Goal: Task Accomplishment & Management: Manage account settings

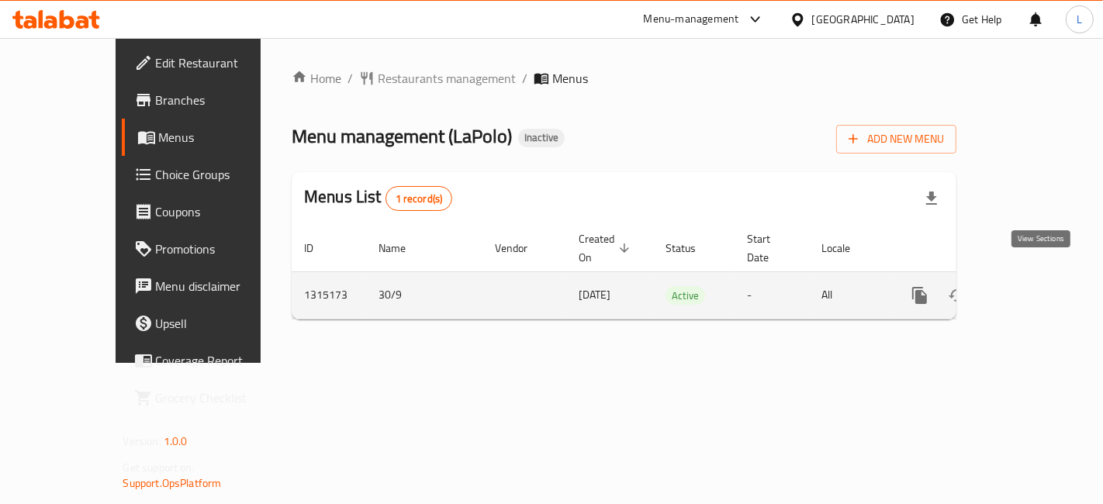
click at [1039, 289] on icon "enhanced table" at bounding box center [1032, 296] width 14 height 14
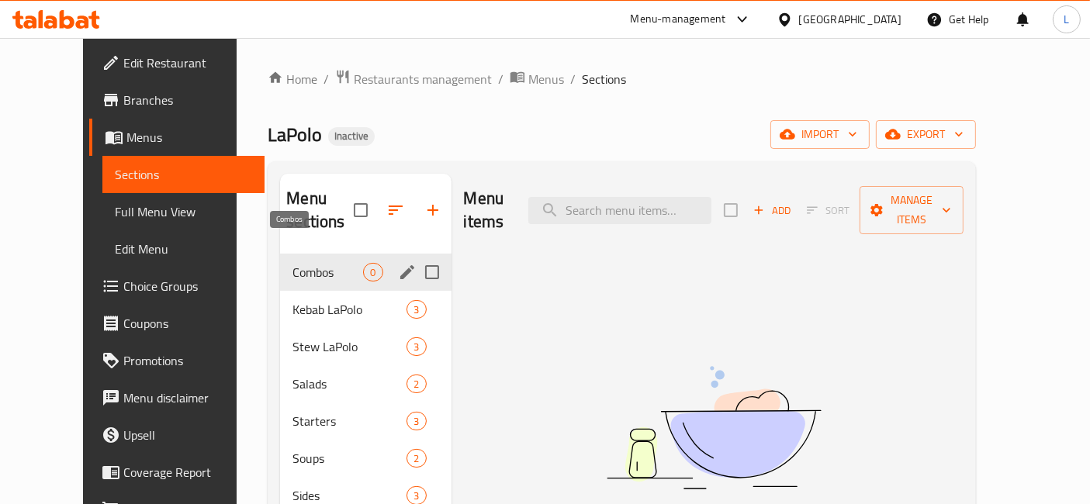
click at [294, 263] on span "Combos" at bounding box center [327, 272] width 71 height 19
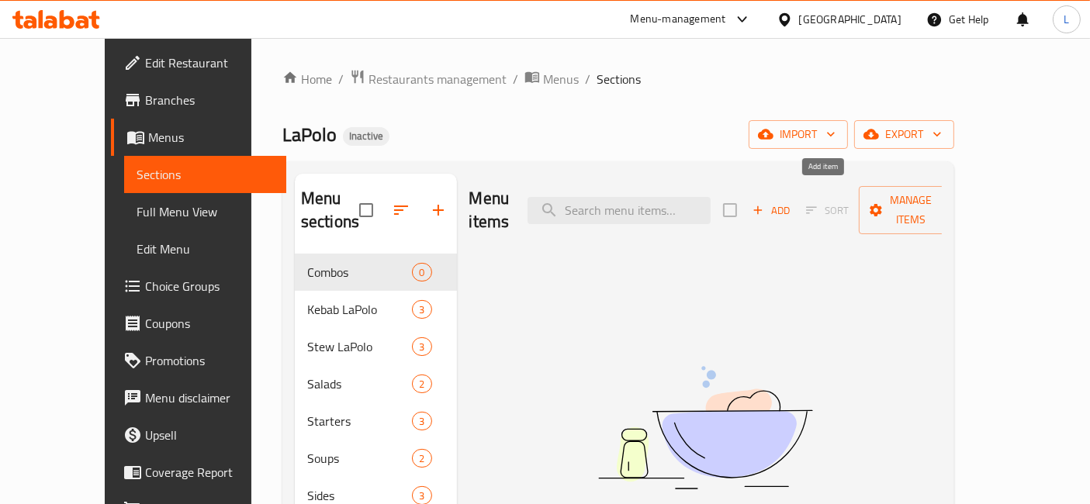
click at [792, 202] on span "Add" at bounding box center [771, 211] width 42 height 18
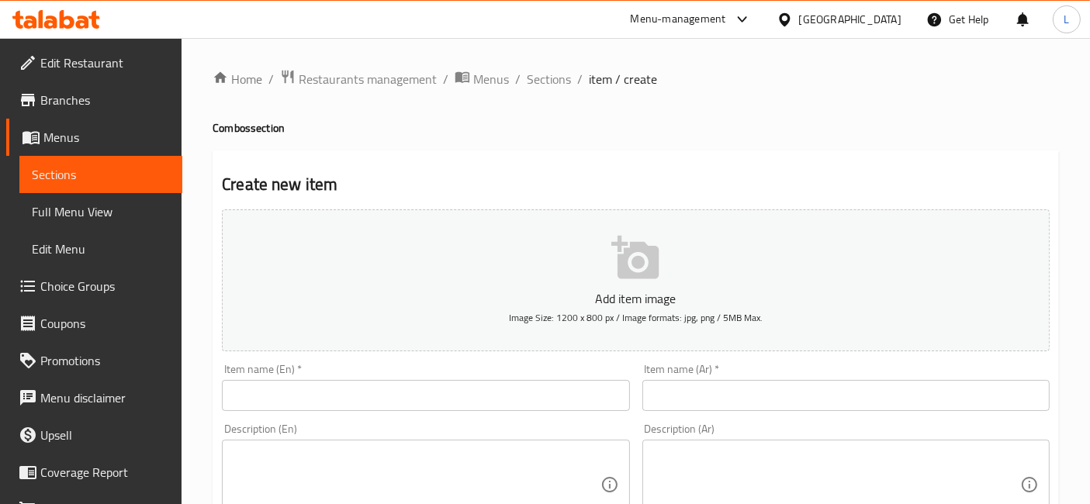
click at [302, 401] on input "text" at bounding box center [425, 395] width 407 height 31
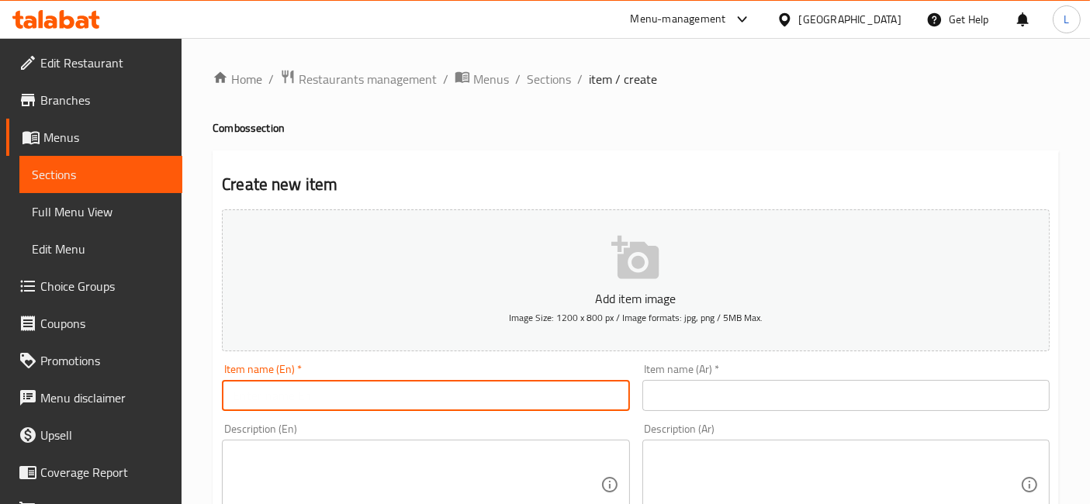
paste input "Combo Kebab LaPolo"
type input "Combo Kebab LaPolo"
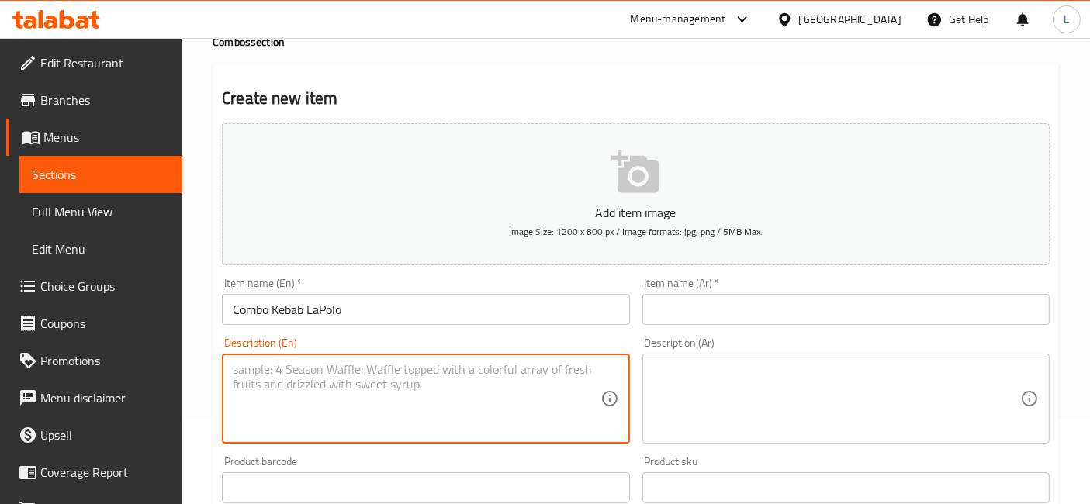
click at [389, 375] on textarea at bounding box center [416, 399] width 367 height 74
paste textarea "Select one of kebab LaPolo with Hummus or Salad, & [PERSON_NAME]"
type textarea "Select one of kebab LaPolo with Hummus or Salad, & [PERSON_NAME]"
click at [695, 299] on input "text" at bounding box center [845, 309] width 407 height 31
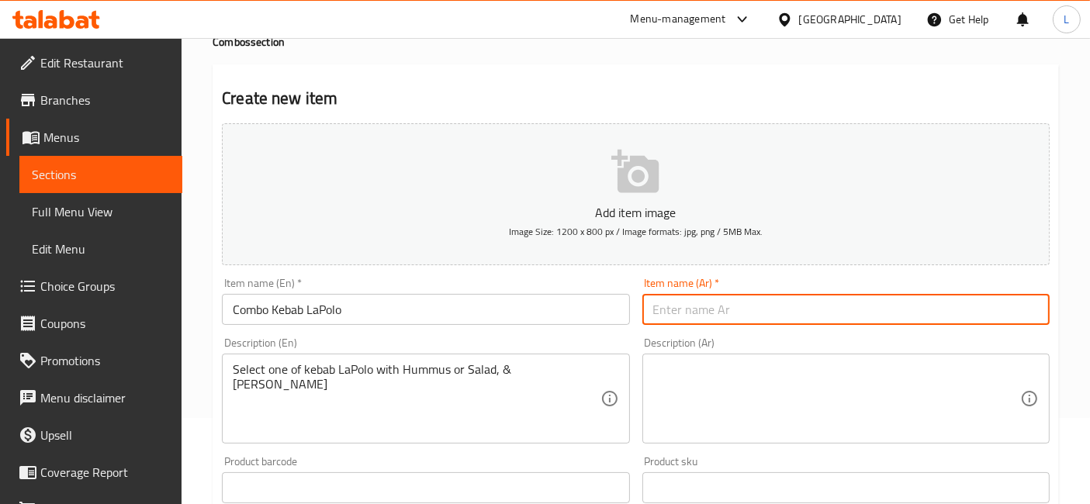
type input "بيتزا دجاج رانش"
click at [699, 381] on textarea at bounding box center [836, 399] width 367 height 74
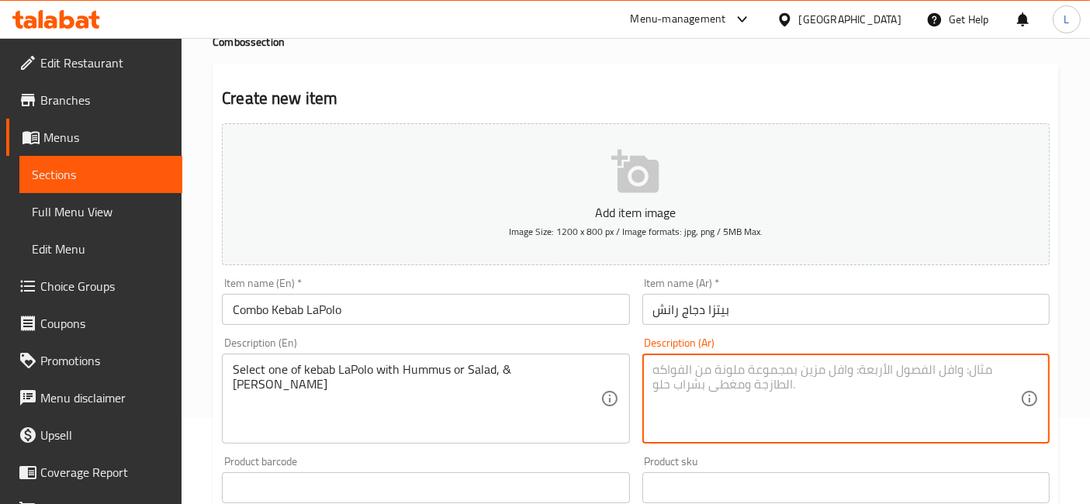
click at [767, 390] on textarea at bounding box center [836, 399] width 367 height 74
click at [831, 377] on textarea at bounding box center [836, 399] width 367 height 74
click at [766, 373] on textarea at bounding box center [836, 399] width 367 height 74
click at [742, 409] on textarea at bounding box center [836, 399] width 367 height 74
click at [820, 409] on textarea at bounding box center [836, 399] width 367 height 74
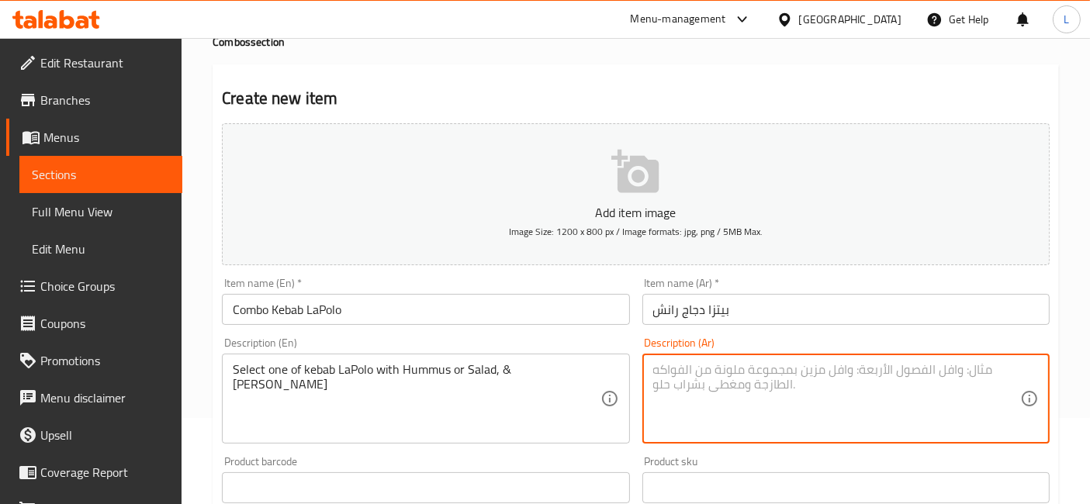
scroll to position [258, 0]
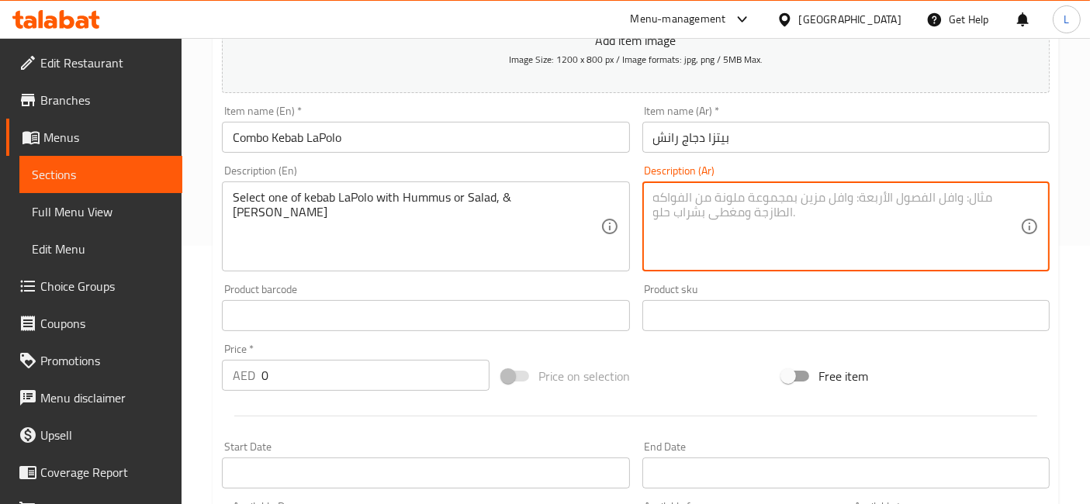
click at [337, 367] on input "0" at bounding box center [375, 375] width 228 height 31
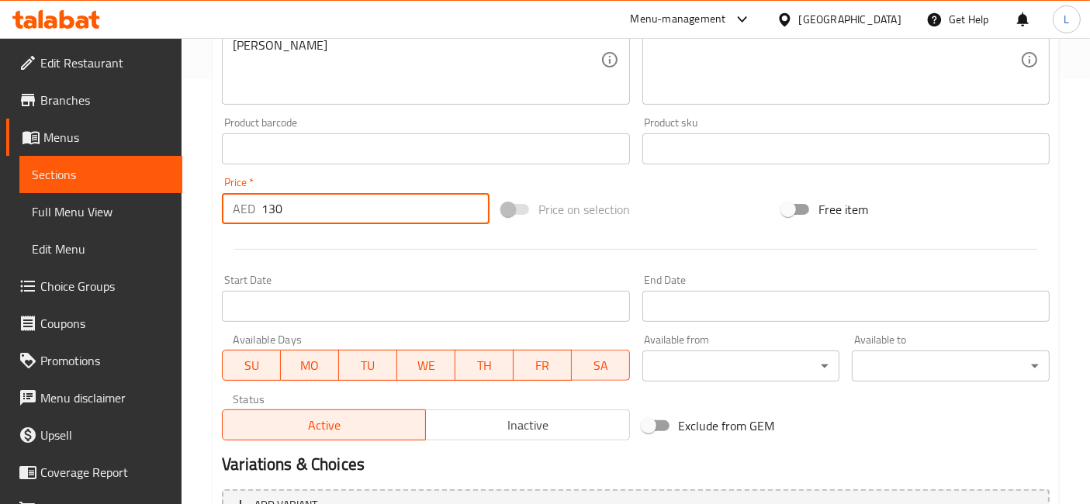
scroll to position [589, 0]
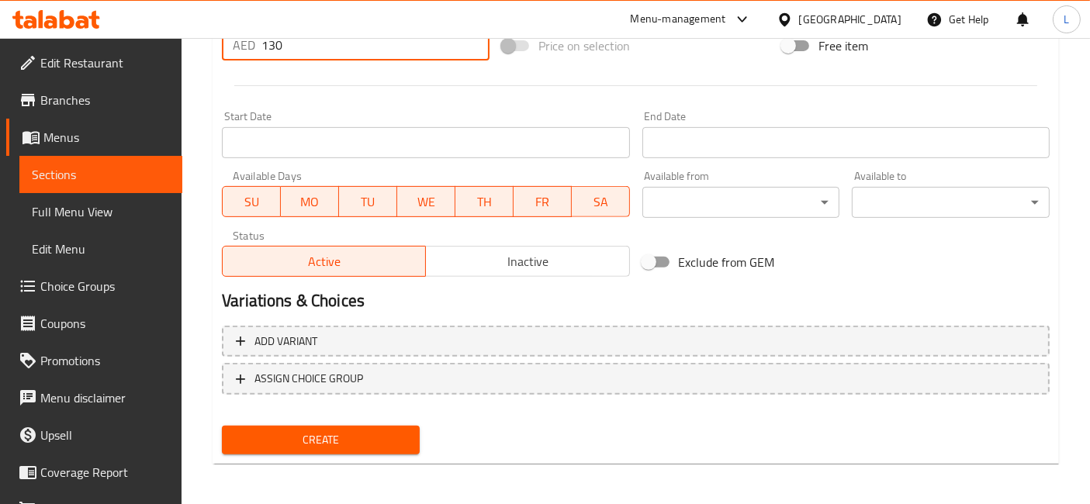
type input "130"
click at [347, 439] on span "Create" at bounding box center [320, 439] width 173 height 19
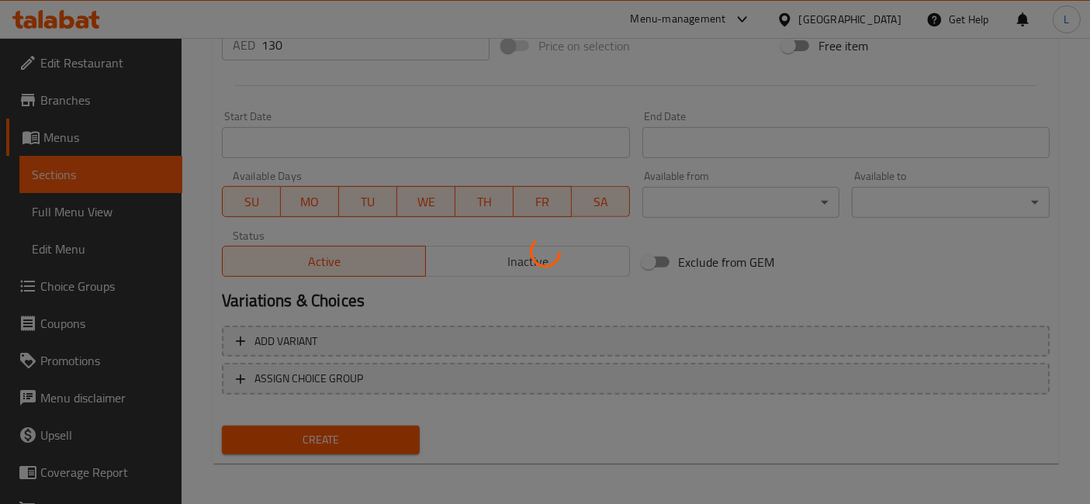
type input "0"
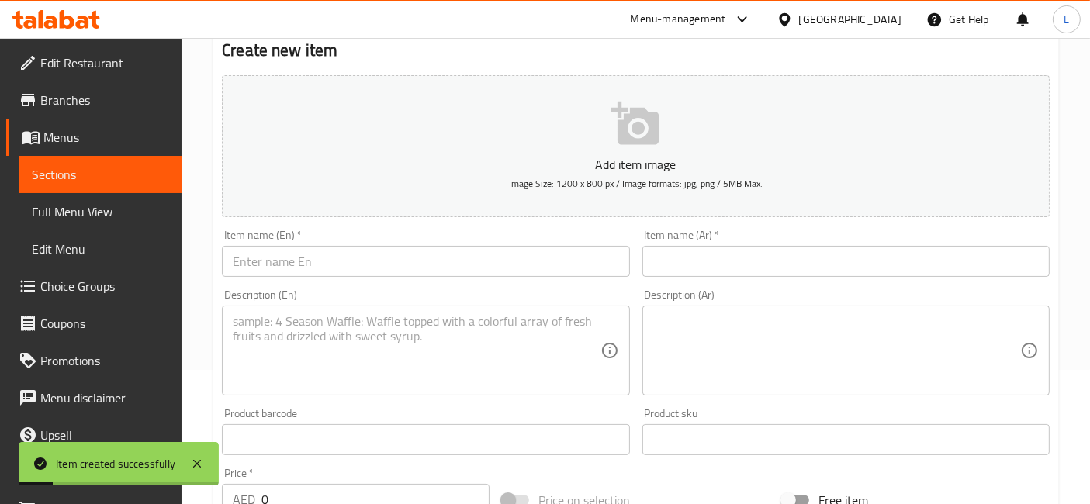
scroll to position [0, 0]
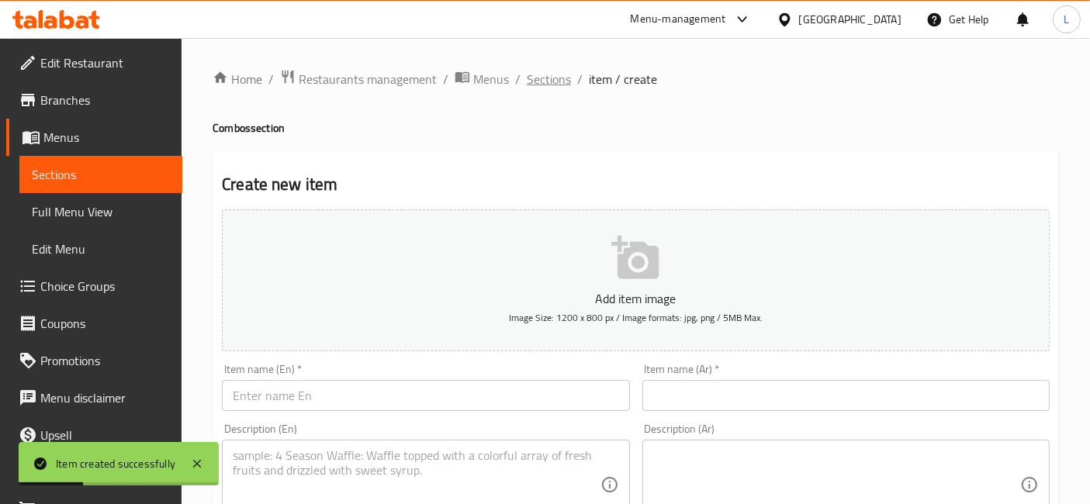
click at [549, 80] on span "Sections" at bounding box center [549, 79] width 44 height 19
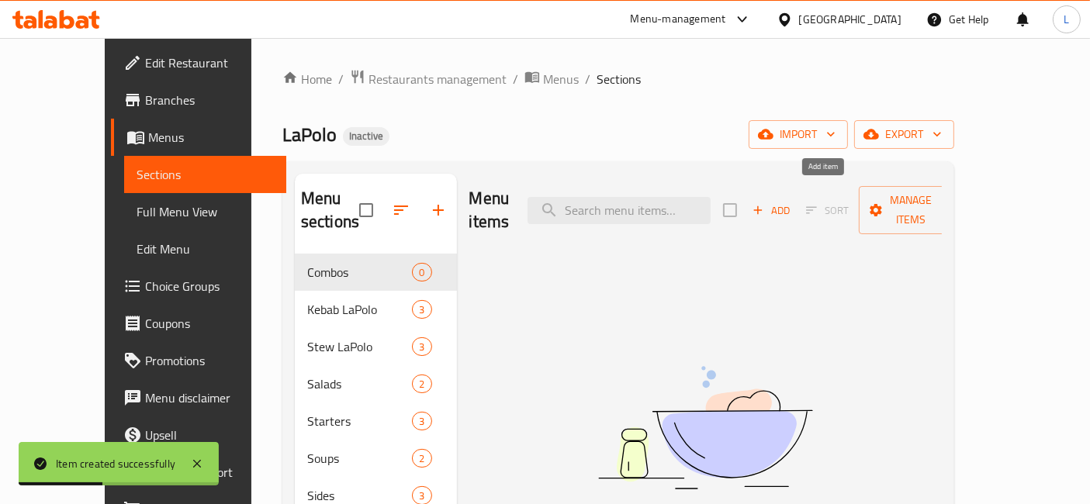
click at [792, 202] on span "Add" at bounding box center [771, 211] width 42 height 18
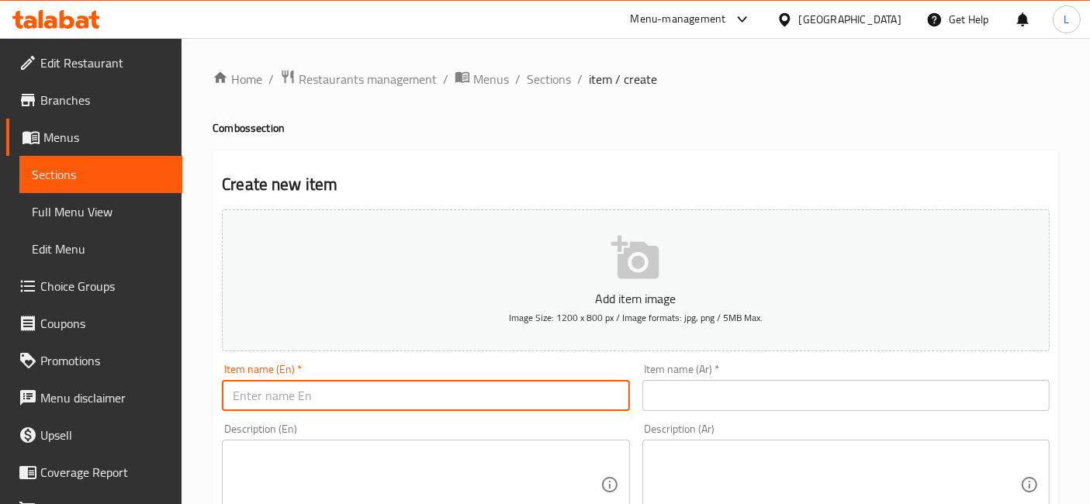
click at [314, 404] on input "text" at bounding box center [425, 395] width 407 height 31
paste input "Combo Stew LaPolo"
type input "Combo Stew LaPolo"
click at [715, 399] on input "text" at bounding box center [845, 395] width 407 height 31
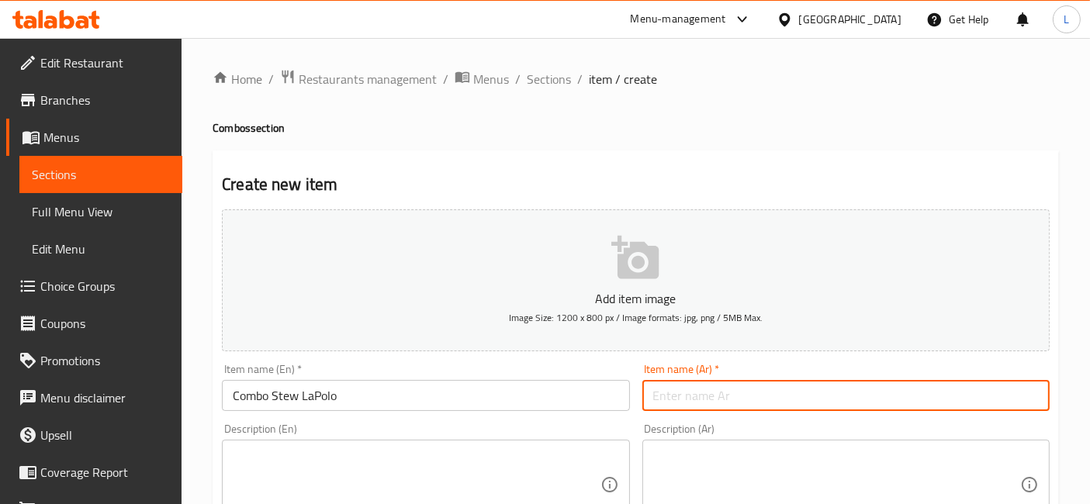
type input "ميني دونات فراولة 4 قطع"
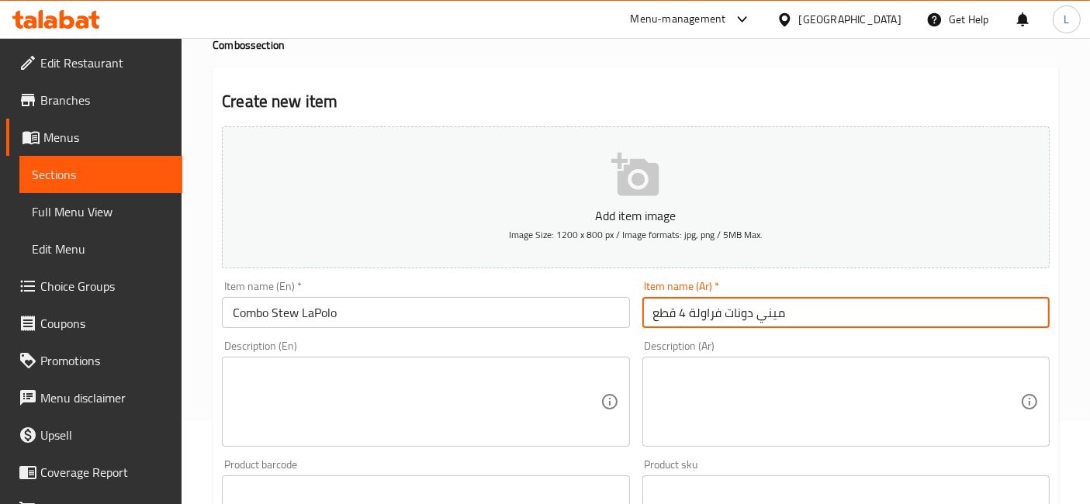
scroll to position [86, 0]
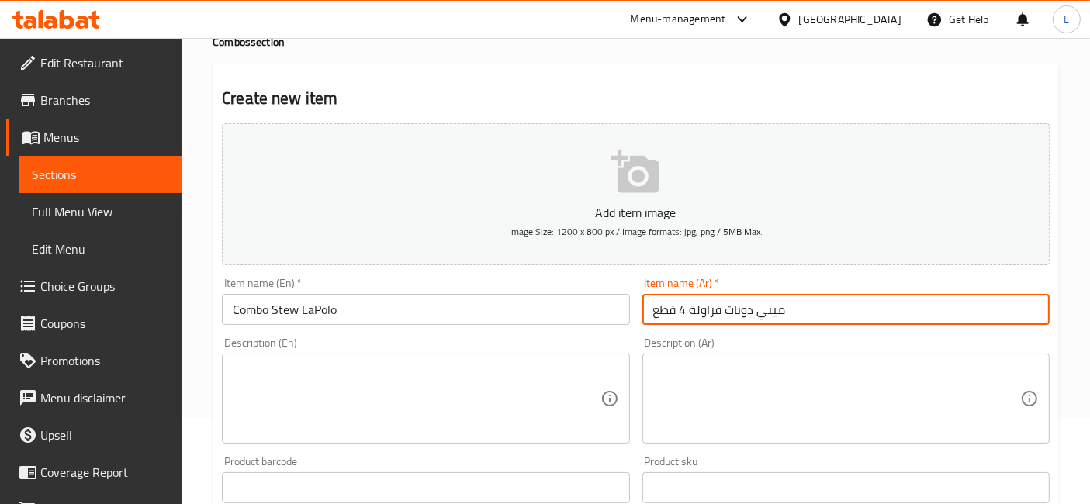
click at [306, 397] on textarea at bounding box center [416, 399] width 367 height 74
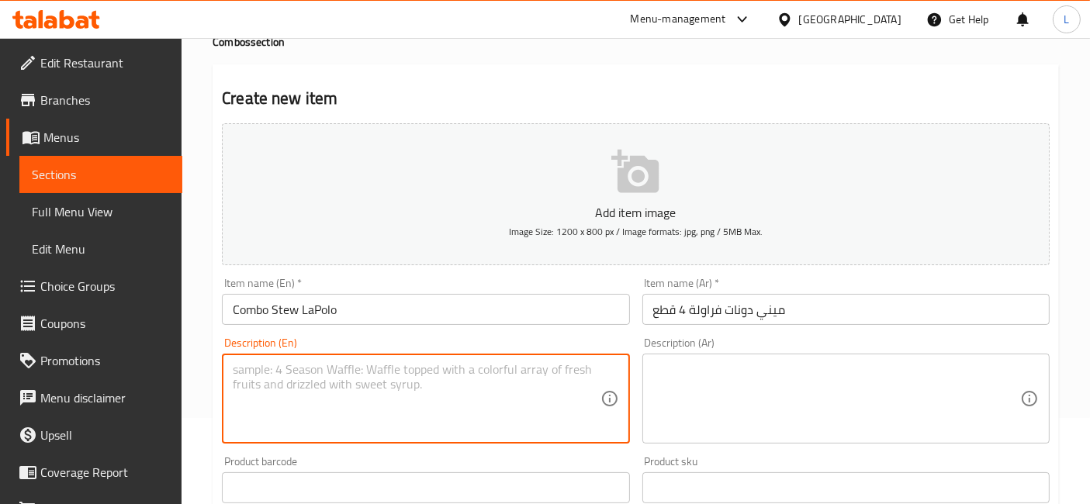
paste textarea "Select one of Stew LaPolo with Hummus or Salad, & Laban"
type textarea "Select one of Stew LaPolo with Hummus or Salad, & Laban"
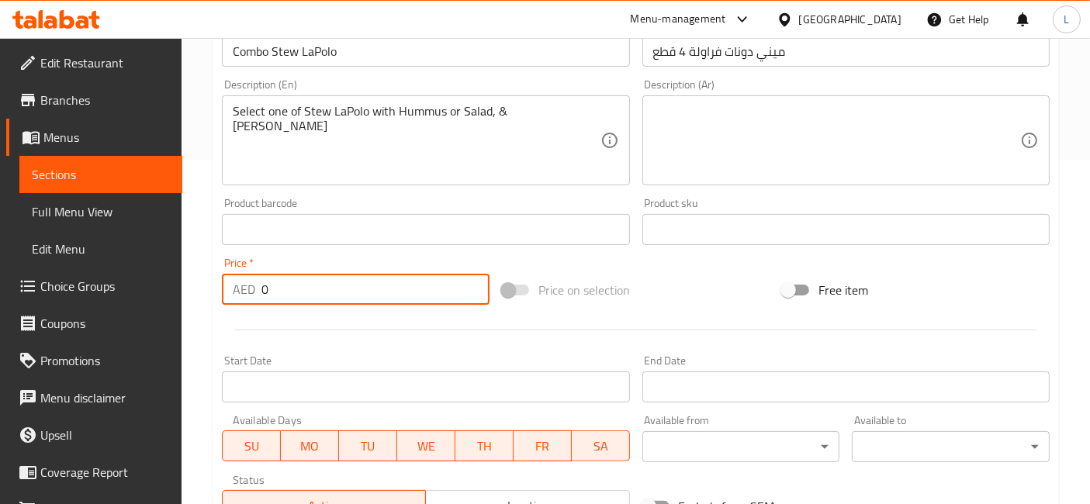
click at [274, 286] on input "0" at bounding box center [375, 289] width 228 height 31
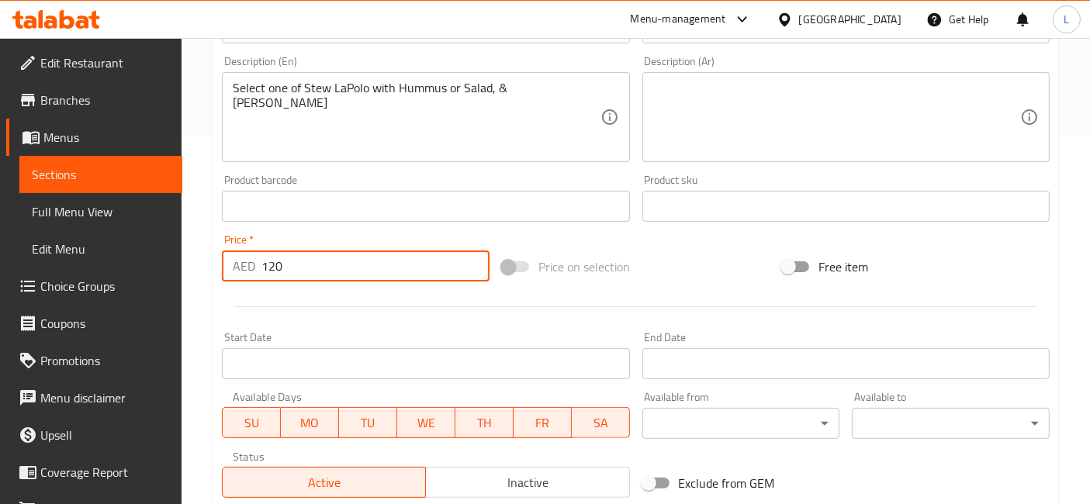
scroll to position [589, 0]
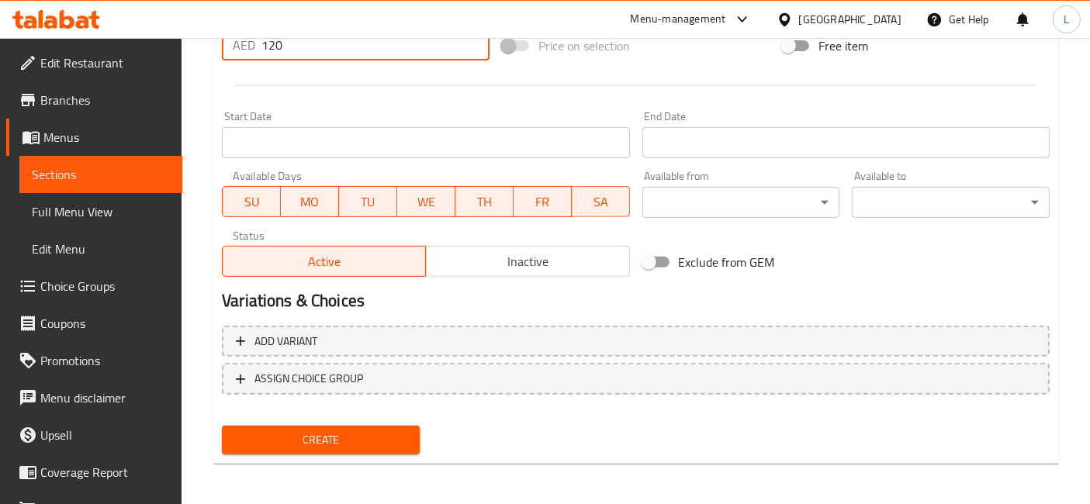
type input "120"
click at [358, 440] on span "Create" at bounding box center [320, 439] width 173 height 19
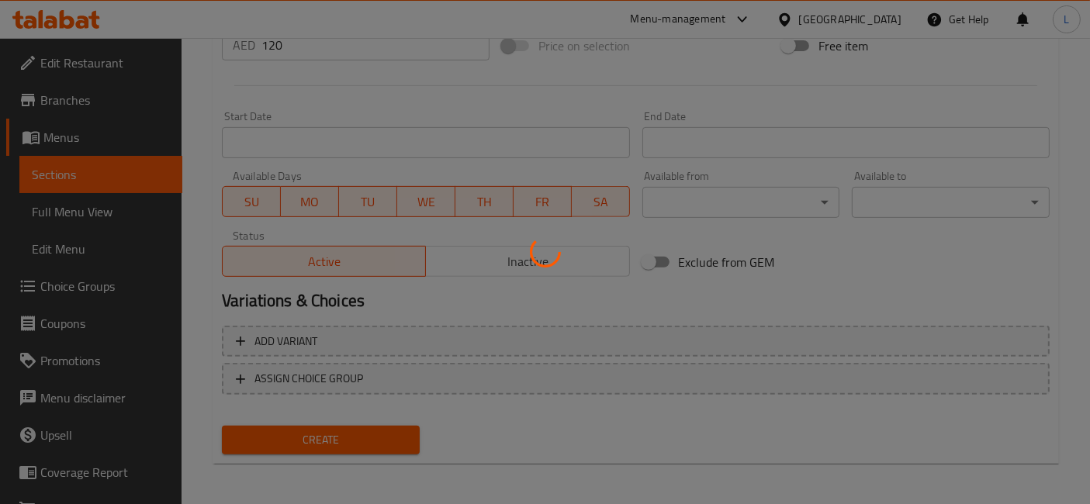
type input "0"
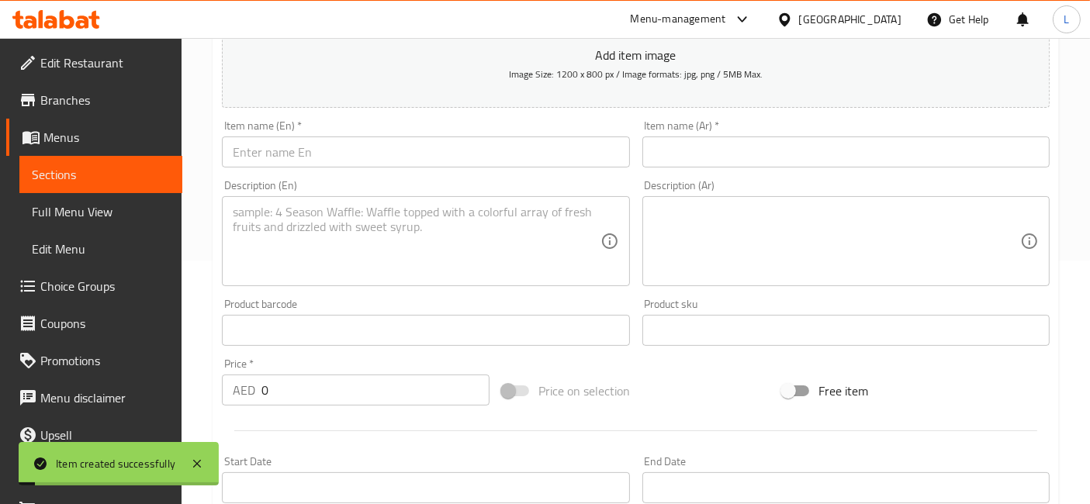
scroll to position [0, 0]
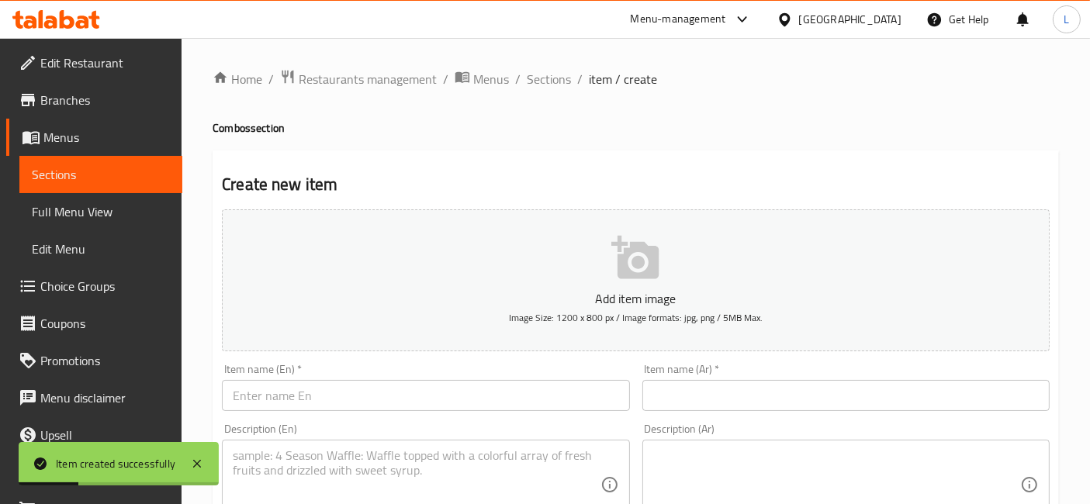
click at [71, 138] on span "Menus" at bounding box center [106, 137] width 126 height 19
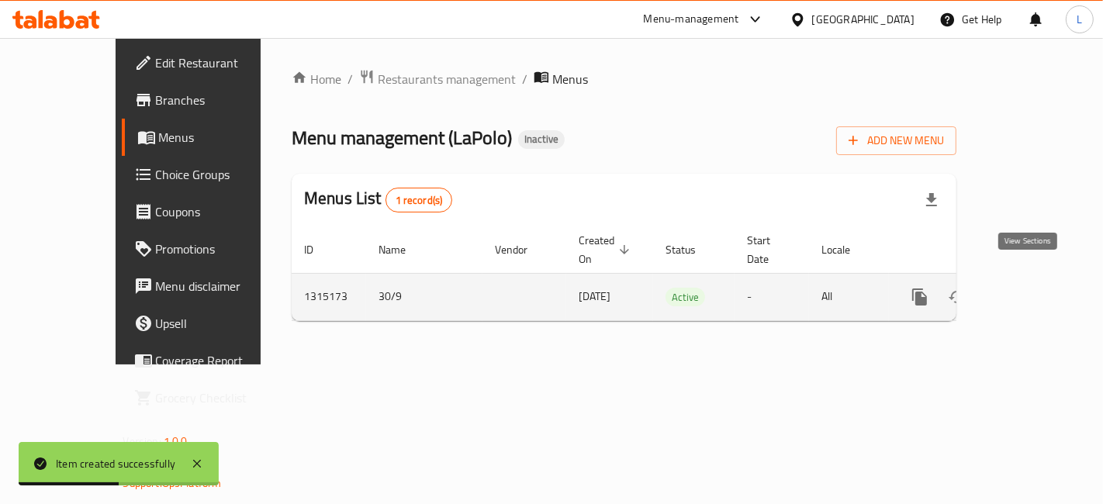
click at [1035, 288] on icon "enhanced table" at bounding box center [1031, 297] width 19 height 19
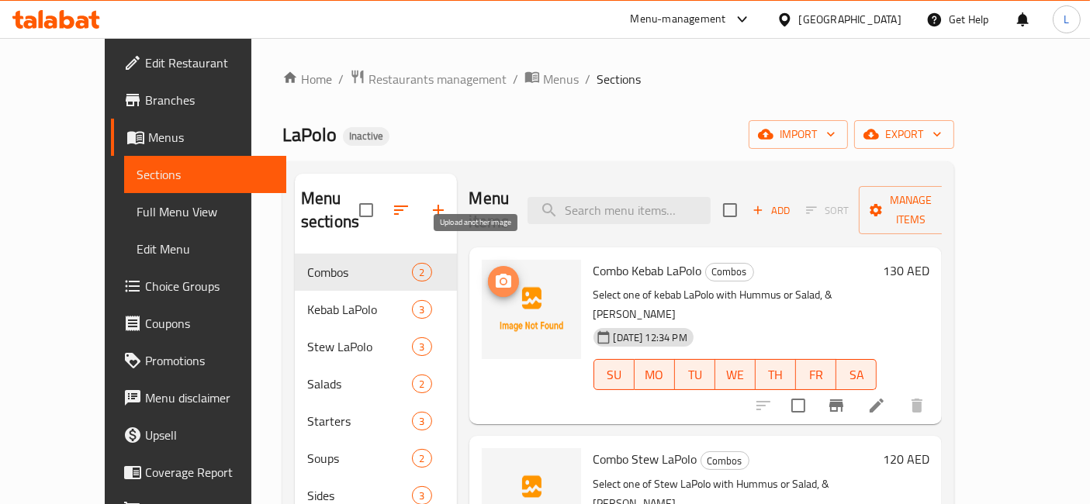
click at [500, 279] on circle "upload picture" at bounding box center [502, 281] width 5 height 5
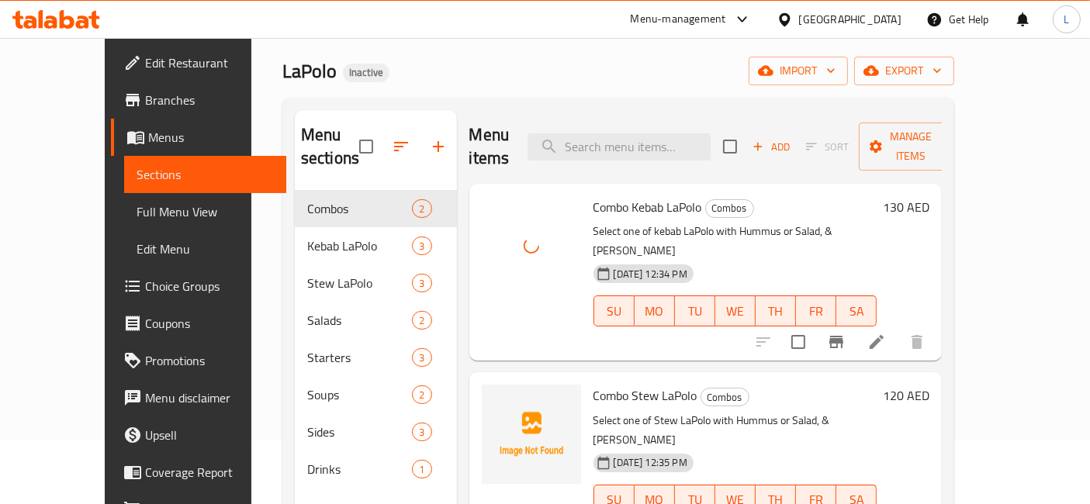
scroll to position [172, 0]
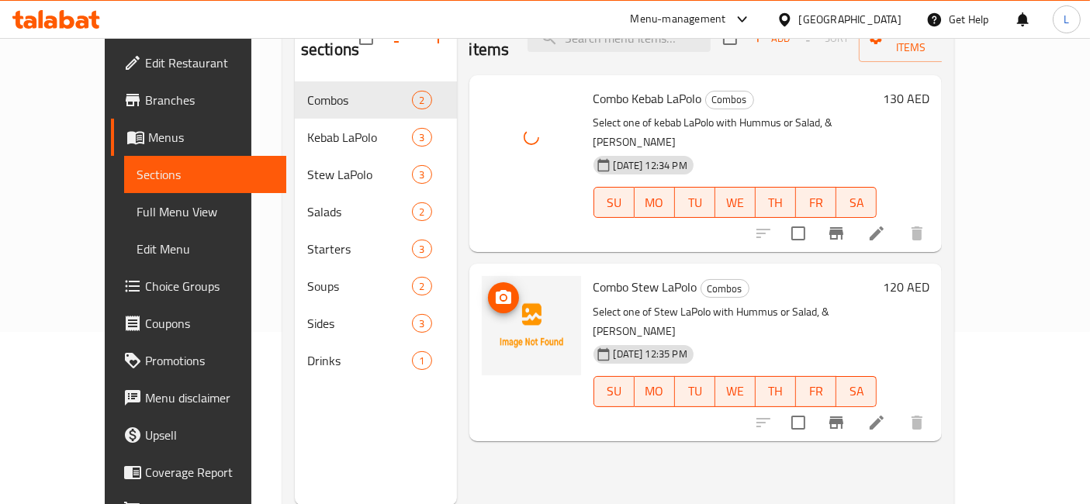
click at [494, 289] on icon "upload picture" at bounding box center [503, 298] width 19 height 19
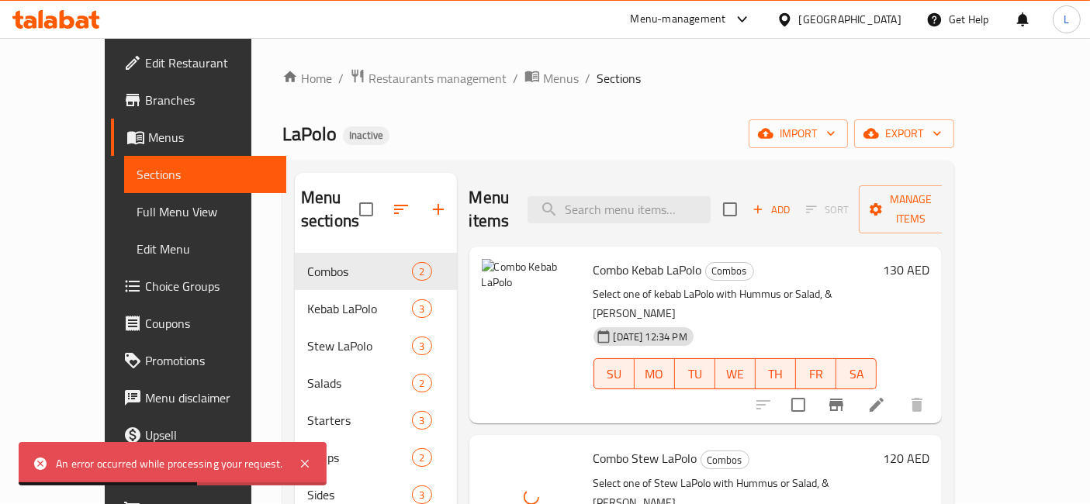
scroll to position [0, 0]
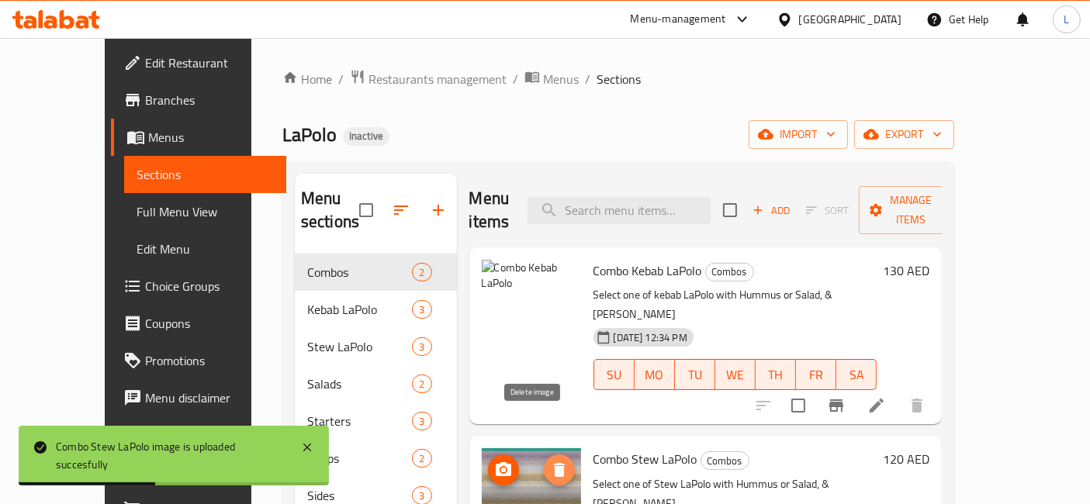
click at [554, 463] on icon "delete image" at bounding box center [559, 470] width 11 height 14
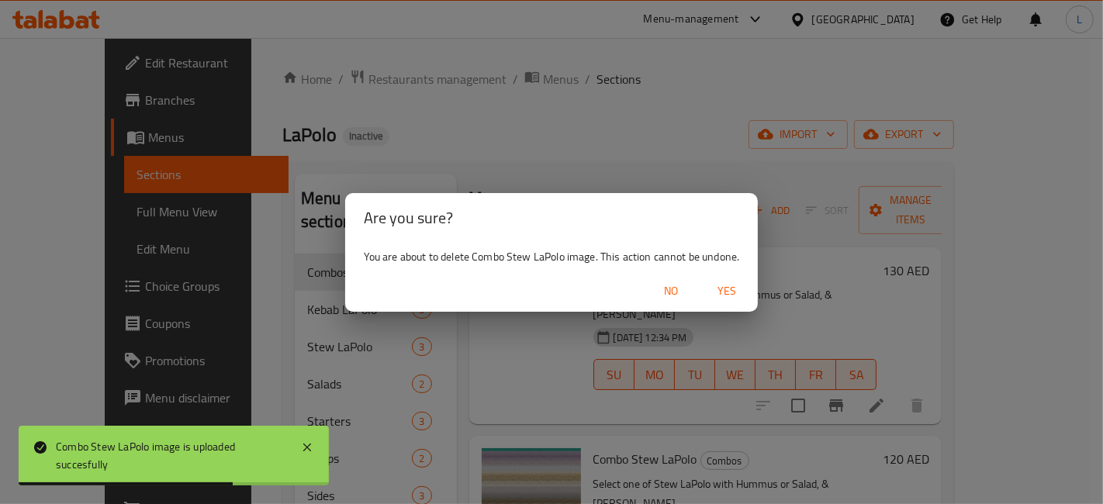
click at [726, 291] on span "Yes" at bounding box center [726, 291] width 37 height 19
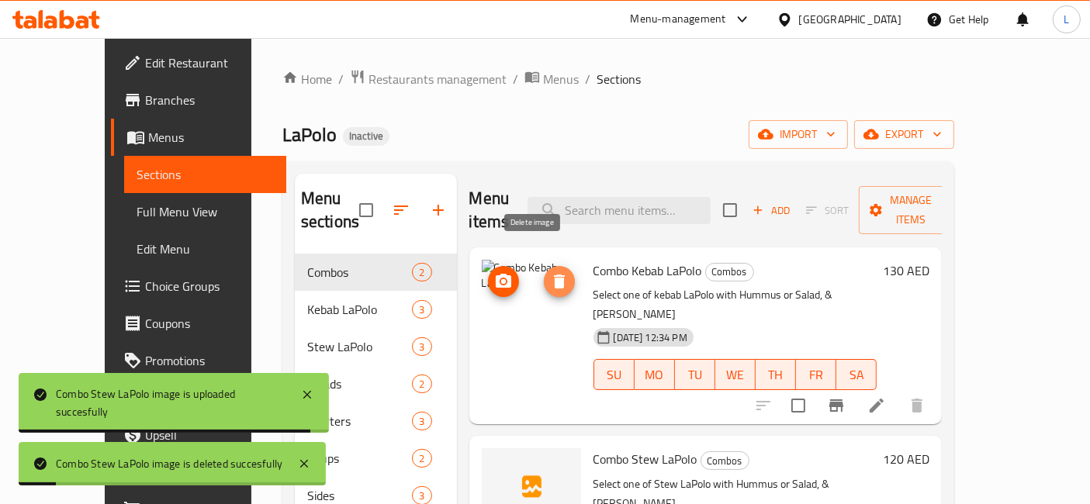
click at [554, 275] on icon "delete image" at bounding box center [559, 282] width 11 height 14
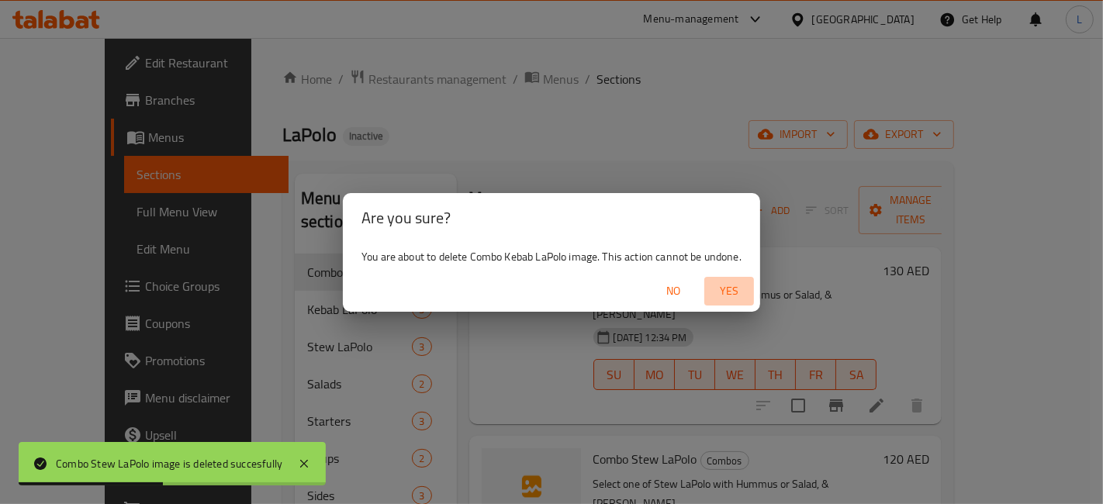
click at [724, 289] on span "Yes" at bounding box center [728, 291] width 37 height 19
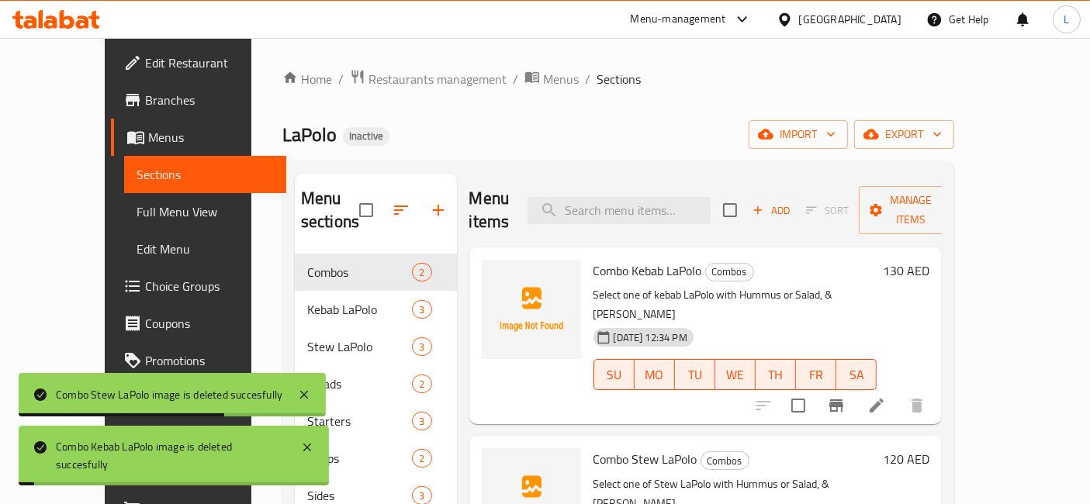
scroll to position [86, 0]
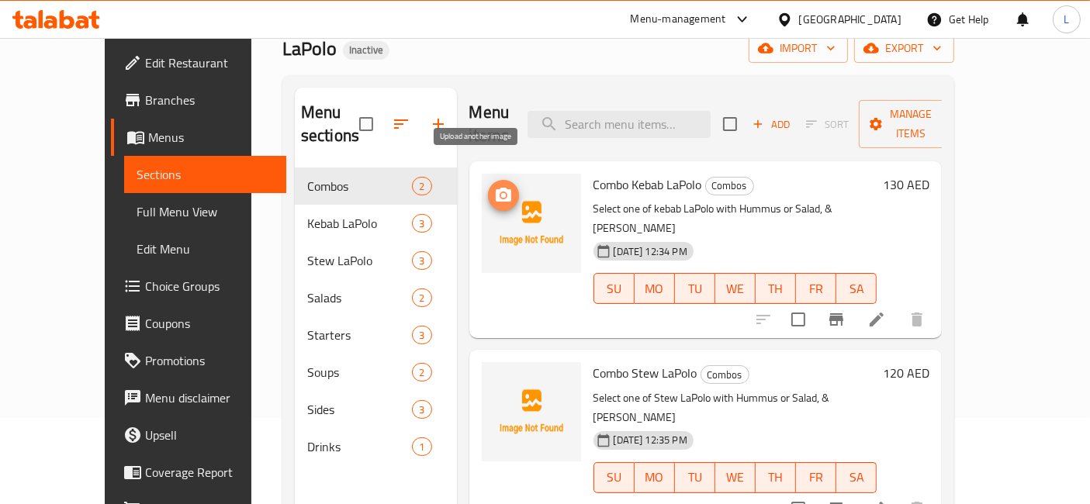
click at [496, 188] on icon "upload picture" at bounding box center [504, 195] width 16 height 14
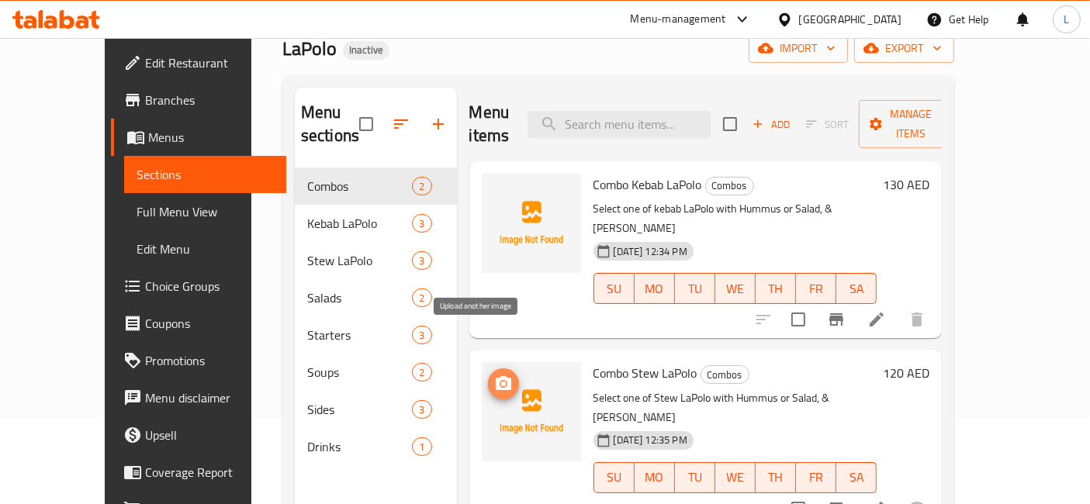
click at [496, 376] on icon "upload picture" at bounding box center [504, 383] width 16 height 14
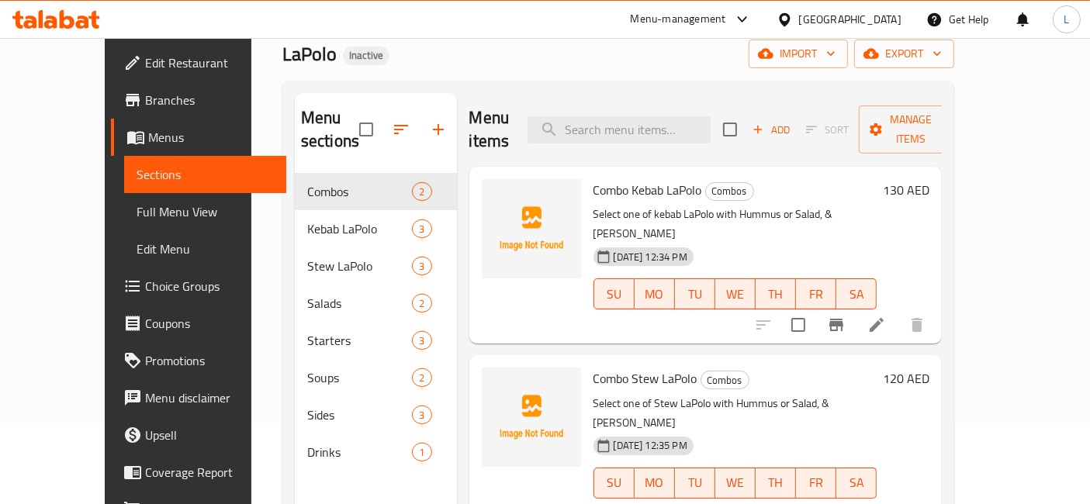
scroll to position [0, 0]
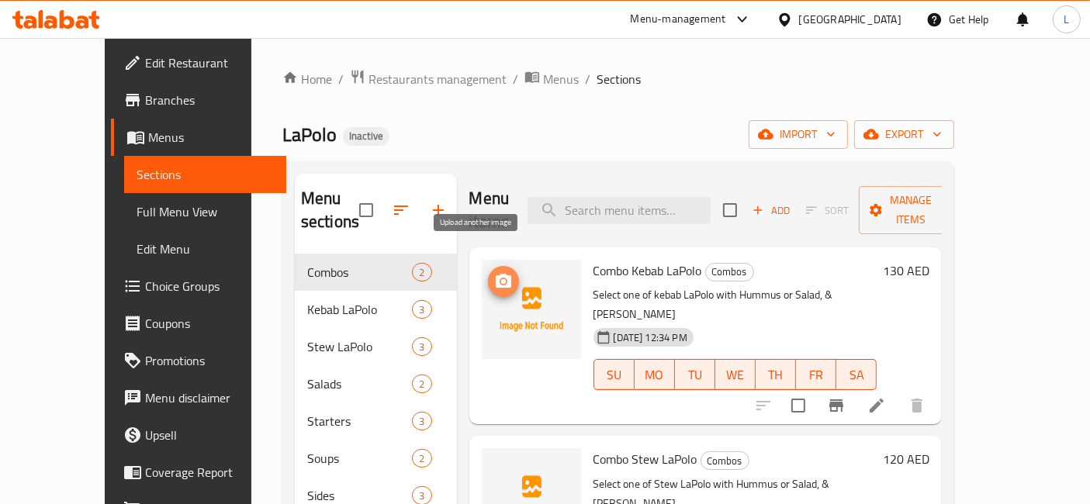
click at [500, 279] on circle "upload picture" at bounding box center [502, 281] width 5 height 5
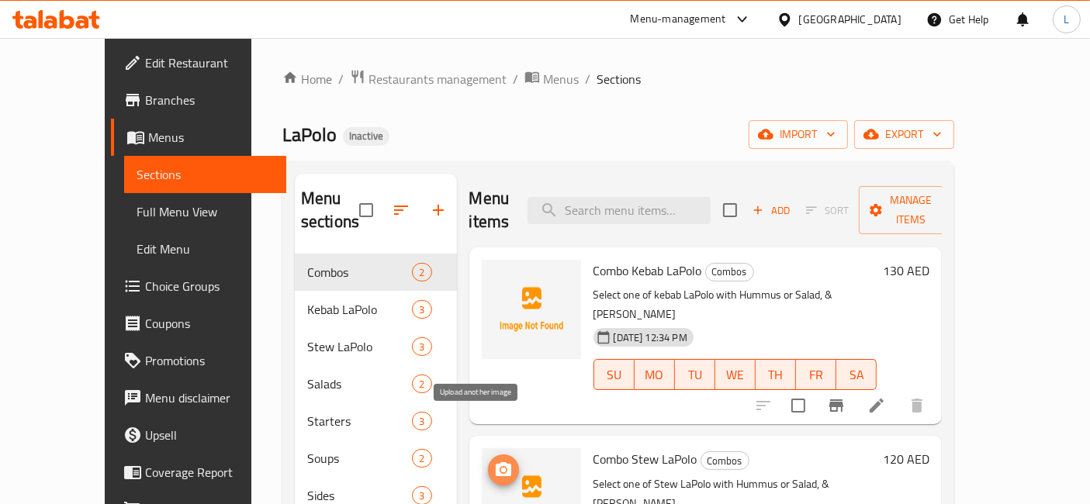
click at [494, 461] on icon "upload picture" at bounding box center [503, 470] width 19 height 19
click at [148, 140] on span "Menus" at bounding box center [211, 137] width 126 height 19
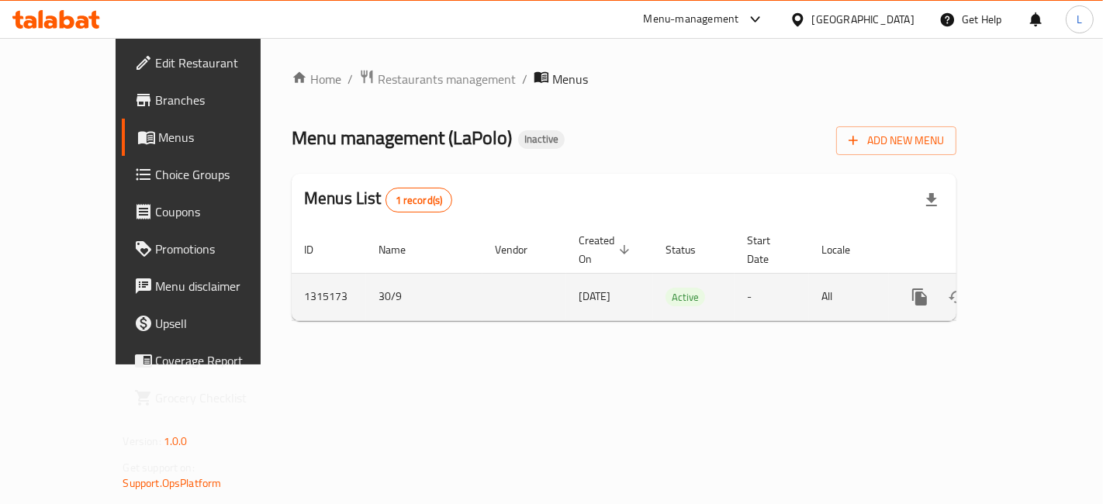
click at [1039, 290] on icon "enhanced table" at bounding box center [1032, 297] width 14 height 14
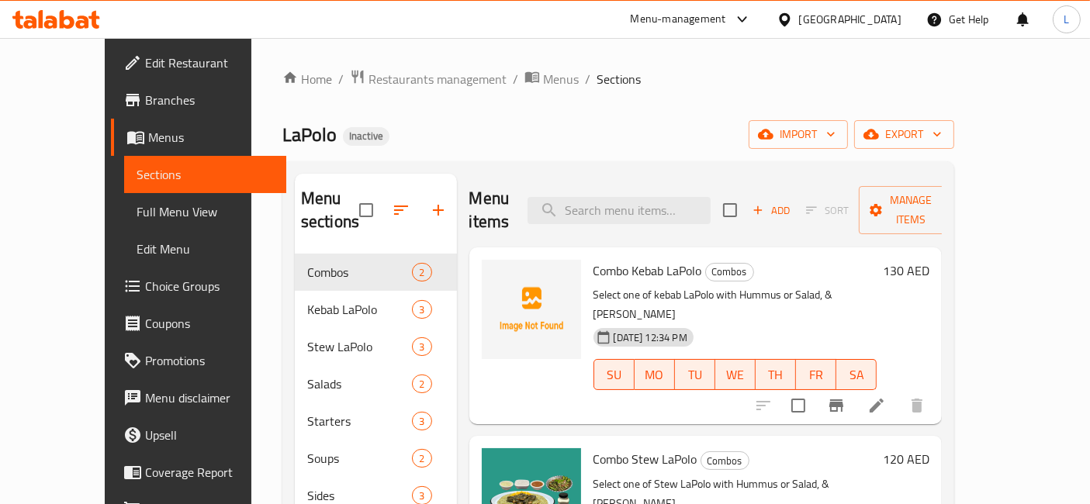
scroll to position [86, 0]
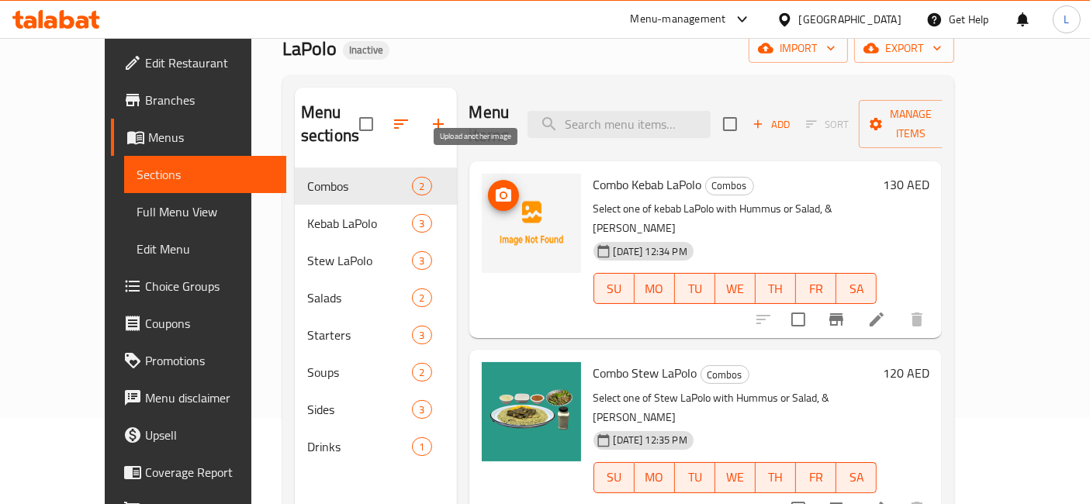
click at [496, 188] on icon "upload picture" at bounding box center [504, 195] width 16 height 14
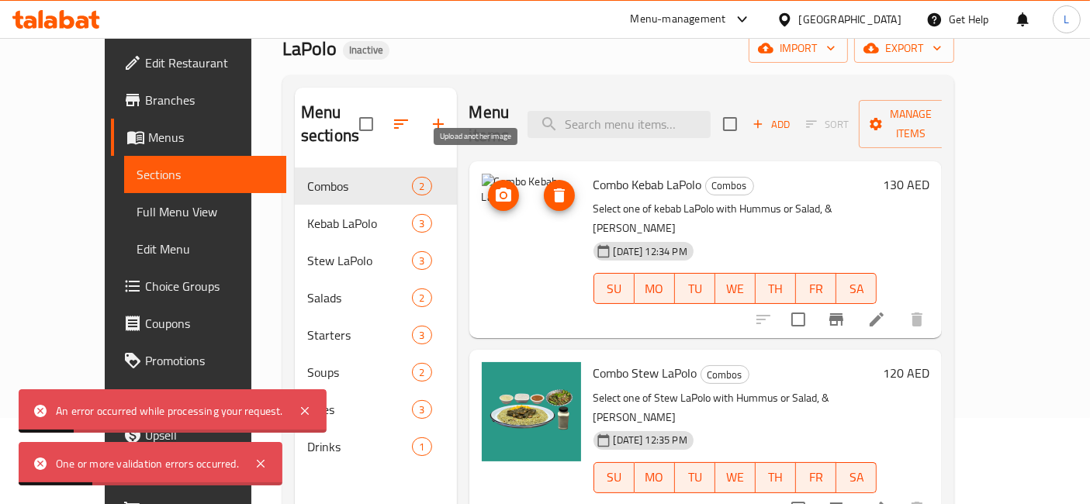
click at [496, 188] on icon "upload picture" at bounding box center [504, 195] width 16 height 14
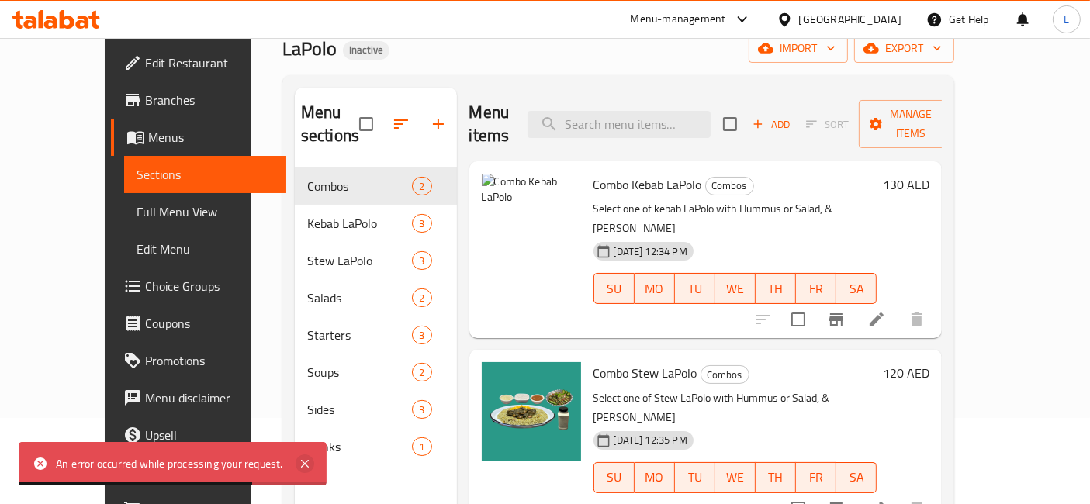
click at [303, 461] on icon at bounding box center [305, 464] width 19 height 19
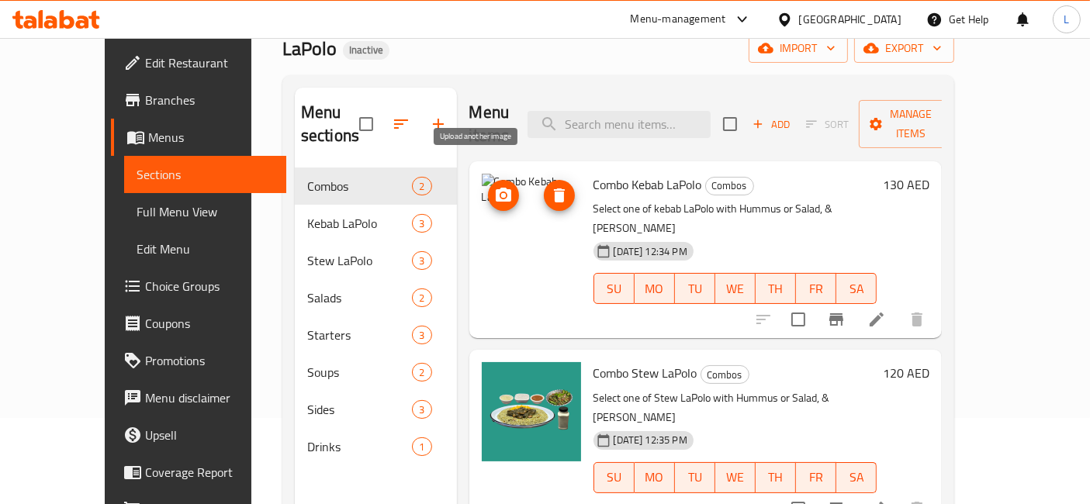
click at [496, 188] on icon "upload picture" at bounding box center [504, 195] width 16 height 14
drag, startPoint x: 640, startPoint y: 506, endPoint x: 468, endPoint y: 207, distance: 344.3
click at [482, 207] on img at bounding box center [531, 223] width 99 height 99
click at [496, 188] on icon "upload picture" at bounding box center [504, 195] width 16 height 14
click at [544, 186] on span "delete image" at bounding box center [559, 195] width 31 height 19
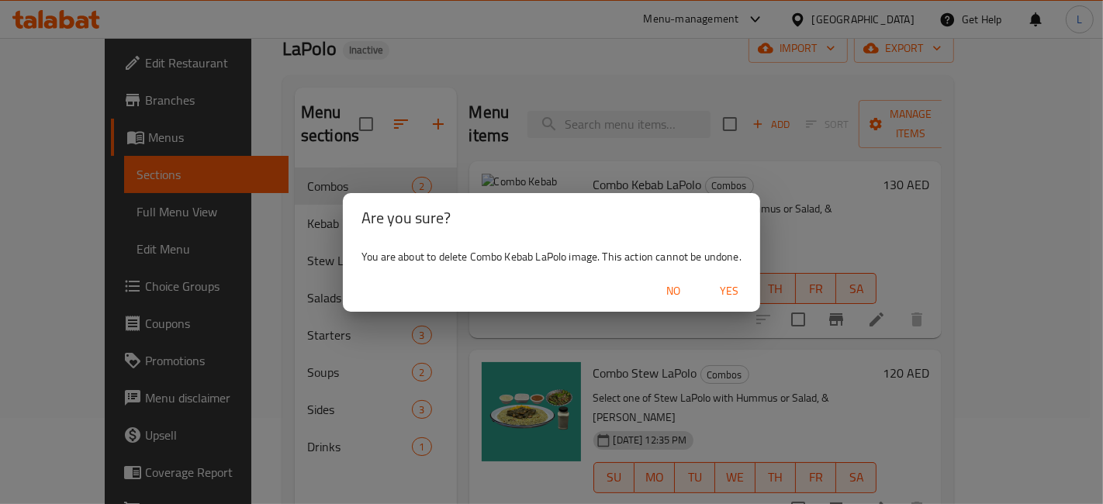
click at [722, 291] on span "Yes" at bounding box center [728, 291] width 37 height 19
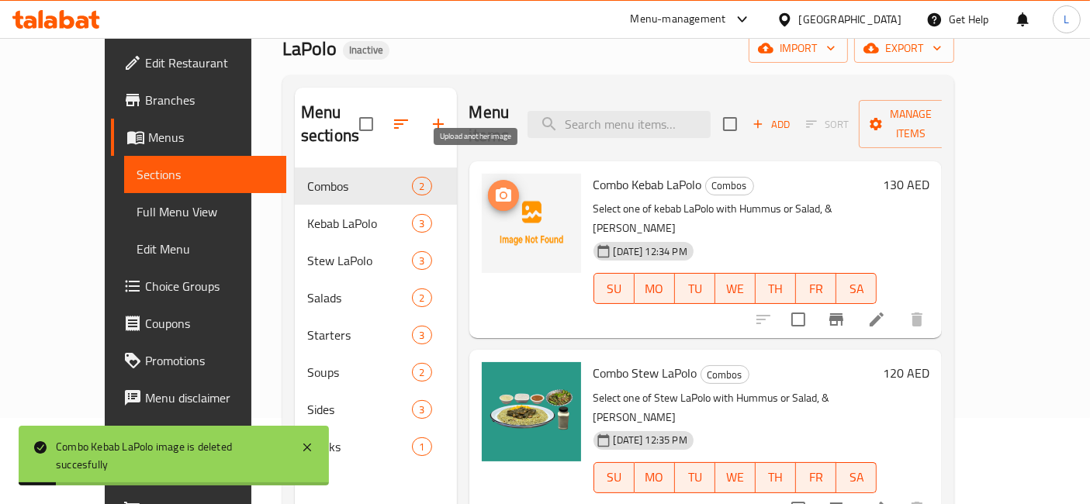
click at [500, 193] on circle "upload picture" at bounding box center [502, 195] width 5 height 5
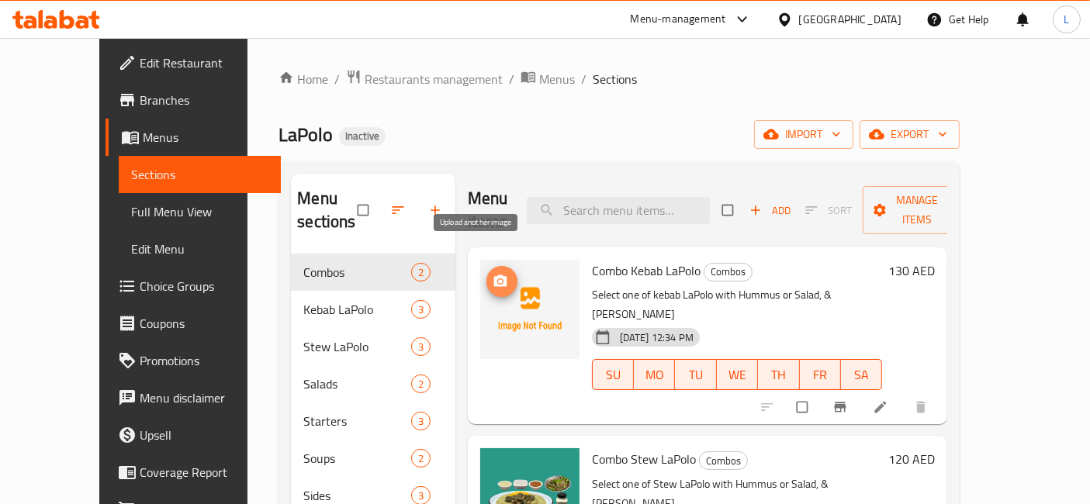
click at [486, 266] on button "upload picture" at bounding box center [501, 281] width 31 height 31
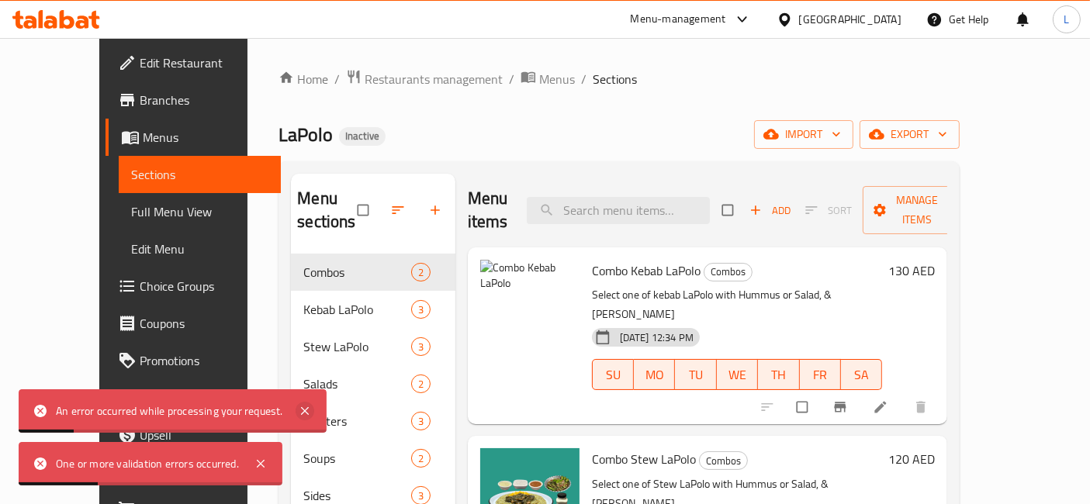
click at [301, 413] on icon at bounding box center [305, 411] width 8 height 8
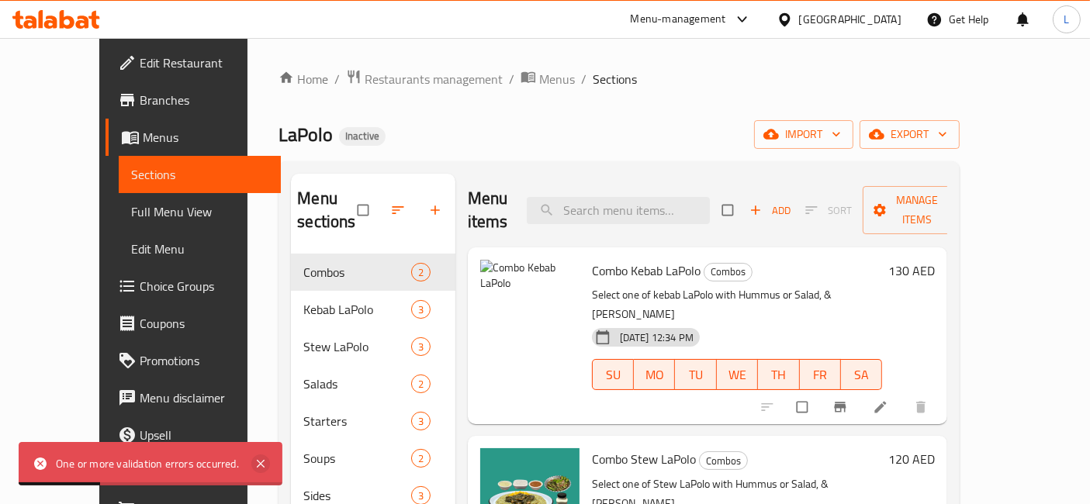
click at [268, 464] on icon at bounding box center [260, 464] width 19 height 19
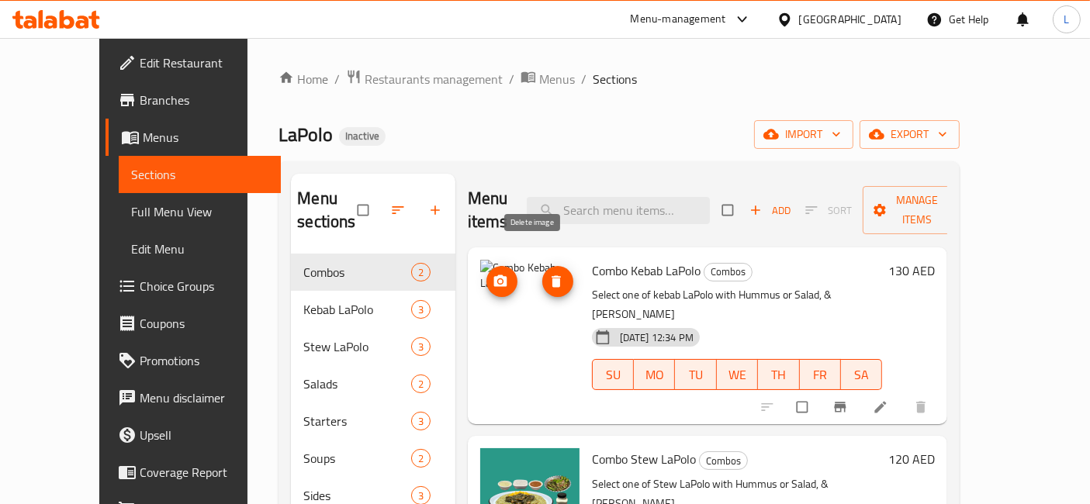
click at [542, 274] on span "delete image" at bounding box center [557, 282] width 31 height 16
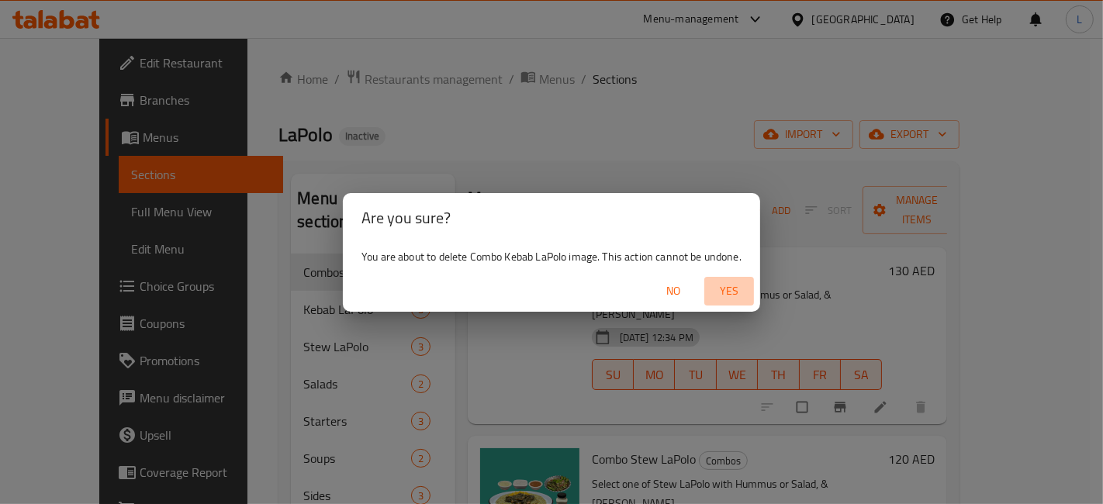
drag, startPoint x: 731, startPoint y: 296, endPoint x: 881, endPoint y: 54, distance: 284.3
click at [731, 296] on span "Yes" at bounding box center [728, 291] width 37 height 19
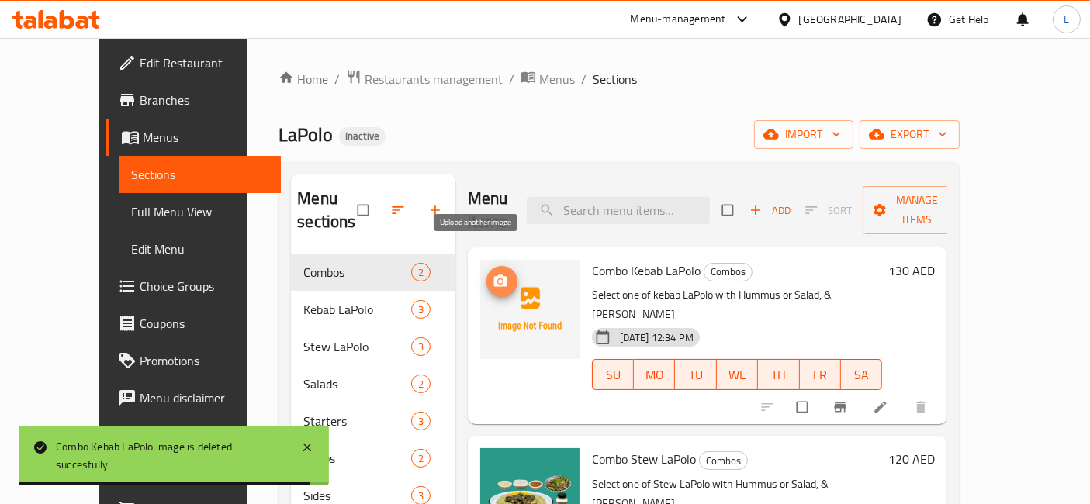
click at [493, 275] on icon "upload picture" at bounding box center [499, 281] width 13 height 12
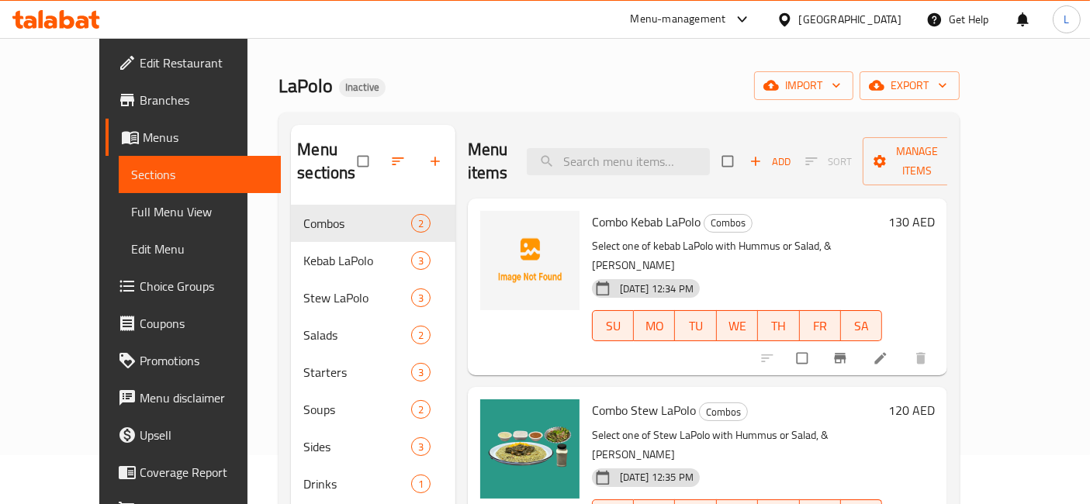
scroll to position [86, 0]
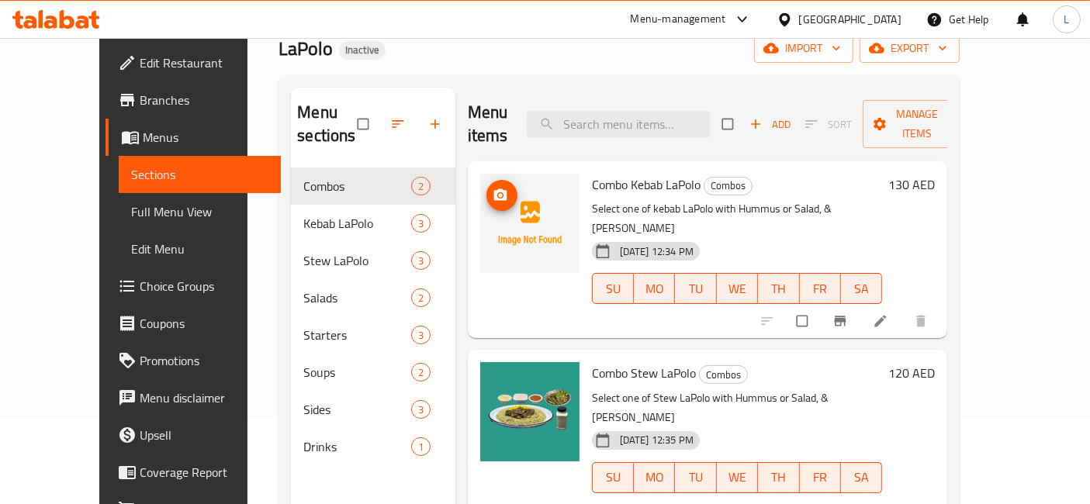
click at [493, 189] on icon "upload picture" at bounding box center [499, 195] width 13 height 12
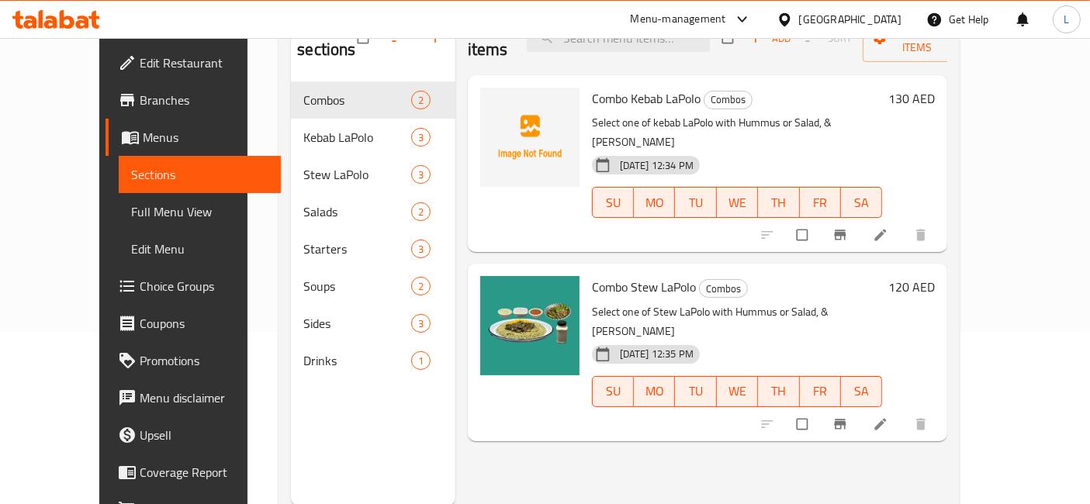
scroll to position [0, 0]
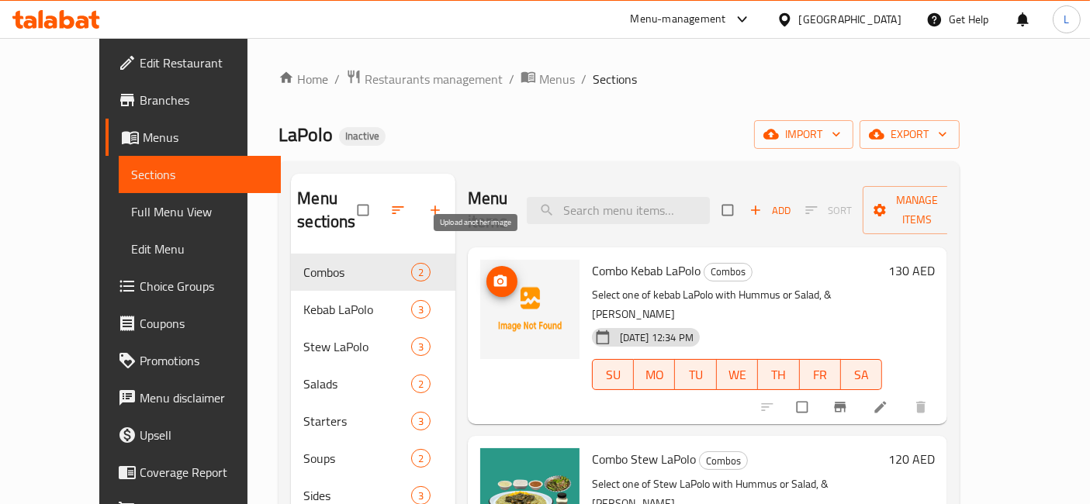
click at [493, 275] on icon "upload picture" at bounding box center [499, 281] width 13 height 12
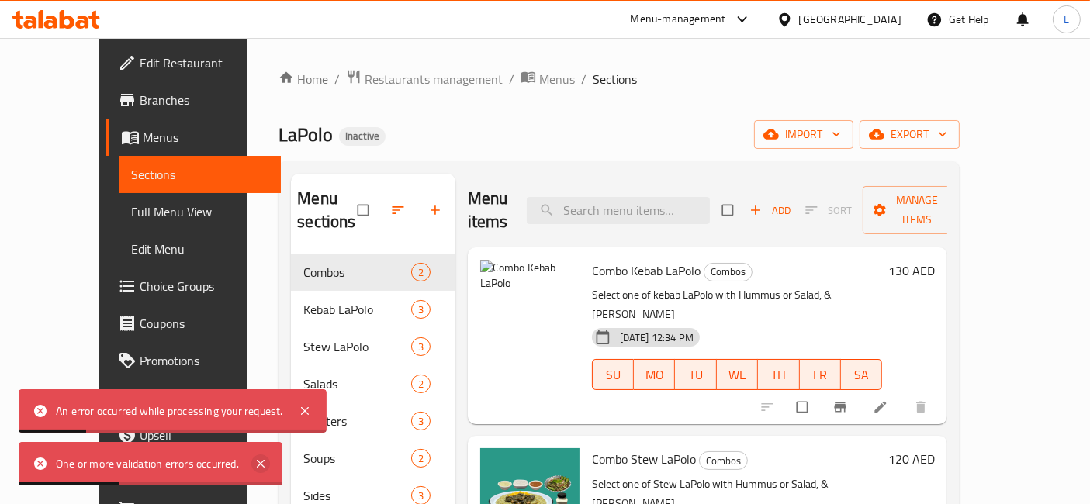
click at [254, 466] on icon at bounding box center [260, 464] width 19 height 19
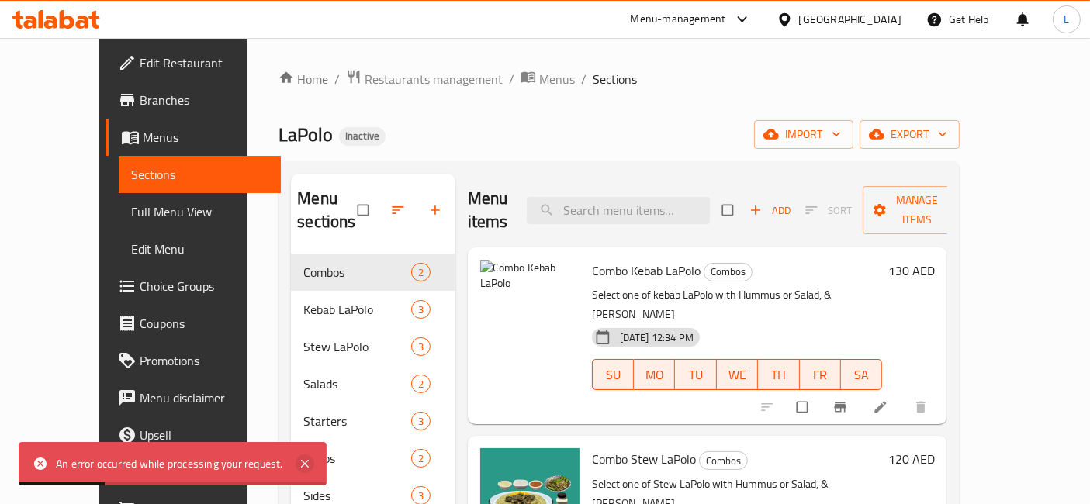
click at [303, 463] on icon at bounding box center [305, 464] width 8 height 8
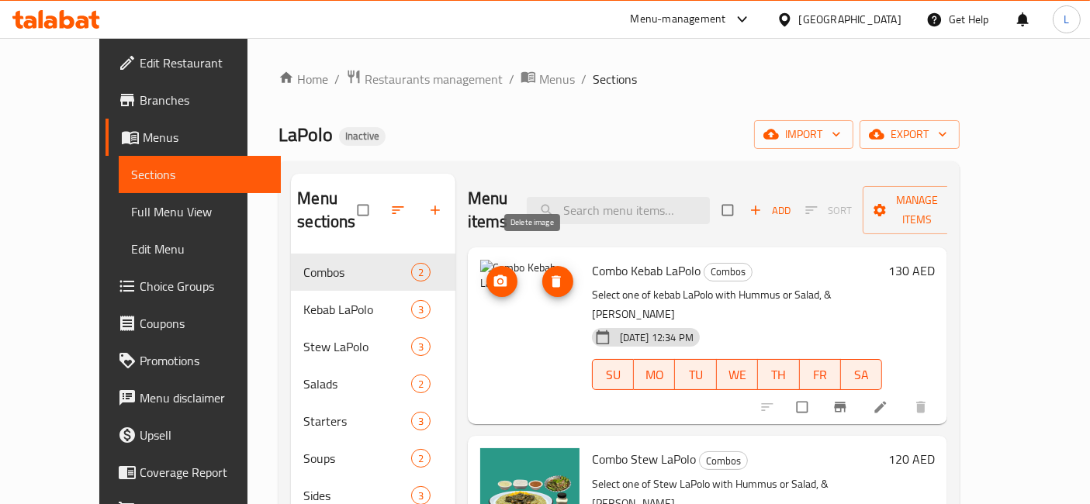
click at [551, 275] on icon "delete image" at bounding box center [555, 281] width 9 height 12
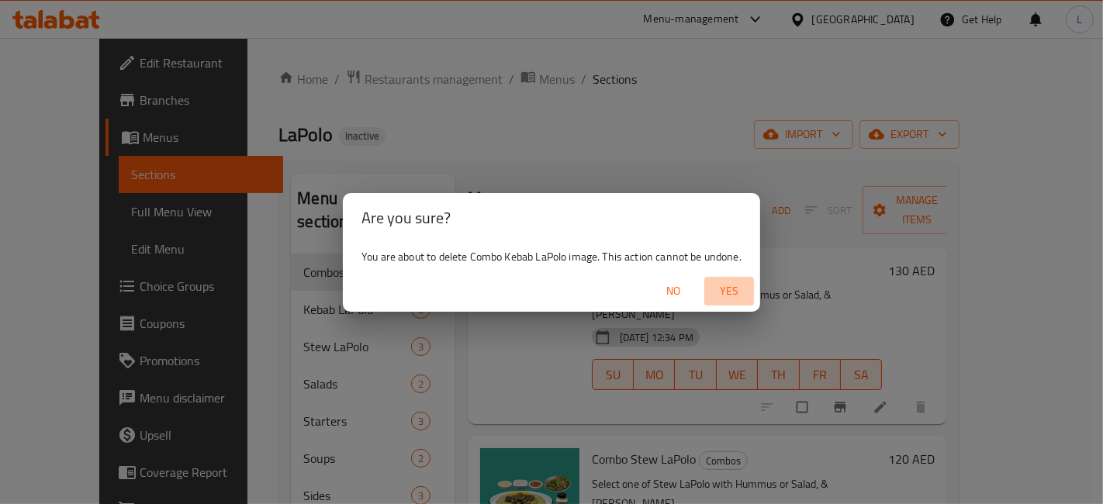
click at [730, 288] on span "Yes" at bounding box center [728, 291] width 37 height 19
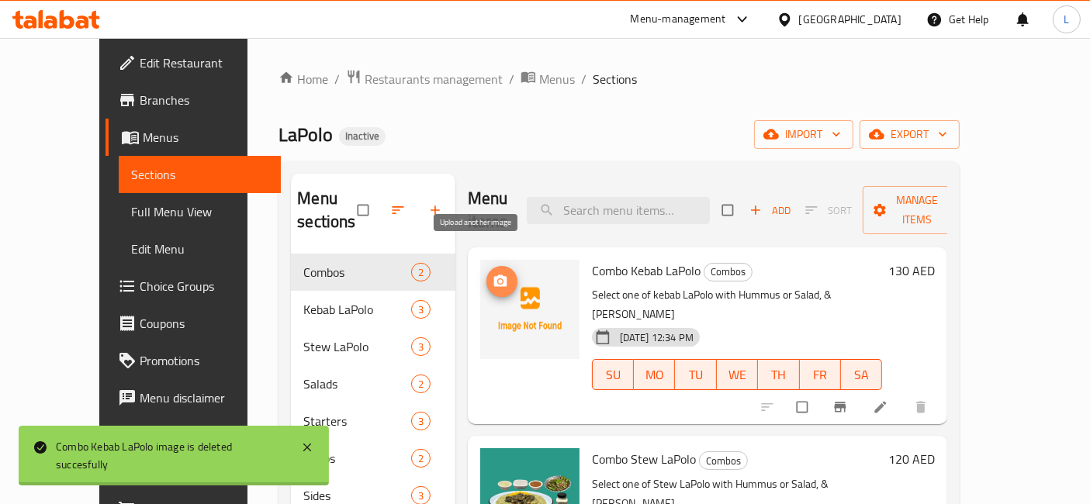
click at [493, 274] on icon "upload picture" at bounding box center [501, 282] width 16 height 16
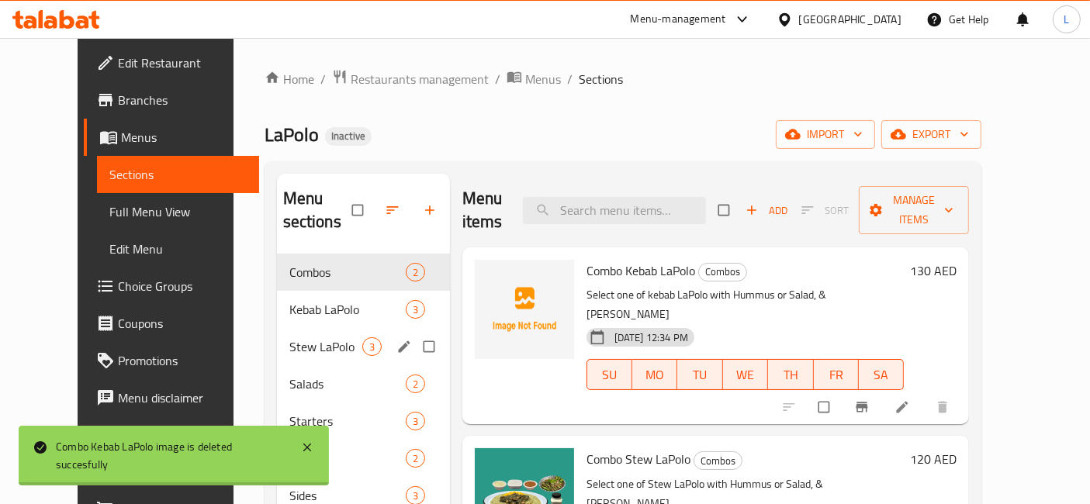
scroll to position [86, 0]
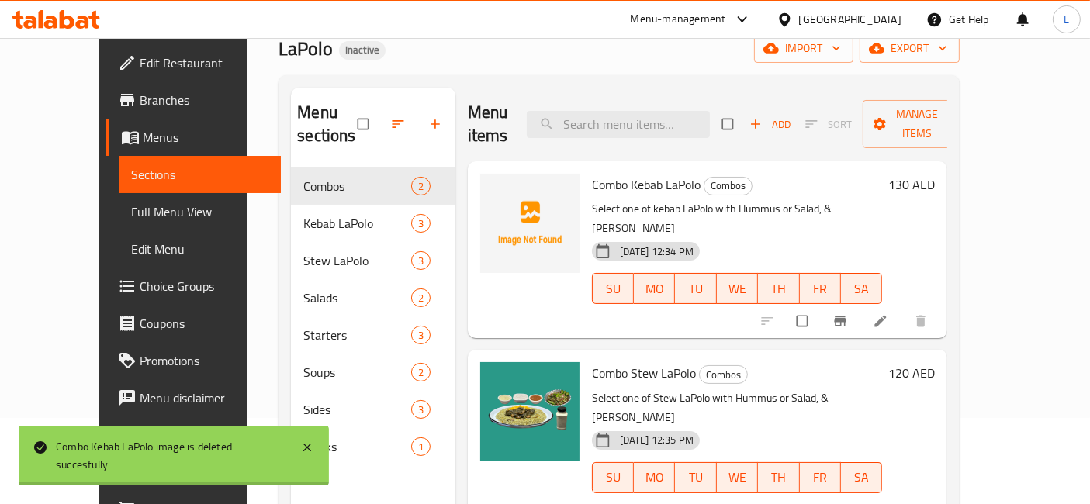
click at [140, 282] on span "Choice Groups" at bounding box center [205, 286] width 130 height 19
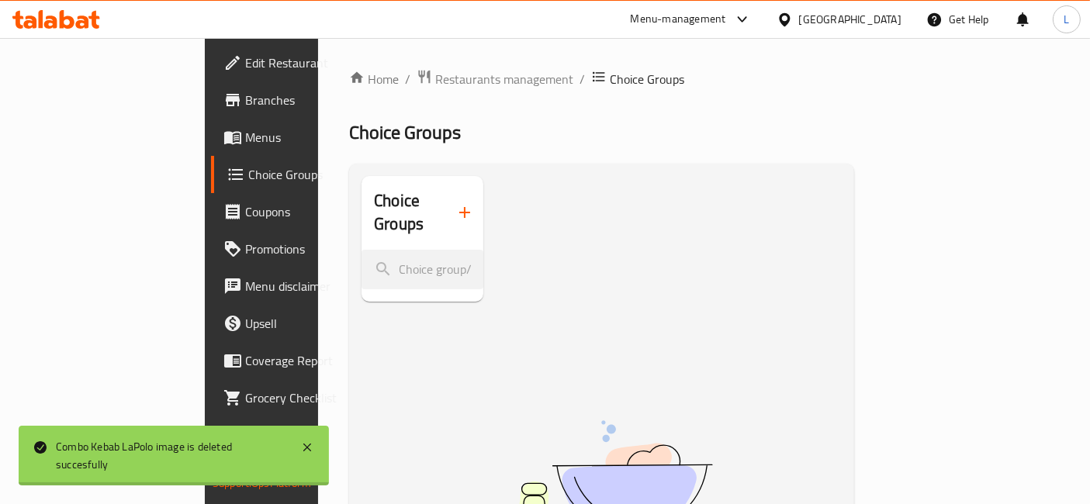
click at [459, 207] on icon "button" at bounding box center [464, 212] width 11 height 11
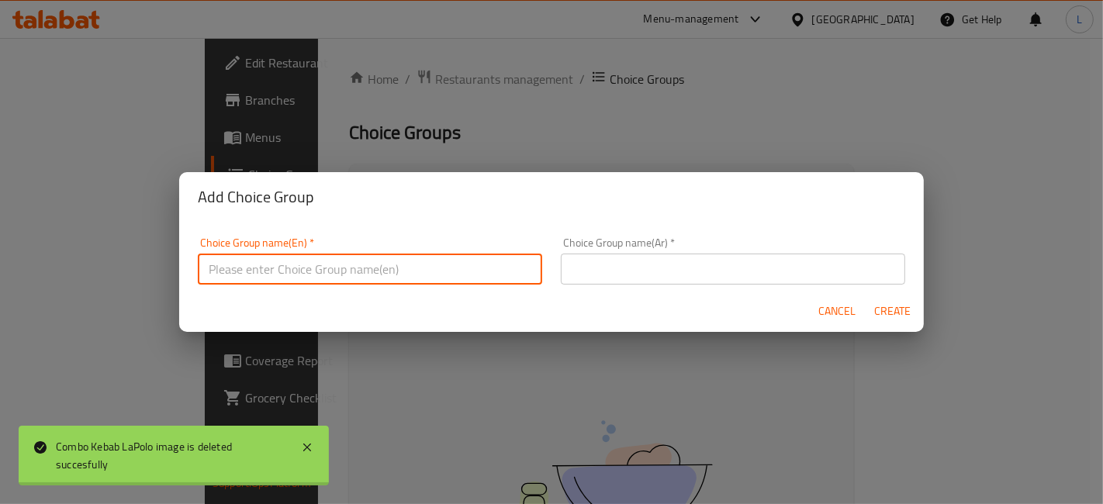
click at [320, 267] on input "text" at bounding box center [370, 269] width 344 height 31
type input "C"
type input "Your Choice Of"
click at [608, 265] on input "text" at bounding box center [733, 269] width 344 height 31
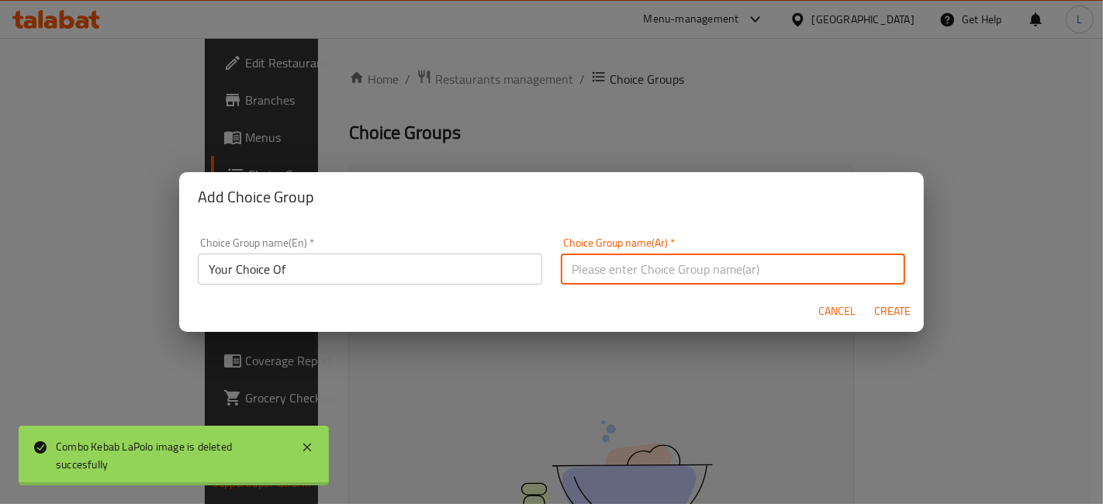
type input "المشروبات"
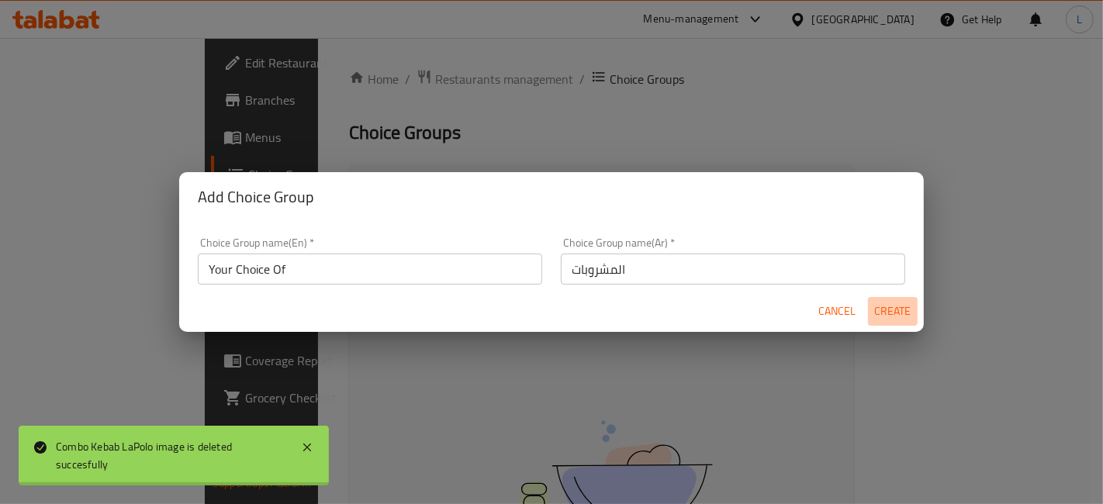
click at [888, 310] on span "Create" at bounding box center [892, 311] width 37 height 19
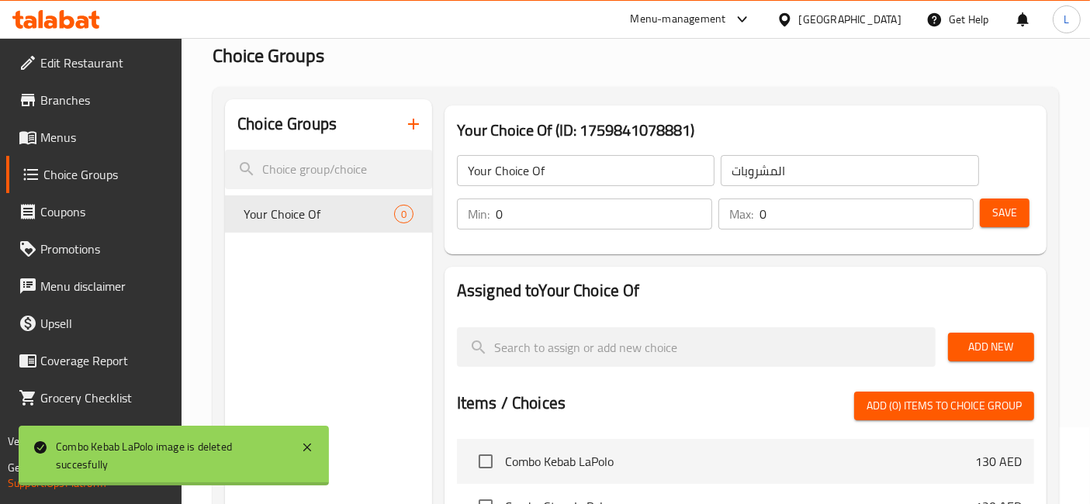
scroll to position [172, 0]
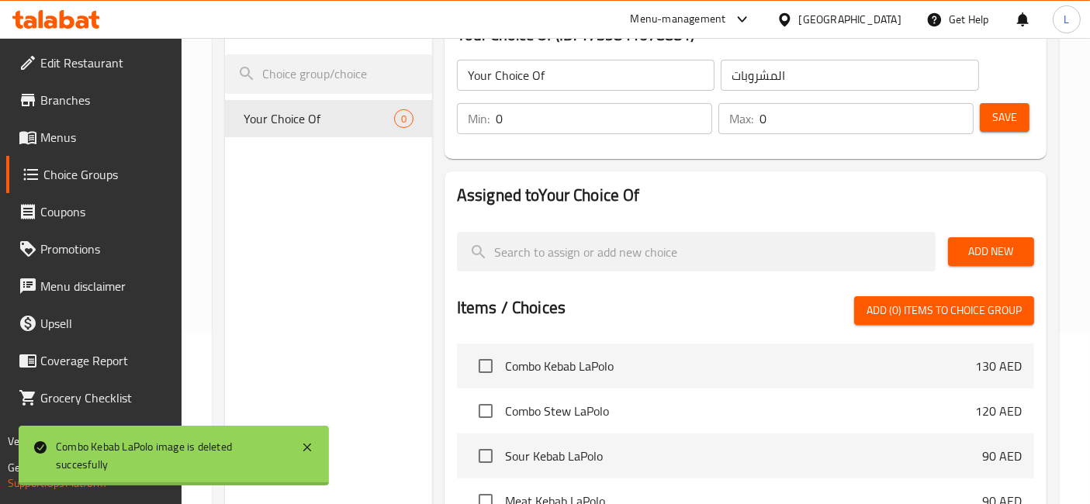
click at [987, 251] on span "Add New" at bounding box center [990, 251] width 61 height 19
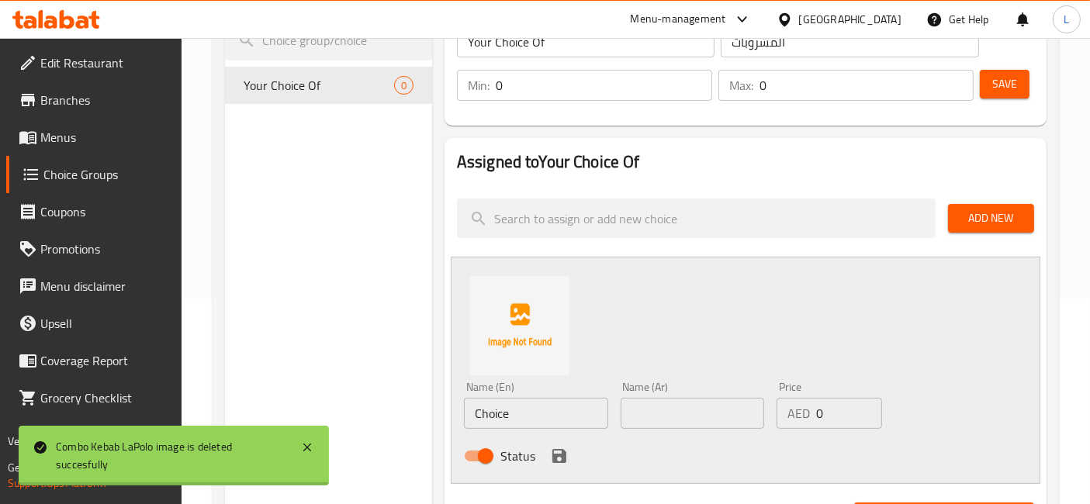
scroll to position [258, 0]
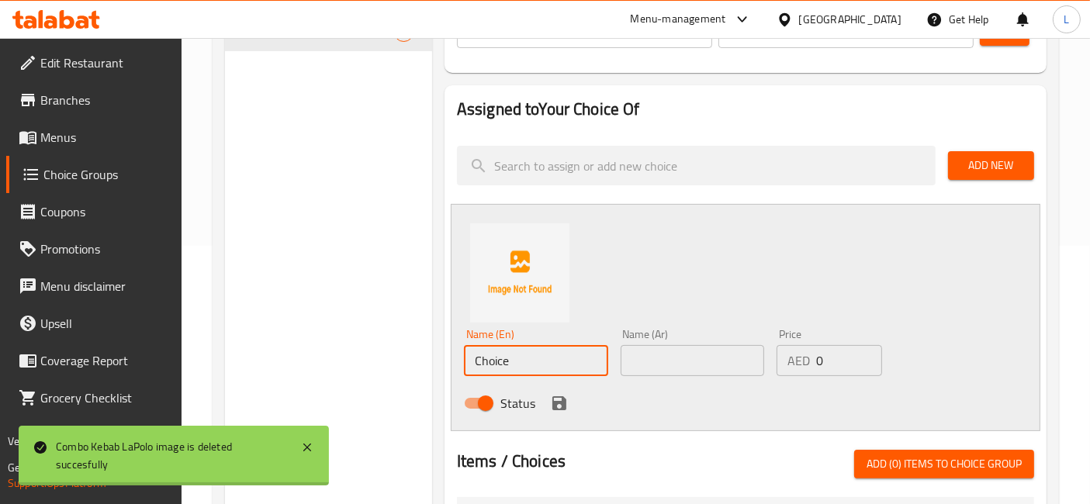
drag, startPoint x: 522, startPoint y: 358, endPoint x: 430, endPoint y: 360, distance: 92.3
click at [430, 360] on div "Choice Groups Your Choice Of 0 Your Choice Of (ID: 1759841078881) Your Choice O…" at bounding box center [639, 419] width 828 height 1003
paste input "Sour Kebab LaPolo"
type input "Sour Kebab LaPolo"
click at [773, 406] on div "Status" at bounding box center [692, 403] width 469 height 42
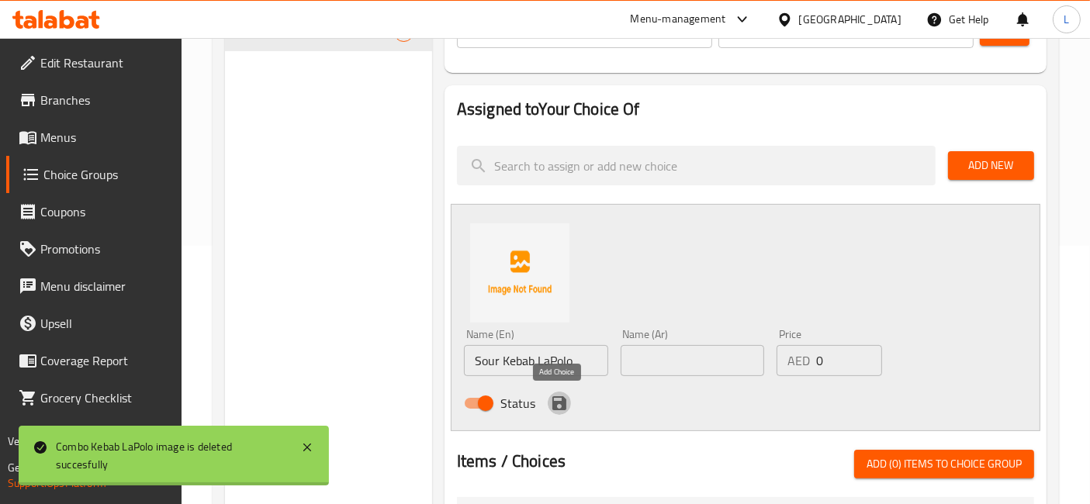
click at [555, 402] on icon "save" at bounding box center [559, 403] width 14 height 14
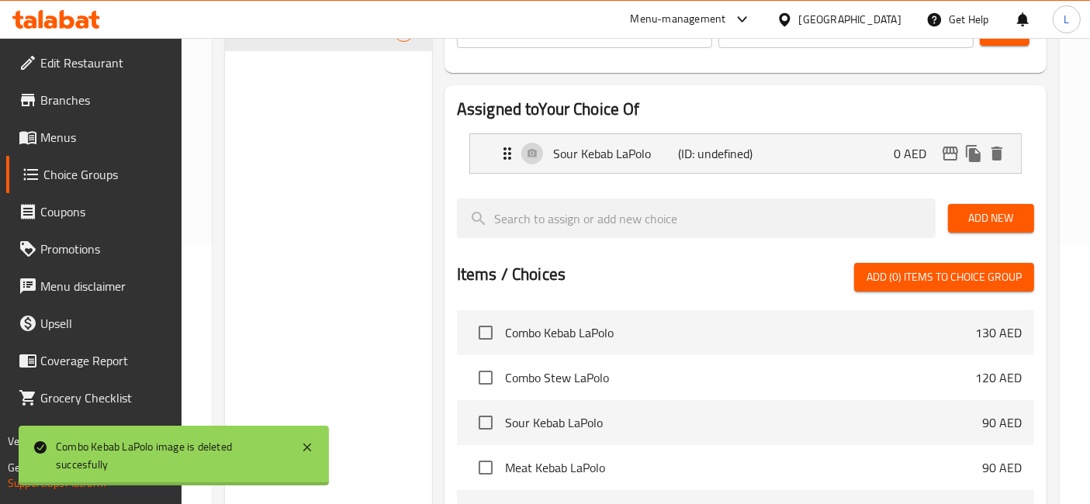
click at [993, 215] on span "Add New" at bounding box center [990, 218] width 61 height 19
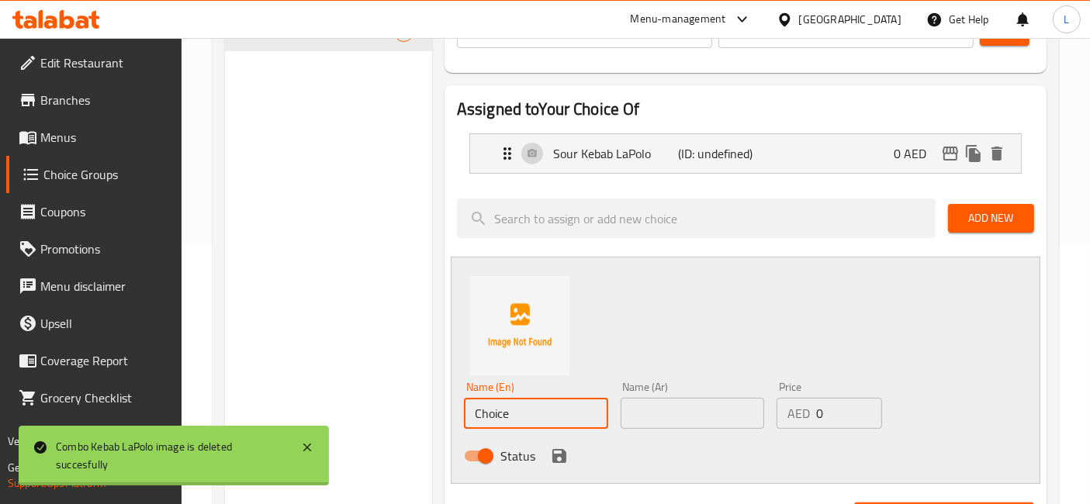
drag, startPoint x: 520, startPoint y: 413, endPoint x: 417, endPoint y: 412, distance: 103.2
click at [417, 412] on div "Choice Groups Your Choice Of 0 Your Choice Of (ID: 1759841078881) Your Choice O…" at bounding box center [639, 446] width 828 height 1056
paste input "LaPolot Kebab LaPolo"
type input "LaPolot Kebab LaPolo"
click at [558, 458] on icon "save" at bounding box center [559, 456] width 19 height 19
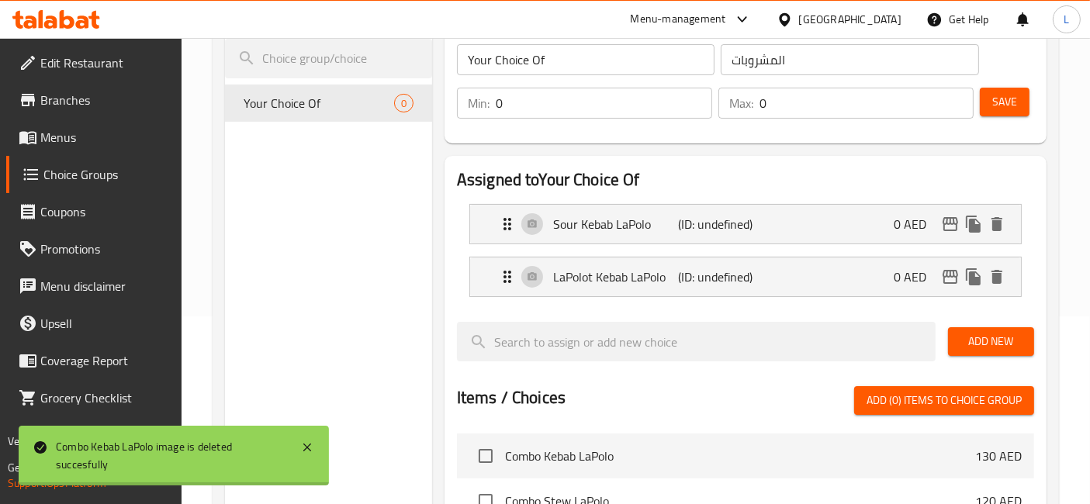
scroll to position [172, 0]
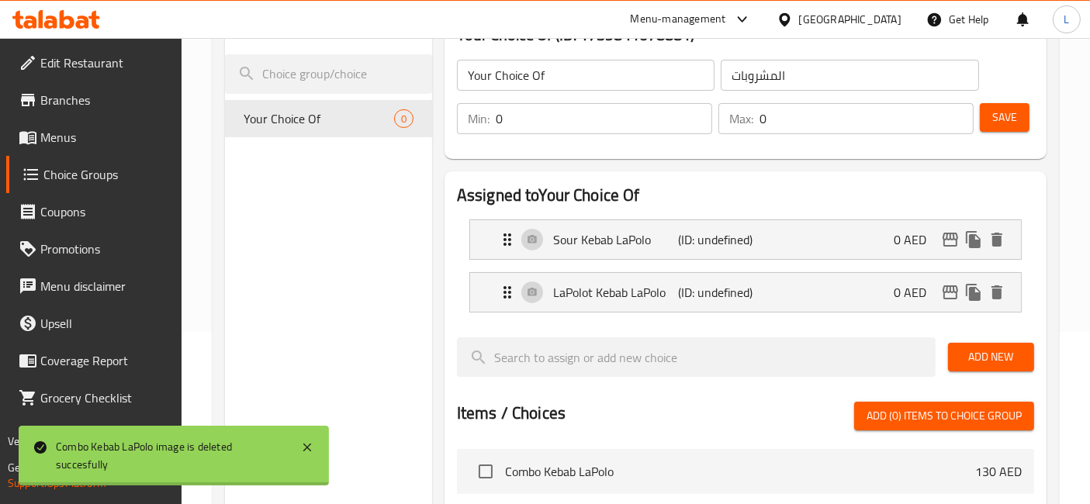
click at [990, 358] on span "Add New" at bounding box center [990, 356] width 61 height 19
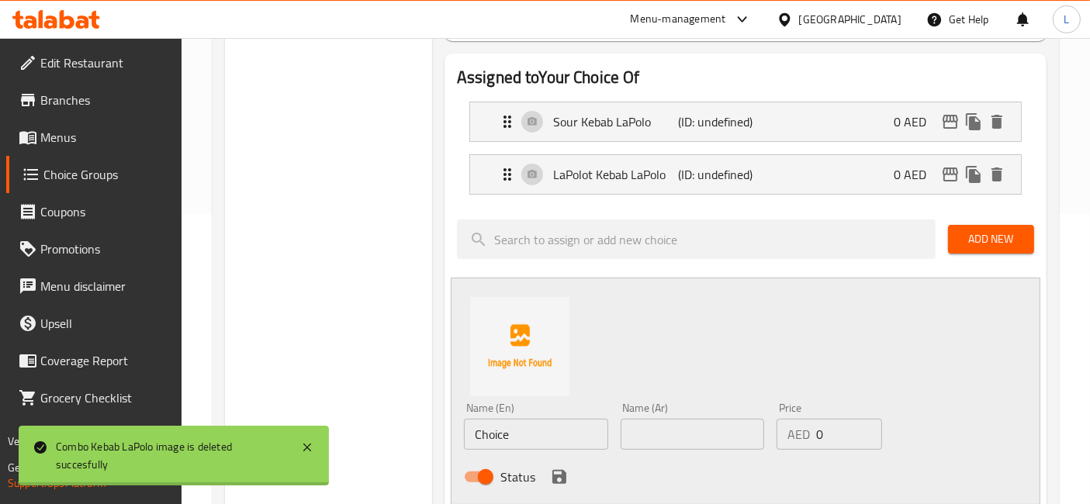
scroll to position [344, 0]
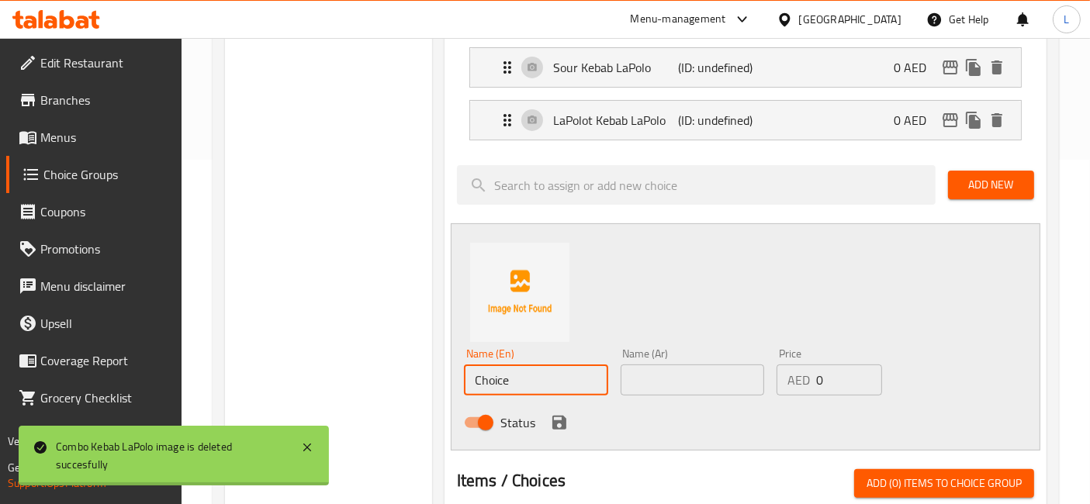
drag, startPoint x: 520, startPoint y: 380, endPoint x: 427, endPoint y: 380, distance: 92.3
click at [427, 380] on div "Choice Groups Your Choice Of 0 Your Choice Of (ID: 1759841078881) Your Choice O…" at bounding box center [639, 386] width 828 height 1108
paste input "icken Kebab LaPolo"
type input "Chicken Kebab LaPolo"
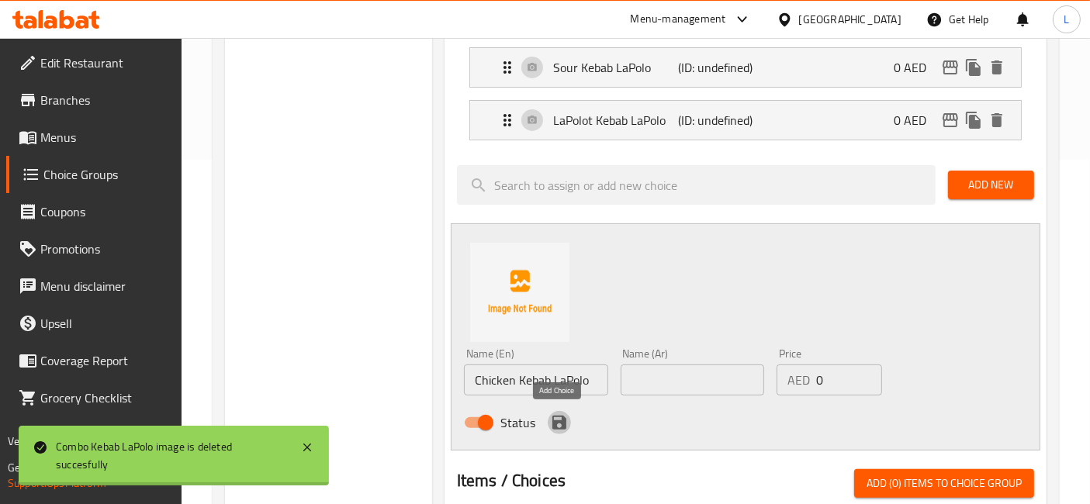
click at [560, 417] on icon "save" at bounding box center [559, 423] width 14 height 14
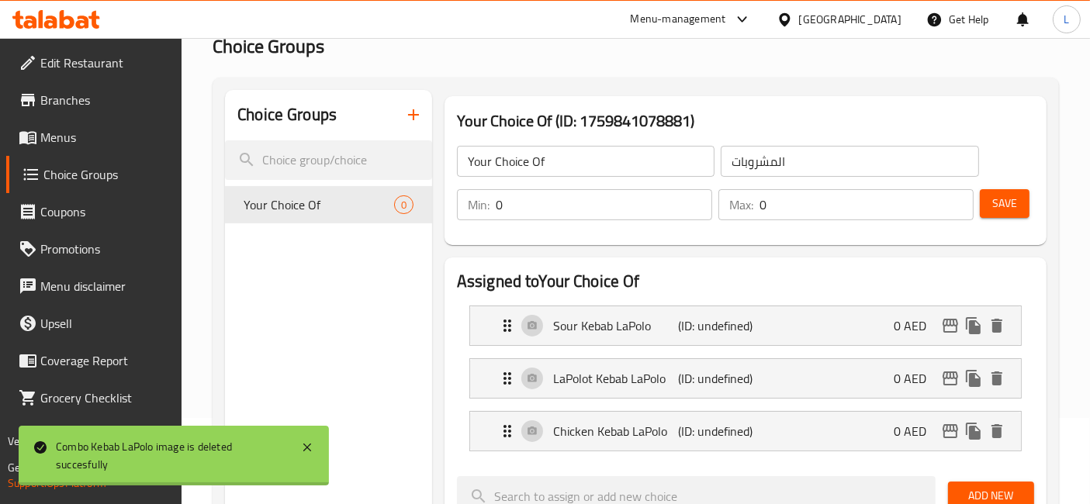
scroll to position [86, 0]
click at [1003, 201] on span "Save" at bounding box center [1004, 203] width 25 height 19
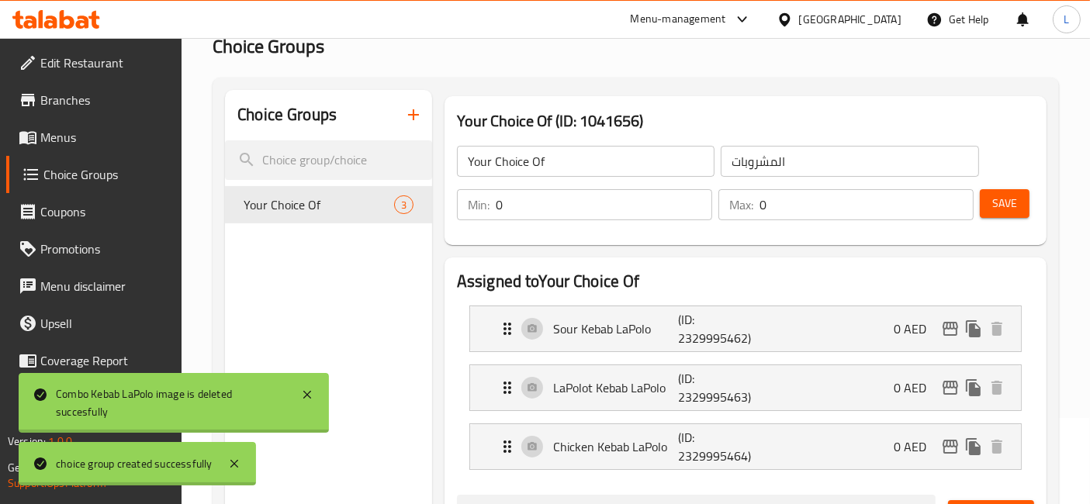
click at [451, 50] on h2 "Choice Groups" at bounding box center [636, 46] width 846 height 25
click at [408, 112] on icon "button" at bounding box center [413, 114] width 19 height 19
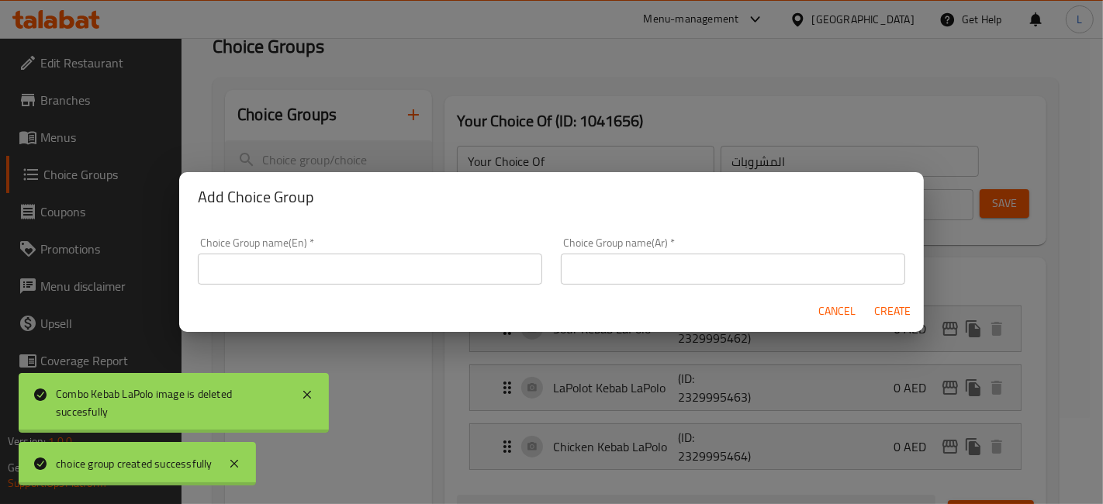
click at [330, 267] on input "text" at bounding box center [370, 269] width 344 height 31
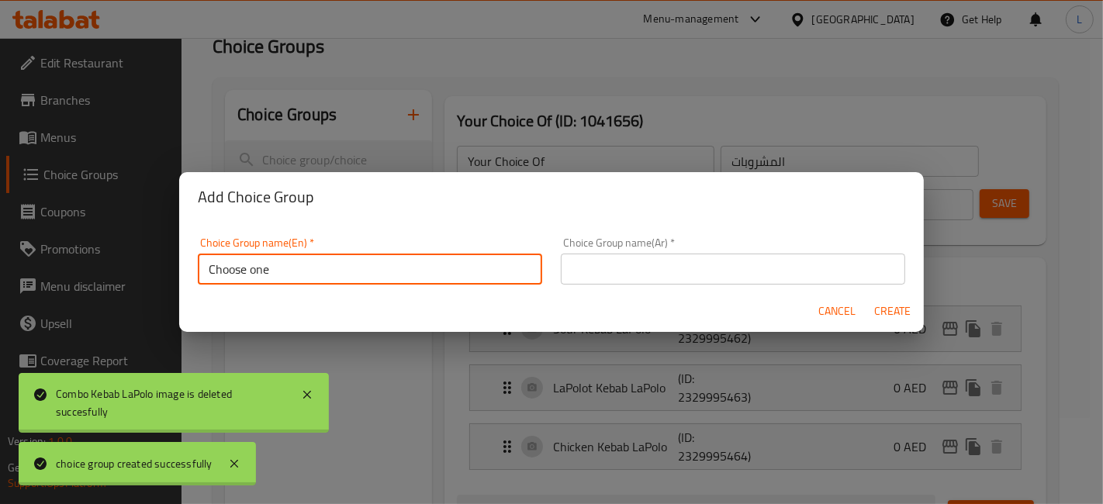
type input "Choose one"
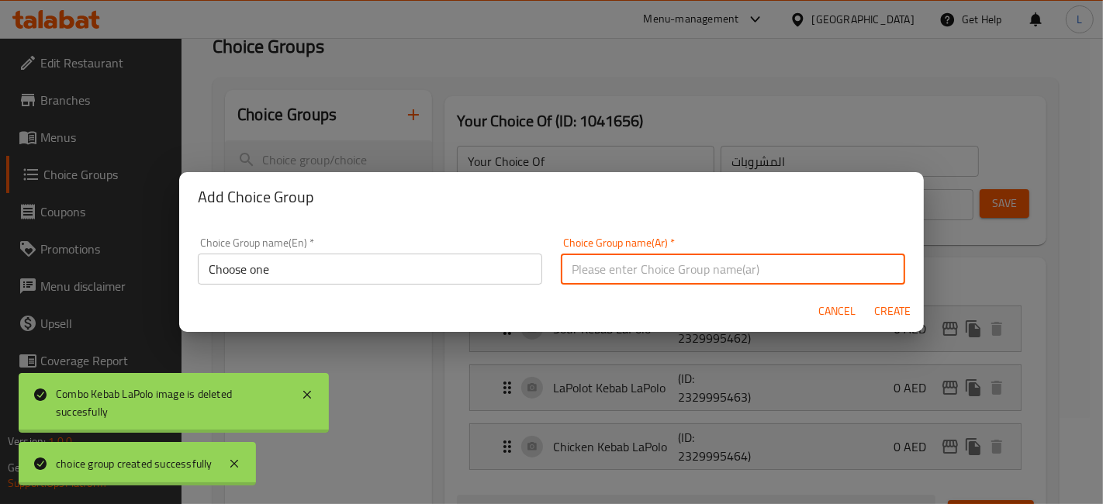
click at [671, 275] on input "text" at bounding box center [733, 269] width 344 height 31
type input "المشروبات"
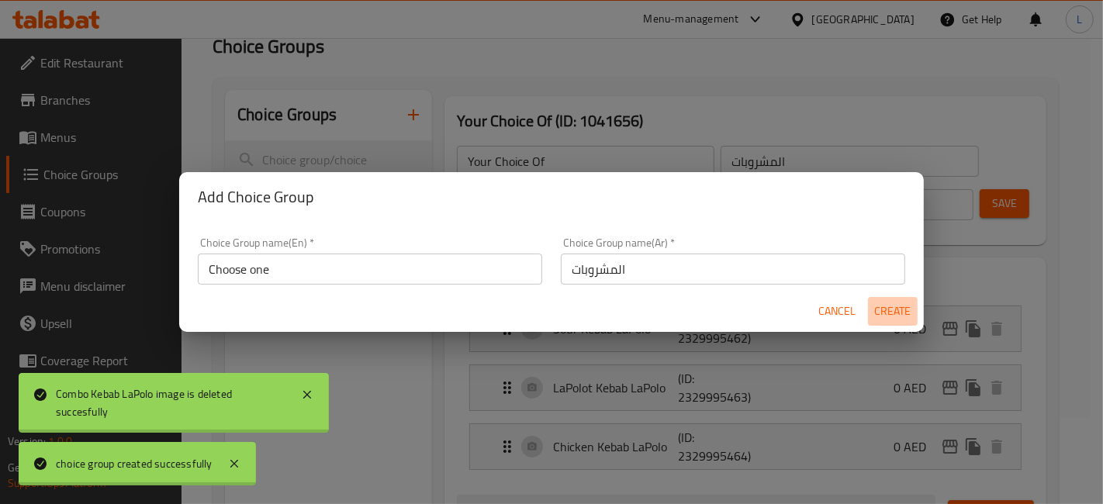
click at [900, 311] on span "Create" at bounding box center [892, 311] width 37 height 19
type input "Choose one"
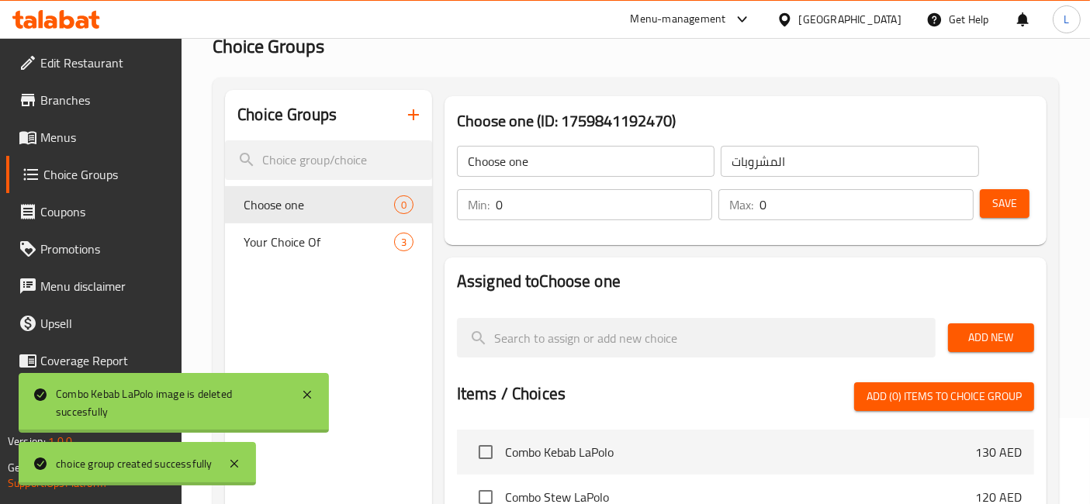
click at [983, 344] on span "Add New" at bounding box center [990, 337] width 61 height 19
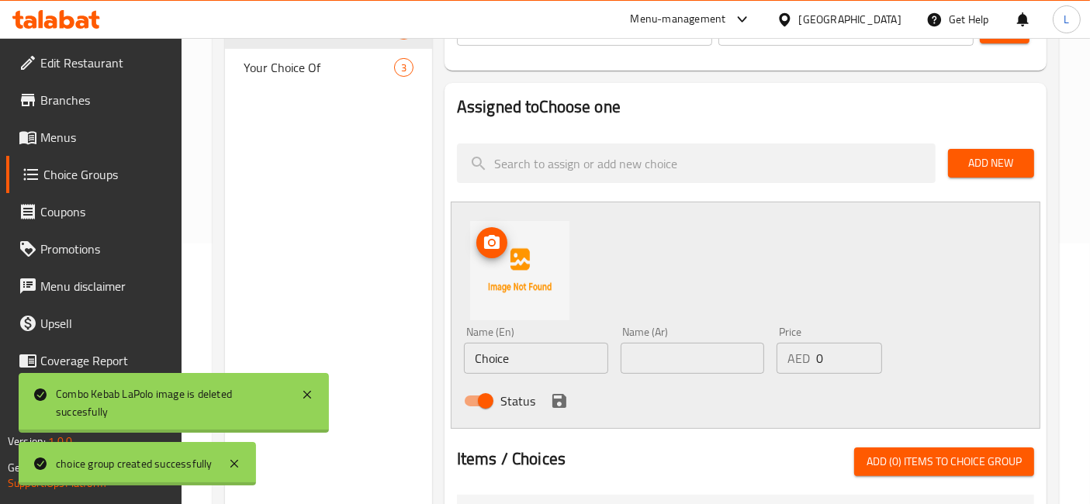
scroll to position [344, 0]
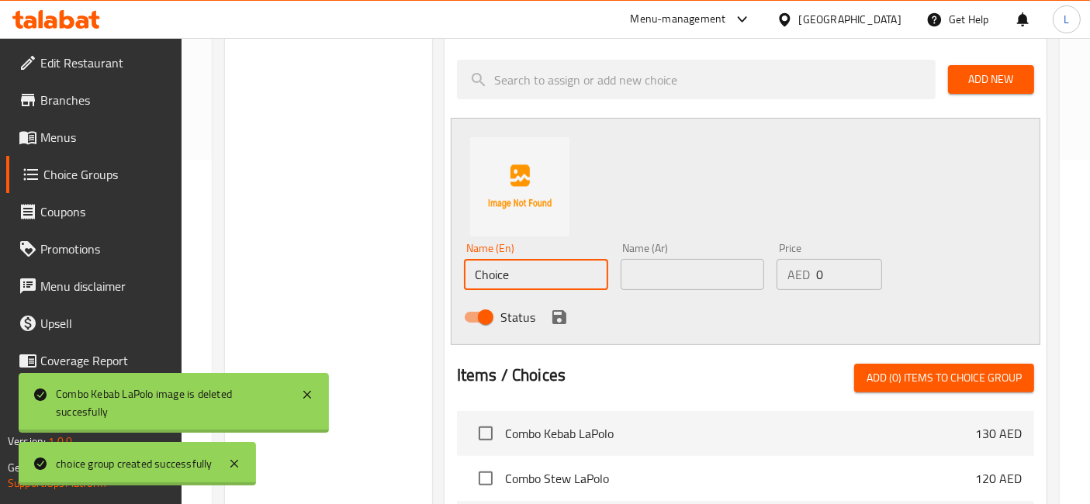
drag, startPoint x: 517, startPoint y: 266, endPoint x: 432, endPoint y: 280, distance: 85.7
click at [432, 280] on div "Choose one (ID: 1759841192470) Choose one ​ المشروبات ​ Min: 0 ​ Max: 0 ​ Save …" at bounding box center [742, 333] width 620 height 1003
paste input "Hummus"
type input "Hummus"
click at [552, 321] on icon "save" at bounding box center [559, 317] width 14 height 14
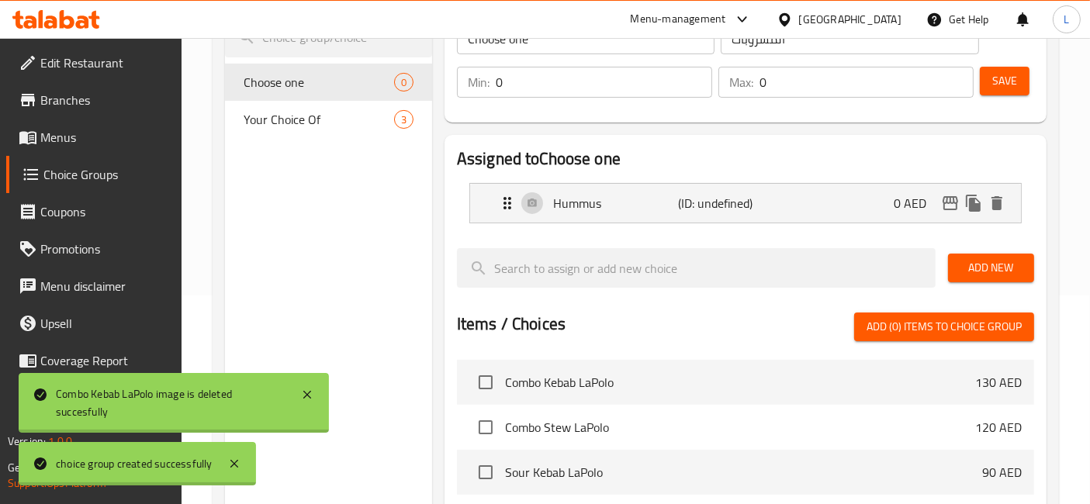
scroll to position [172, 0]
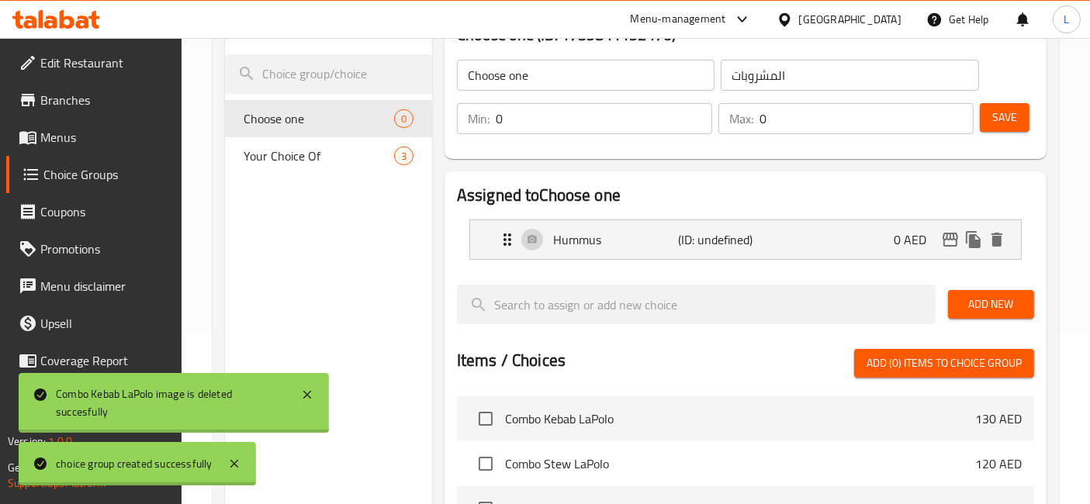
click at [997, 301] on span "Add New" at bounding box center [990, 304] width 61 height 19
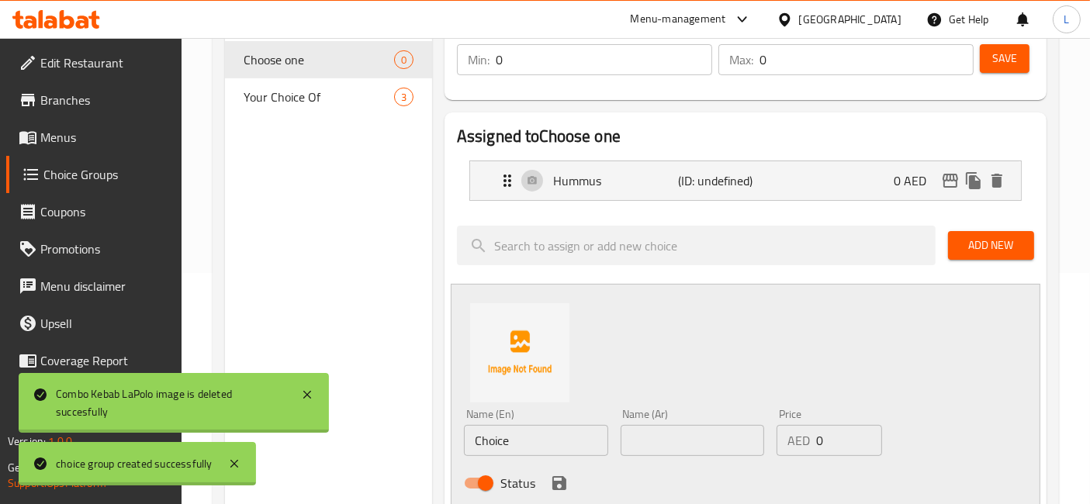
scroll to position [258, 0]
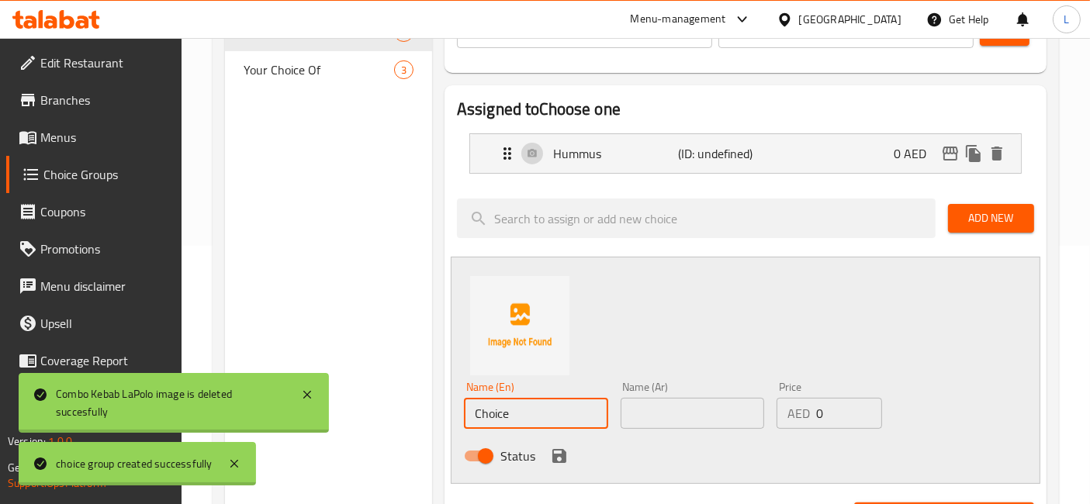
drag, startPoint x: 529, startPoint y: 404, endPoint x: 434, endPoint y: 411, distance: 94.9
click at [438, 413] on div "Assigned to Choose one Hummus (ID: undefined) 0 AED Name (En) Hummus Name (En) …" at bounding box center [745, 472] width 614 height 786
paste input "Shirazi Salad"
type input "Shirazi Salad"
click at [566, 455] on icon "save" at bounding box center [559, 456] width 19 height 19
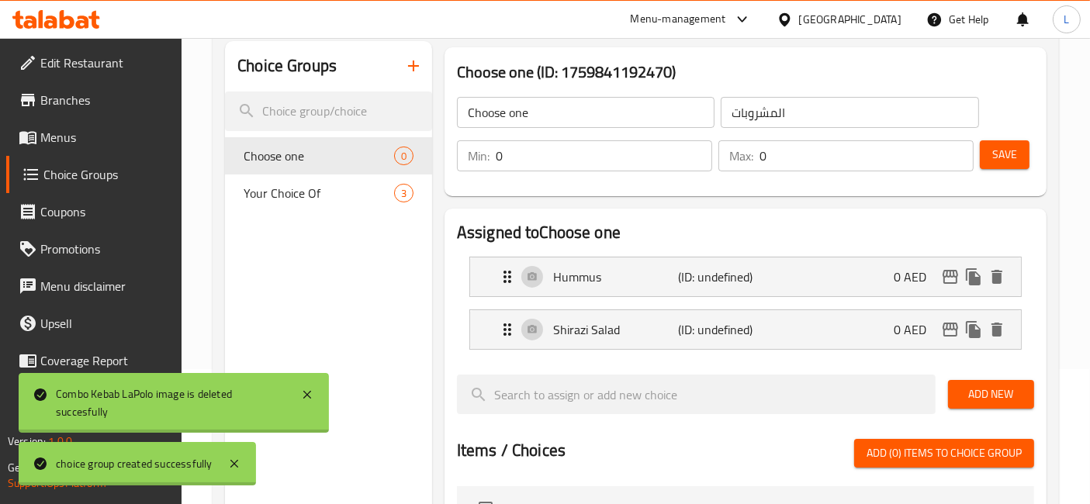
scroll to position [86, 0]
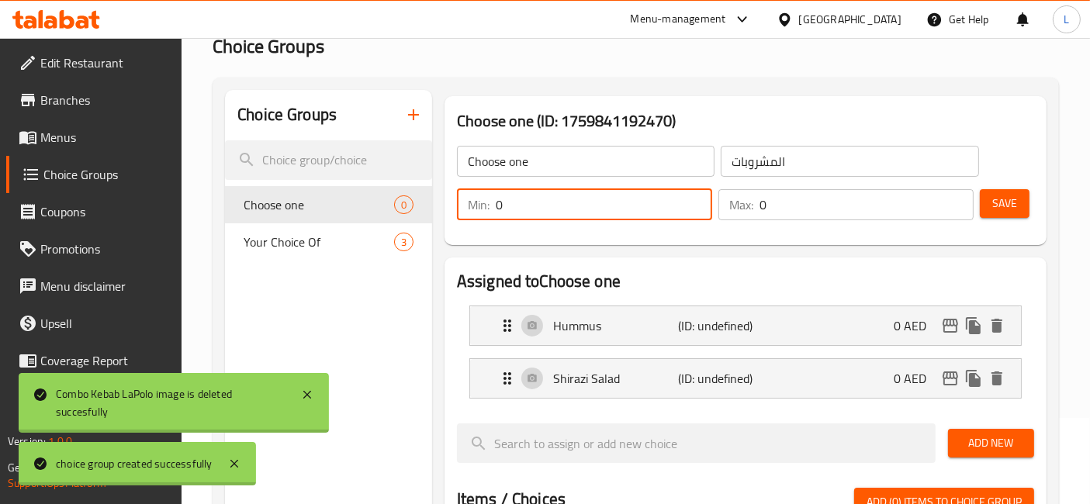
click at [534, 209] on input "0" at bounding box center [604, 204] width 216 height 31
type input "1"
click at [776, 207] on input "0" at bounding box center [866, 204] width 214 height 31
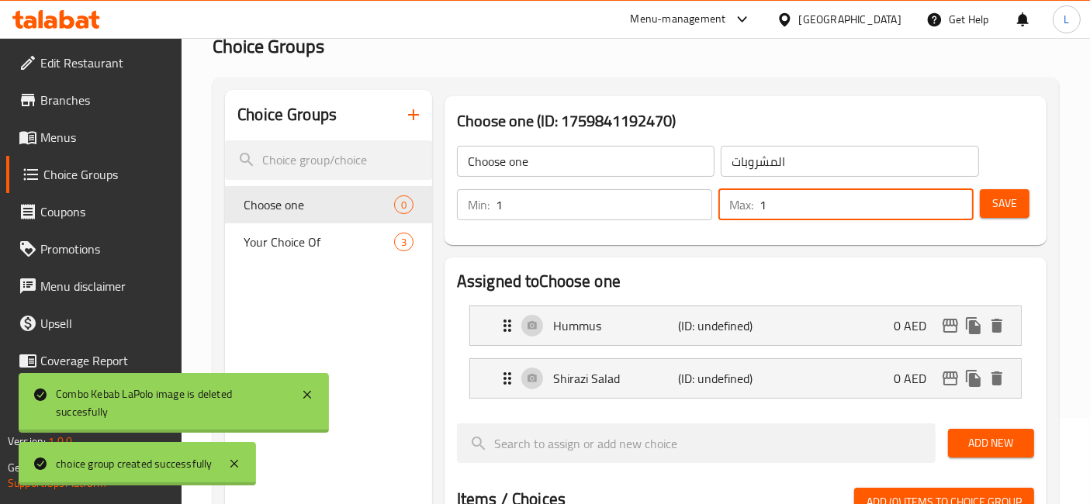
type input "1"
click at [1006, 205] on span "Save" at bounding box center [1004, 203] width 25 height 19
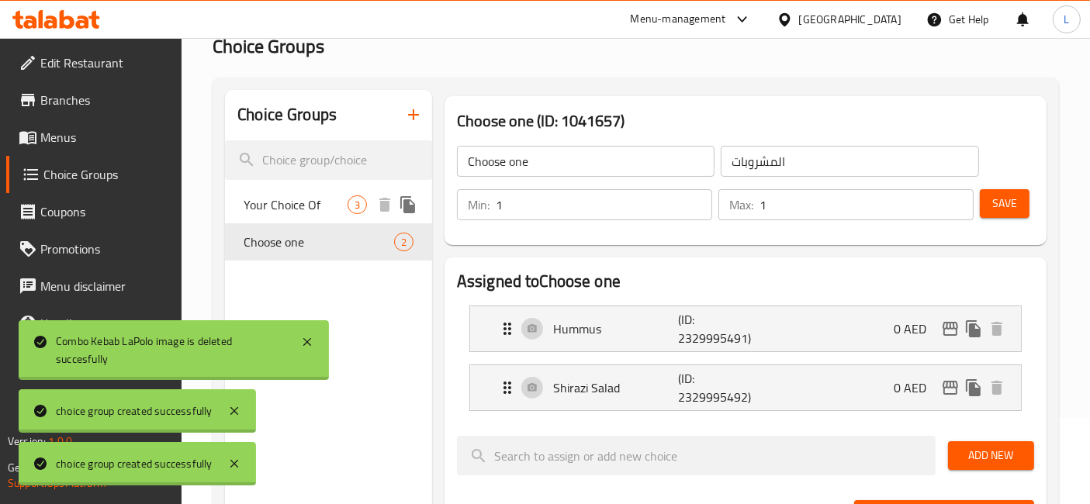
click at [295, 208] on span "Your Choice Of" at bounding box center [296, 204] width 104 height 19
type input "Your Choice Of"
type input "0"
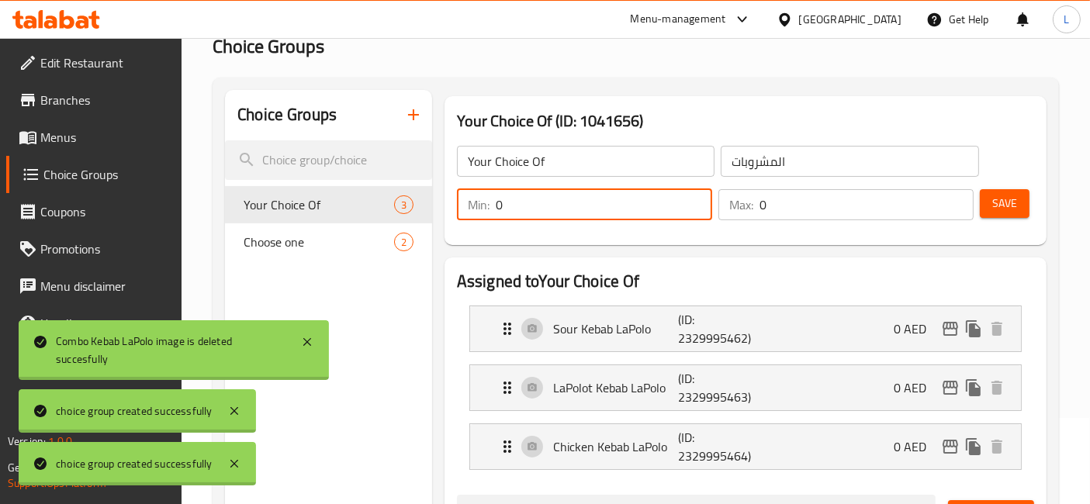
click at [572, 207] on input "0" at bounding box center [604, 204] width 216 height 31
type input "1"
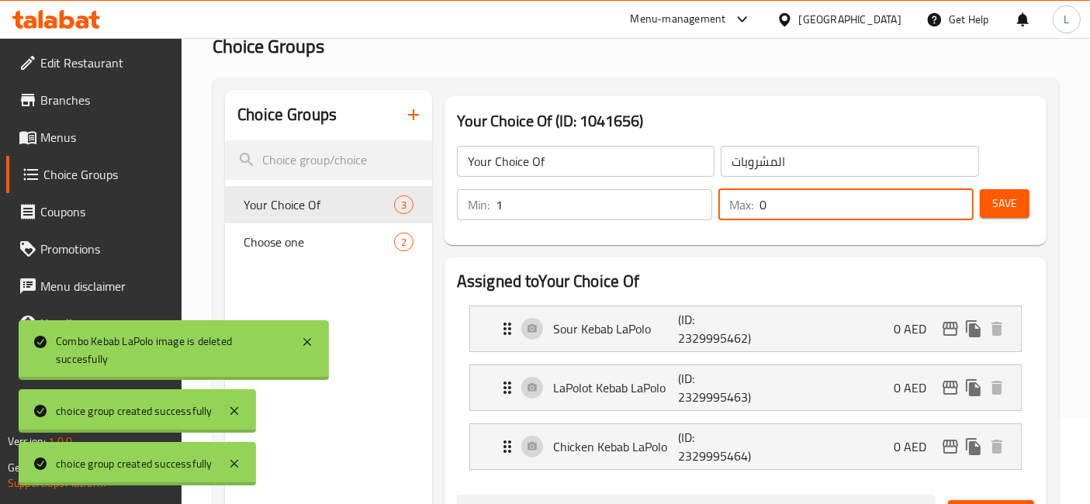
click at [778, 220] on div "Max: 0 ​" at bounding box center [845, 204] width 261 height 37
type input "1"
click at [1016, 195] on span "Save" at bounding box center [1004, 203] width 25 height 19
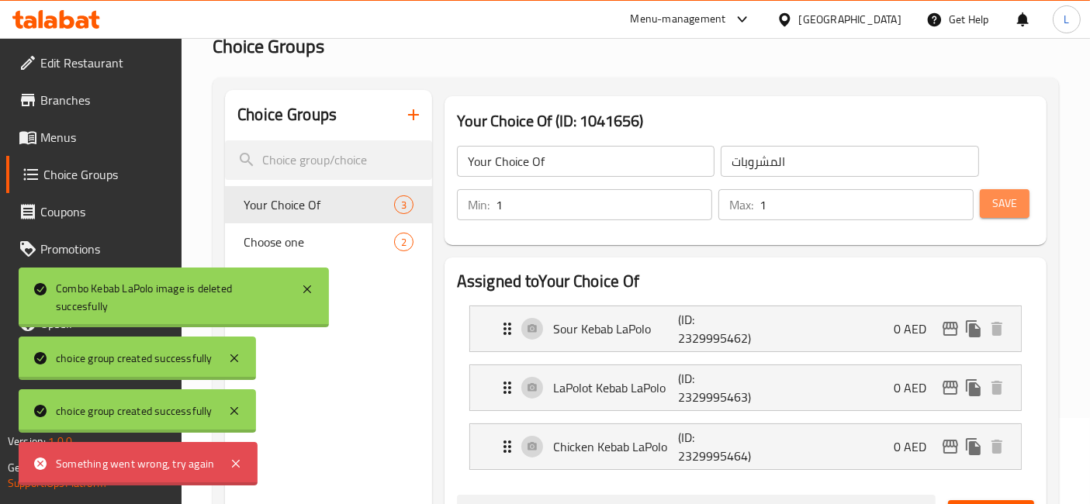
click at [1002, 205] on span "Save" at bounding box center [1004, 203] width 25 height 19
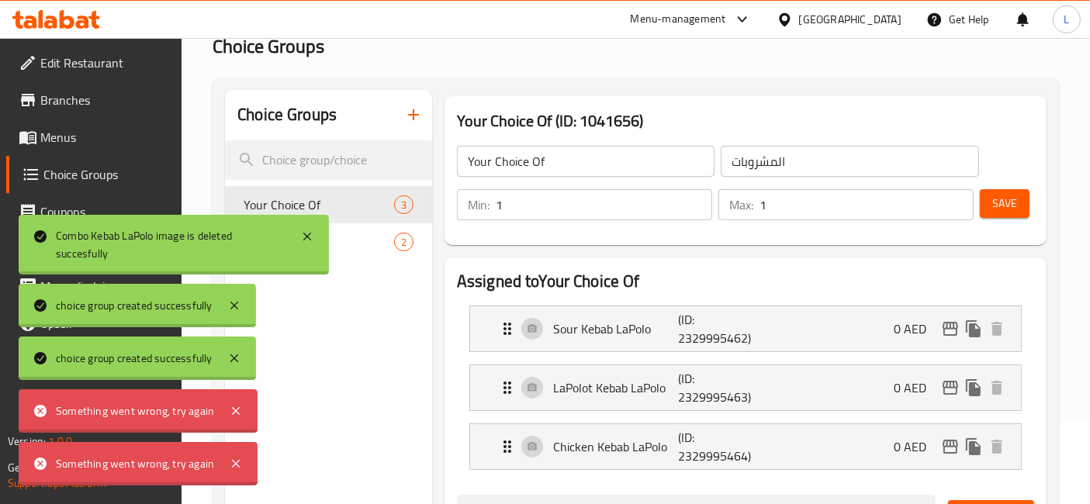
click at [343, 246] on span "Choose one" at bounding box center [296, 242] width 104 height 19
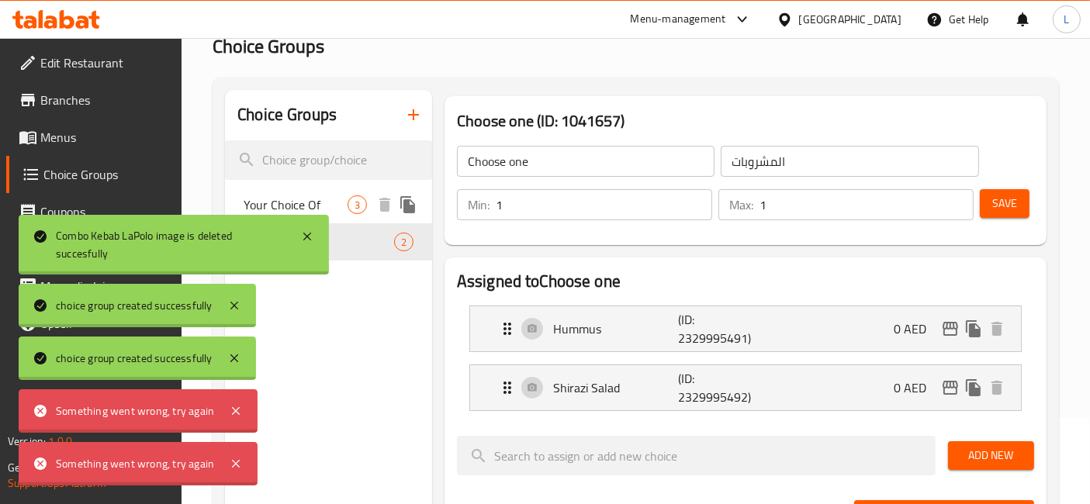
click at [339, 209] on span "Your Choice Of" at bounding box center [296, 204] width 104 height 19
type input "Your Choice Of"
type input "0"
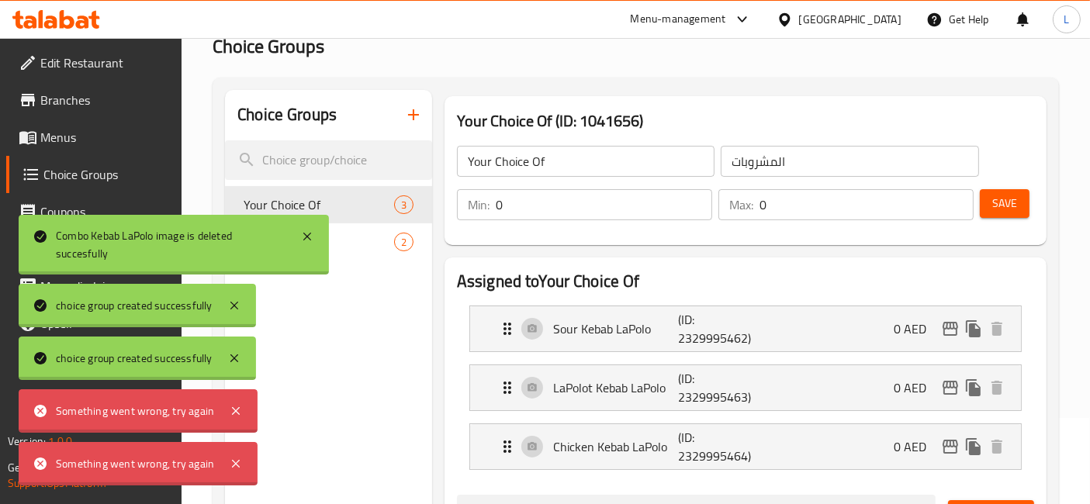
click at [784, 202] on input "0" at bounding box center [866, 204] width 214 height 31
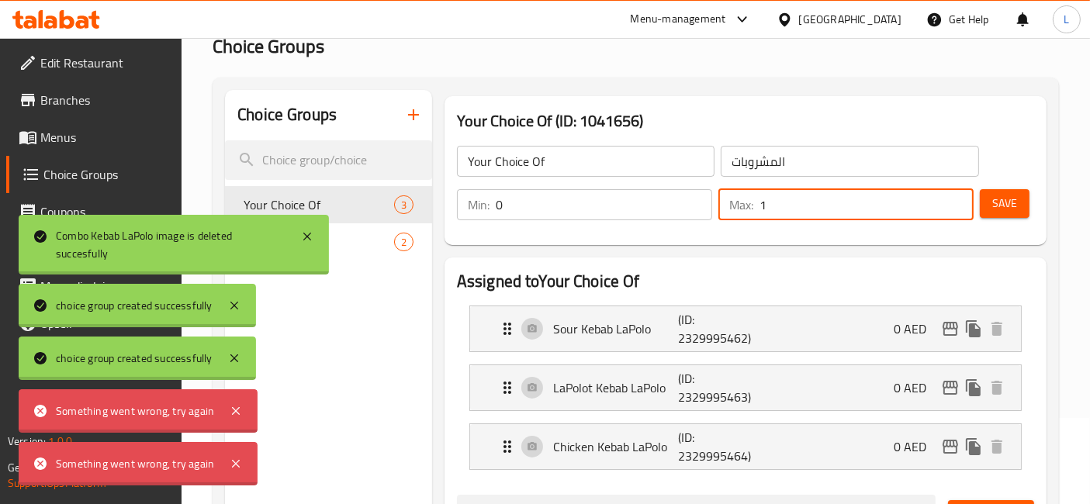
type input "1"
click at [1001, 206] on span "Save" at bounding box center [1004, 203] width 25 height 19
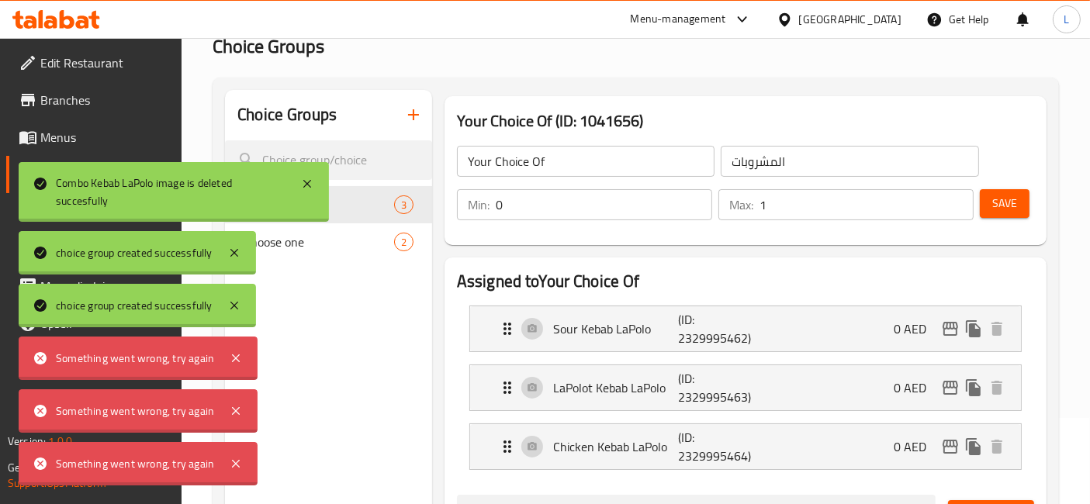
drag, startPoint x: 230, startPoint y: 355, endPoint x: 239, endPoint y: 387, distance: 33.1
click at [230, 358] on icon at bounding box center [235, 358] width 19 height 19
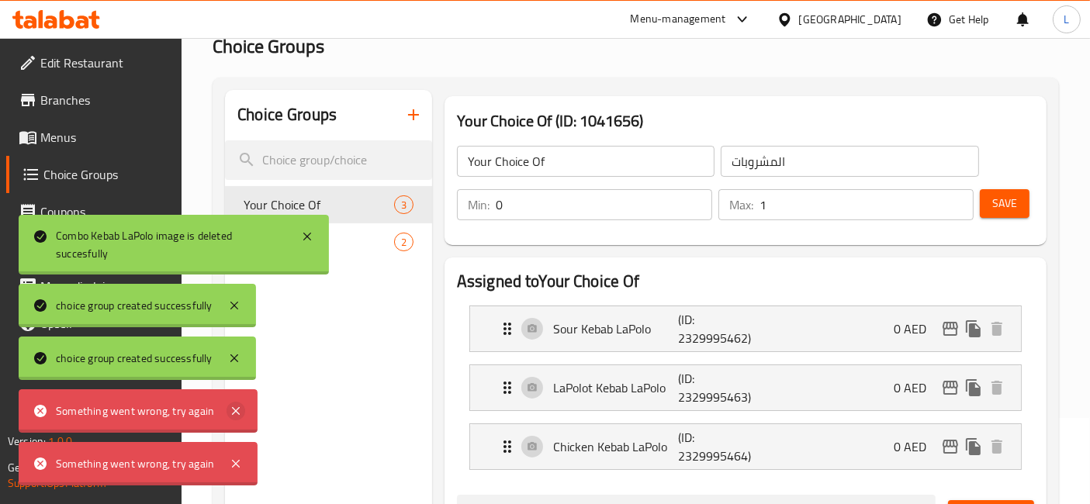
click at [241, 405] on icon at bounding box center [235, 411] width 19 height 19
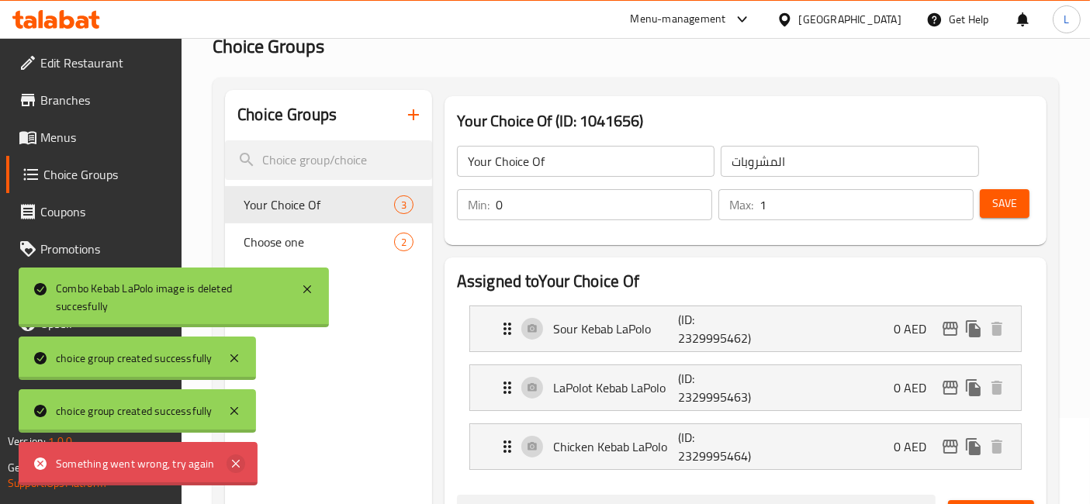
click at [233, 470] on icon at bounding box center [235, 464] width 19 height 19
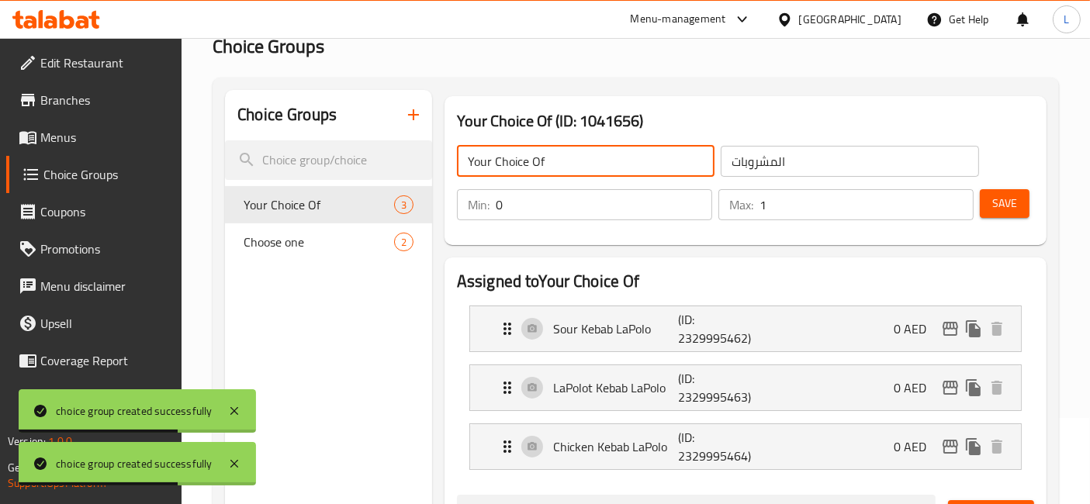
click at [560, 158] on input "Your Choice Of" at bounding box center [586, 161] width 258 height 31
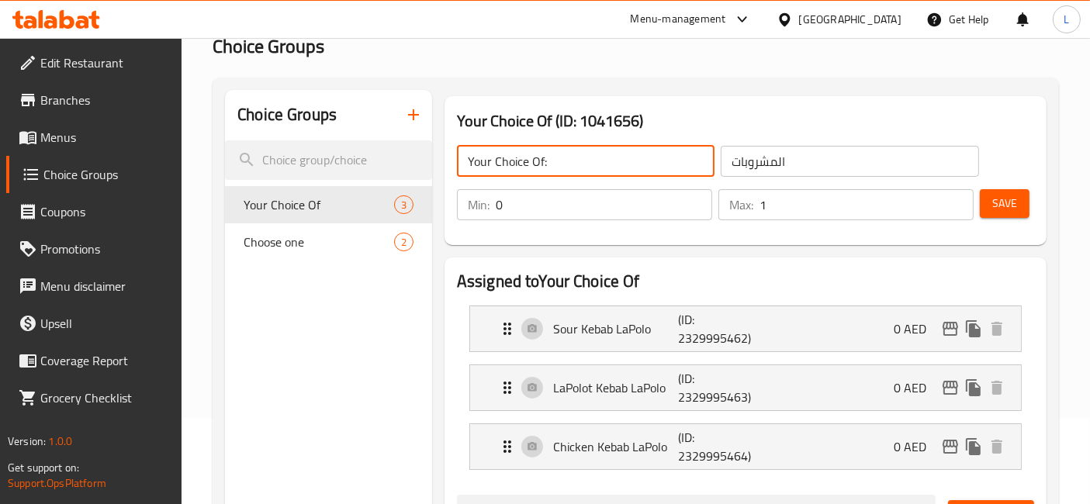
type input "Your Choice Of:"
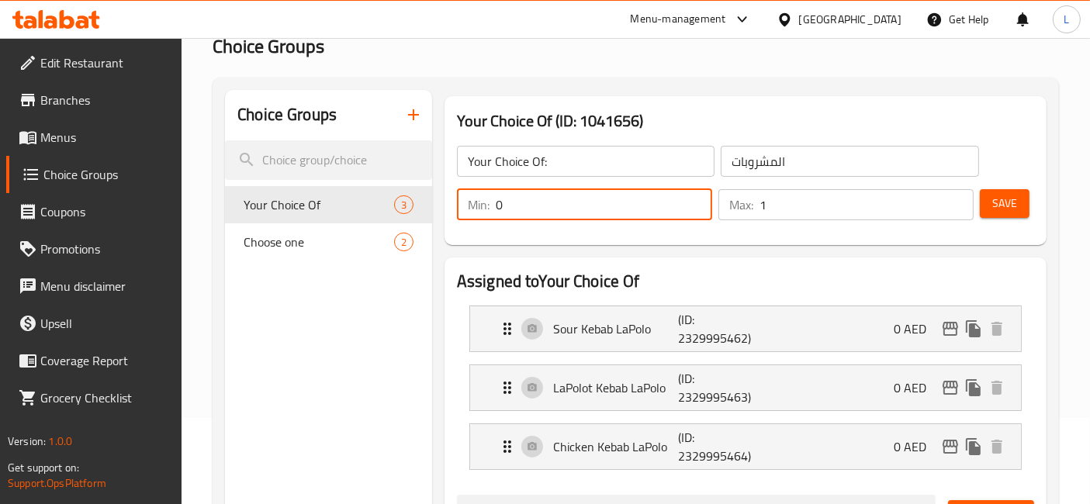
click at [519, 206] on input "0" at bounding box center [604, 204] width 216 height 31
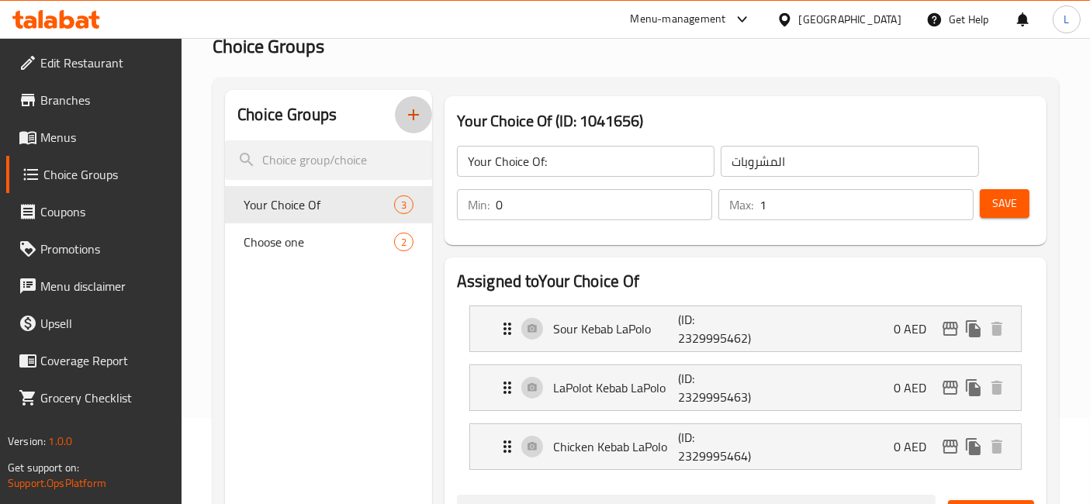
click at [414, 116] on icon "button" at bounding box center [413, 114] width 19 height 19
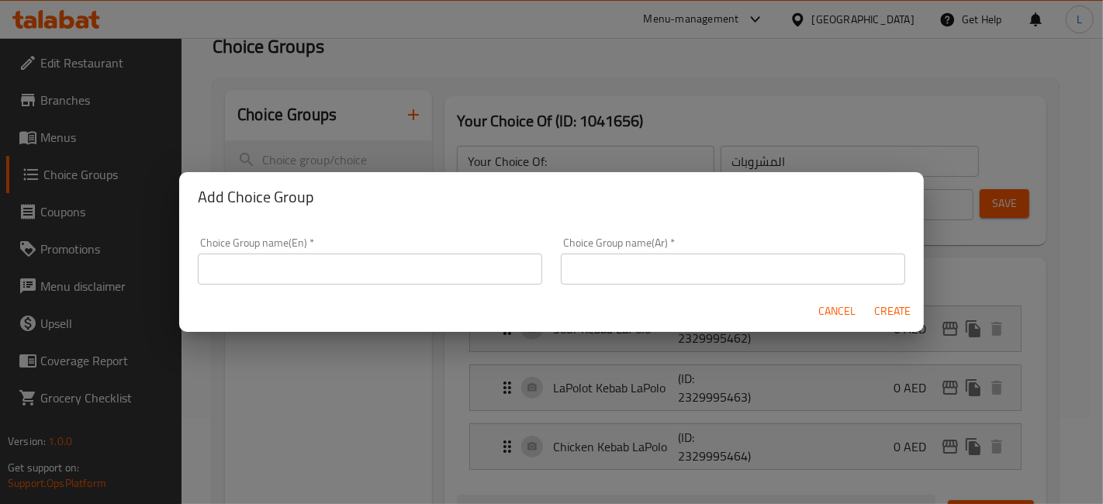
click at [340, 269] on input "text" at bounding box center [370, 269] width 344 height 31
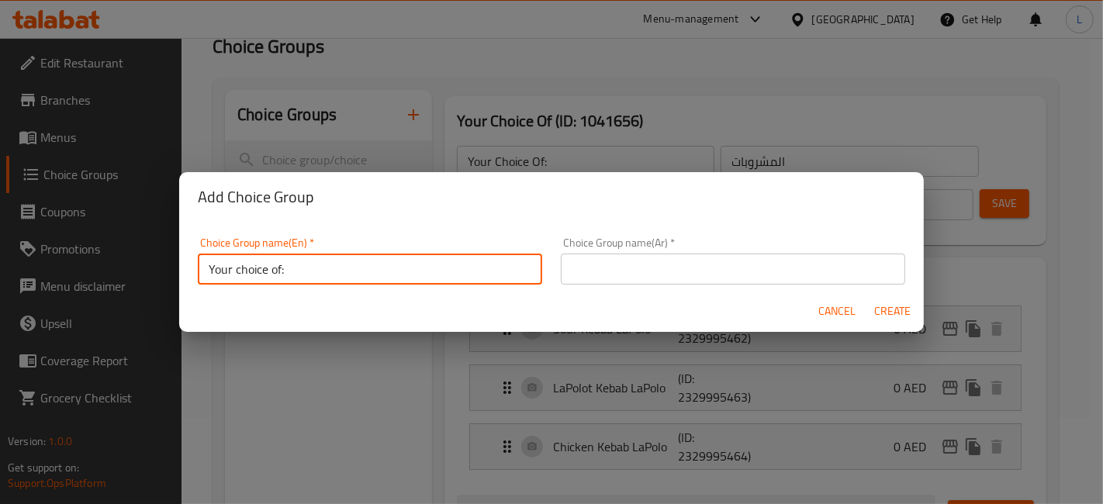
type input "Your choice of:"
click at [731, 265] on input "text" at bounding box center [733, 269] width 344 height 31
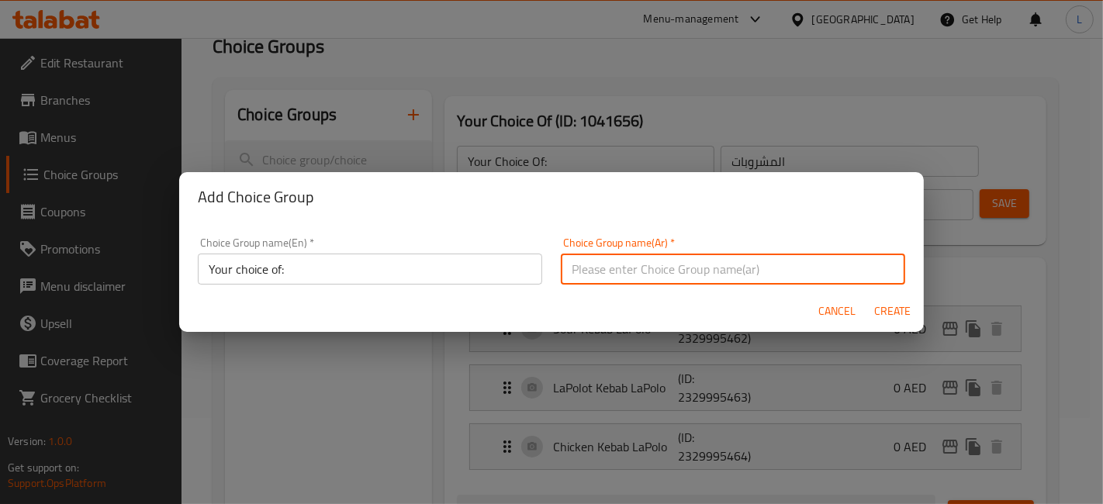
type input "المشروبات"
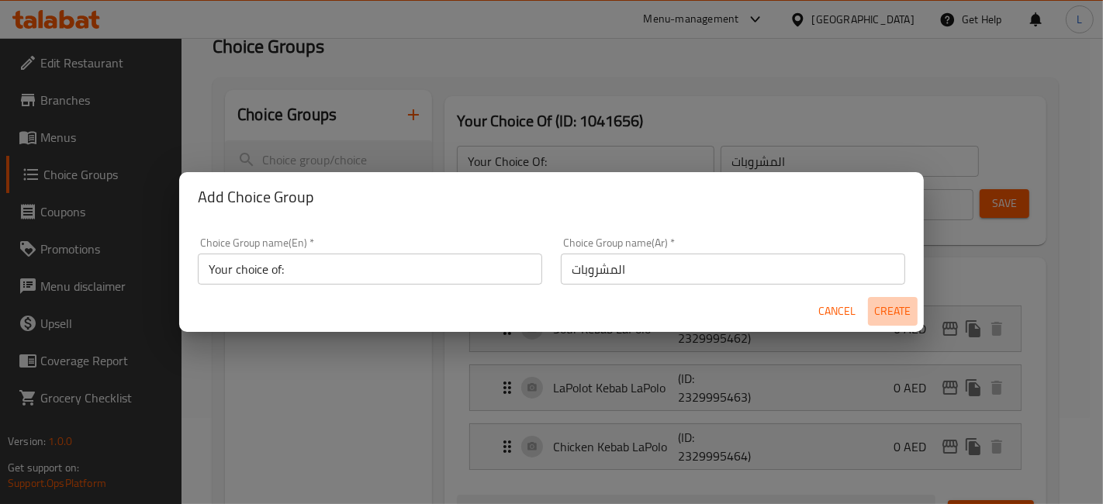
click at [886, 313] on span "Create" at bounding box center [892, 311] width 37 height 19
type input "Your choice of:"
type input "0"
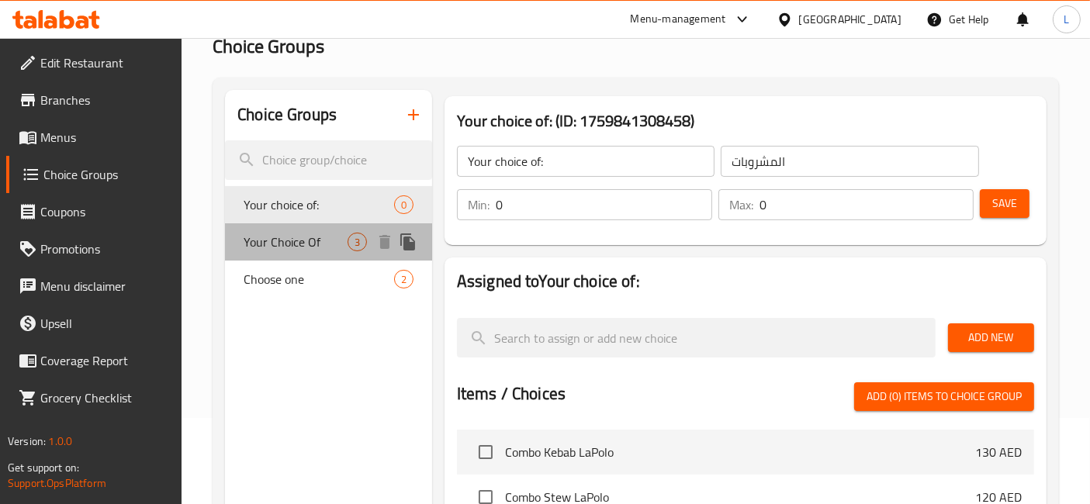
click at [309, 249] on span "Your Choice Of" at bounding box center [296, 242] width 104 height 19
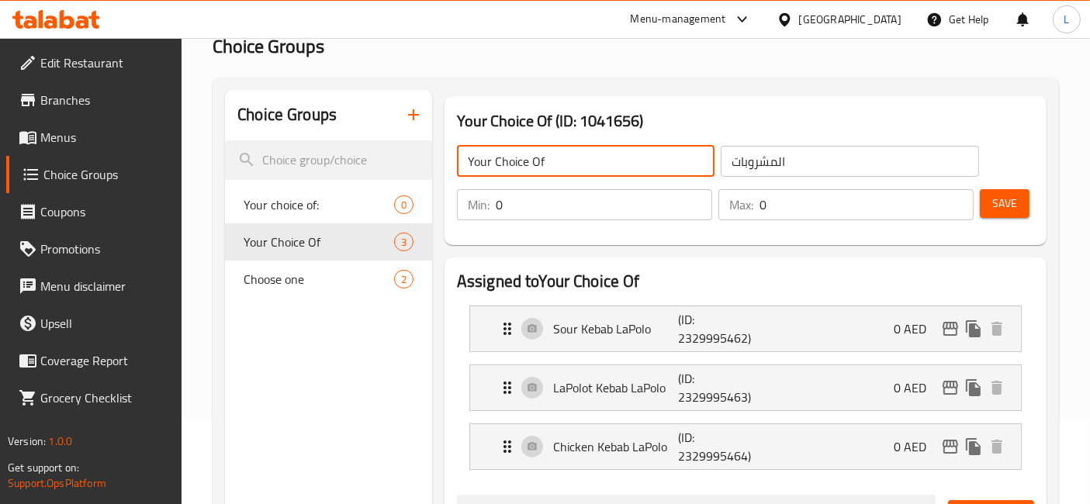
click at [537, 161] on input "Your Choice Of" at bounding box center [586, 161] width 258 height 31
type input "Your Choice of"
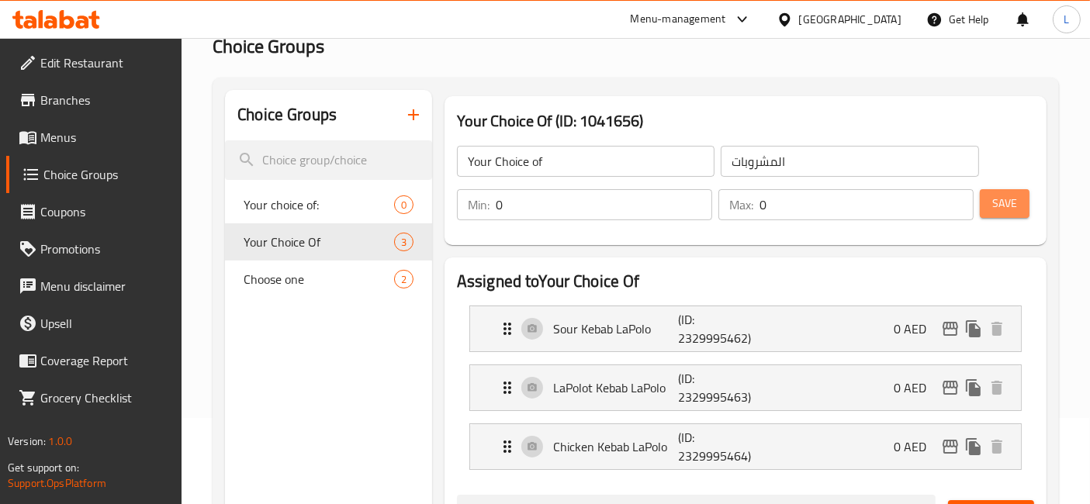
click at [1008, 201] on span "Save" at bounding box center [1004, 203] width 25 height 19
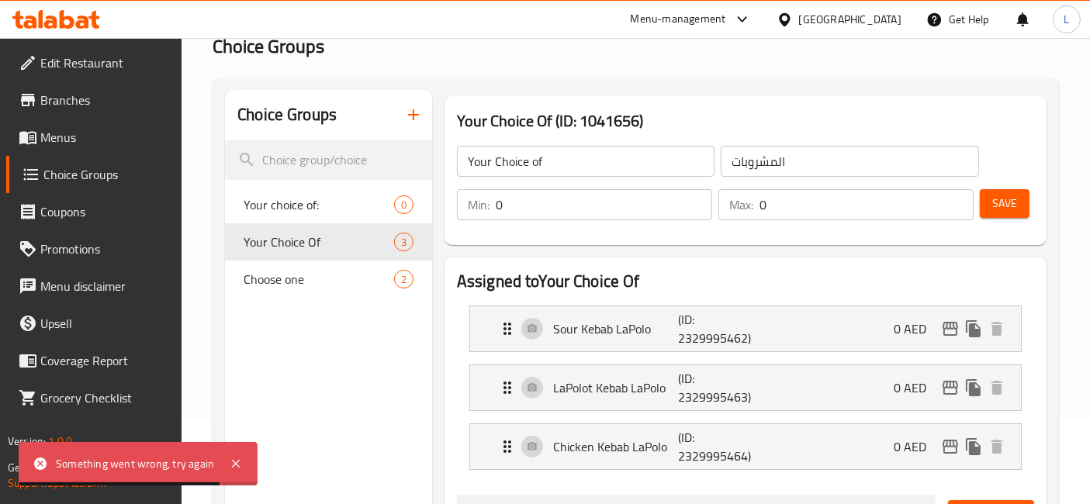
click at [62, 20] on icon at bounding box center [67, 19] width 15 height 19
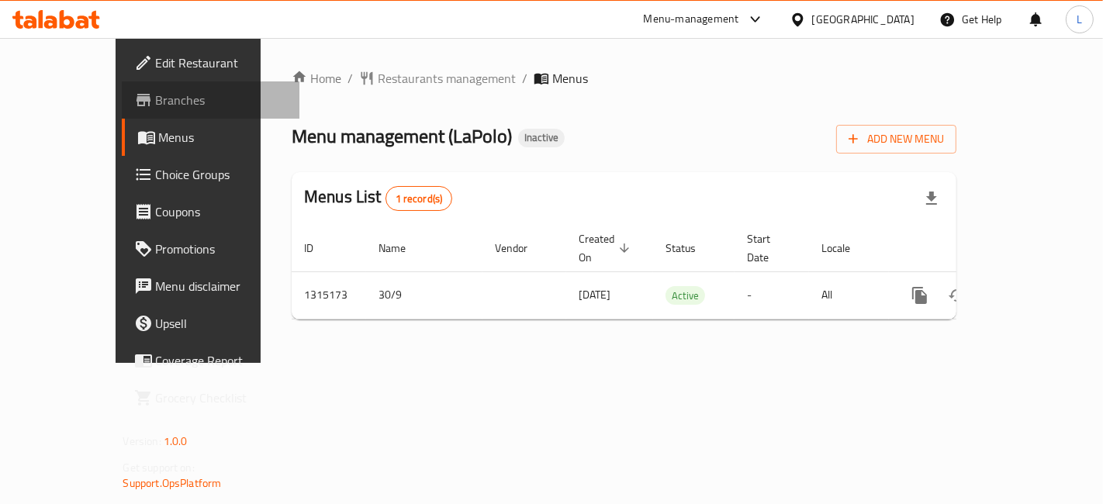
click at [156, 101] on span "Branches" at bounding box center [221, 100] width 131 height 19
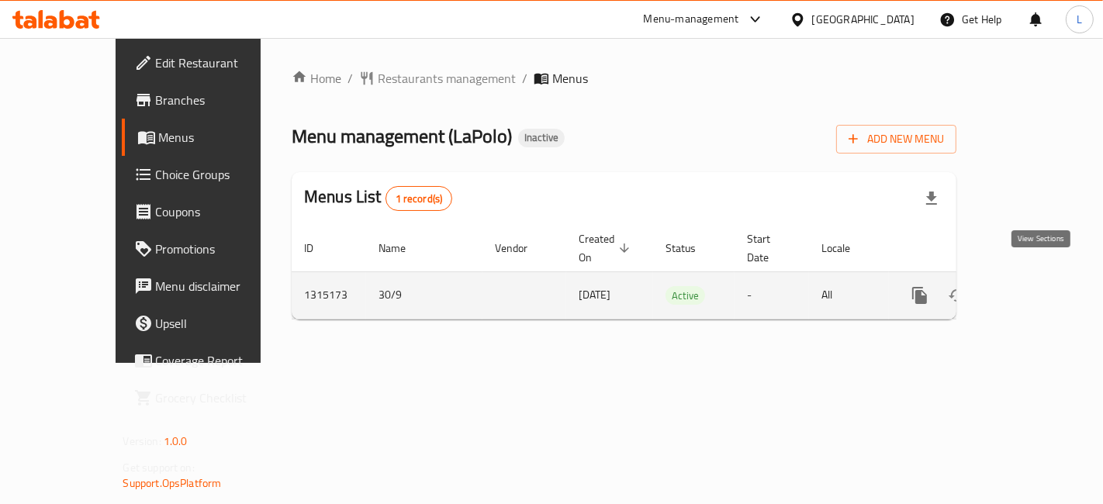
click at [1039, 289] on icon "enhanced table" at bounding box center [1032, 296] width 14 height 14
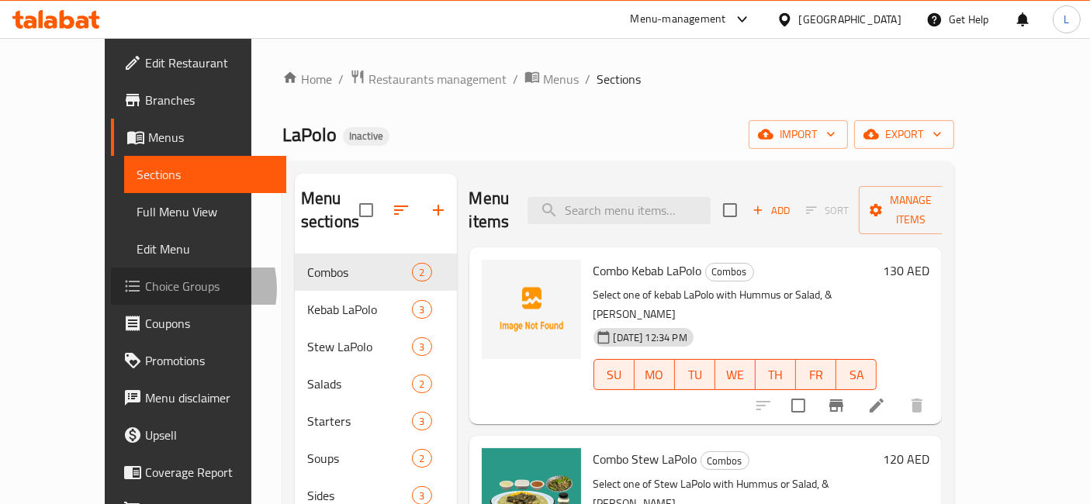
click at [145, 289] on span "Choice Groups" at bounding box center [210, 286] width 130 height 19
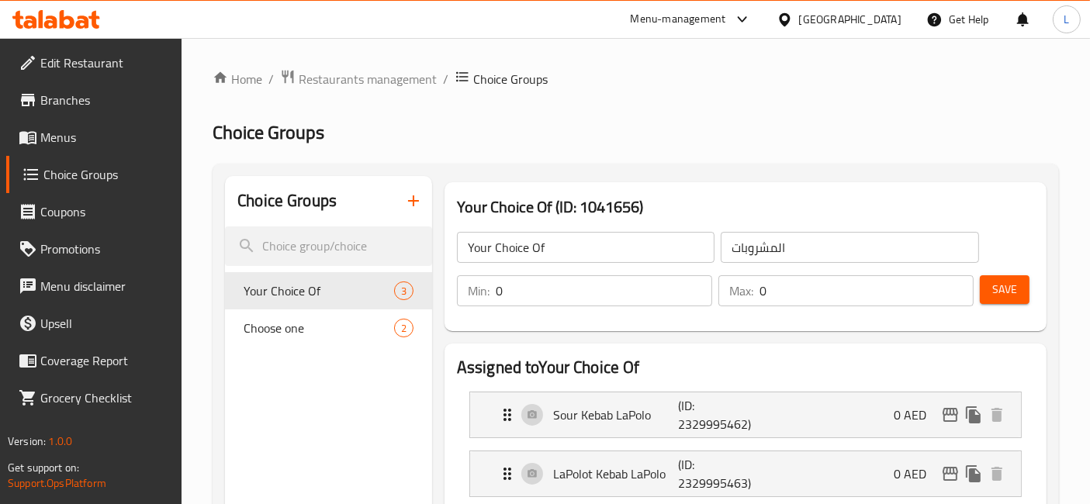
click at [520, 292] on input "0" at bounding box center [604, 290] width 216 height 31
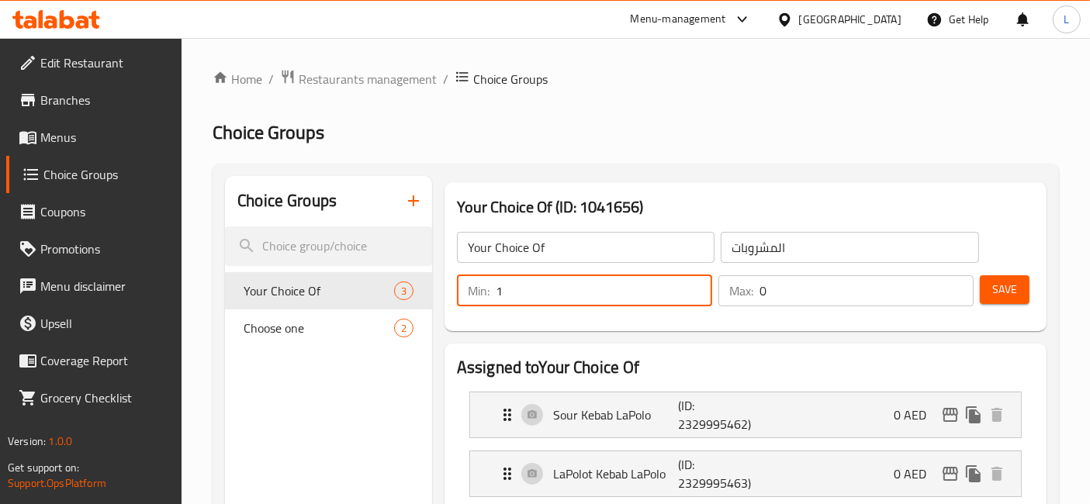
type input "1"
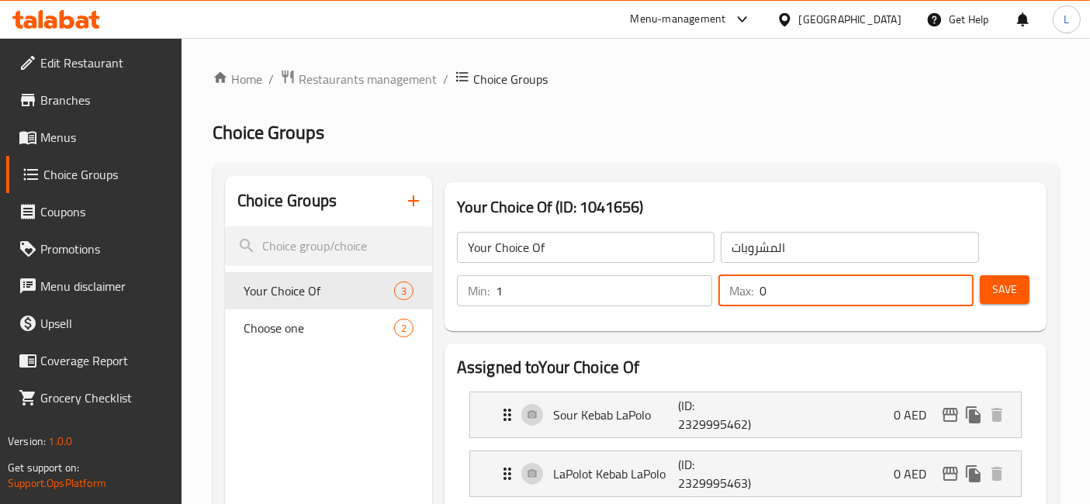
click at [782, 294] on input "0" at bounding box center [866, 290] width 214 height 31
type input "1"
click at [1015, 289] on span "Save" at bounding box center [1004, 289] width 25 height 19
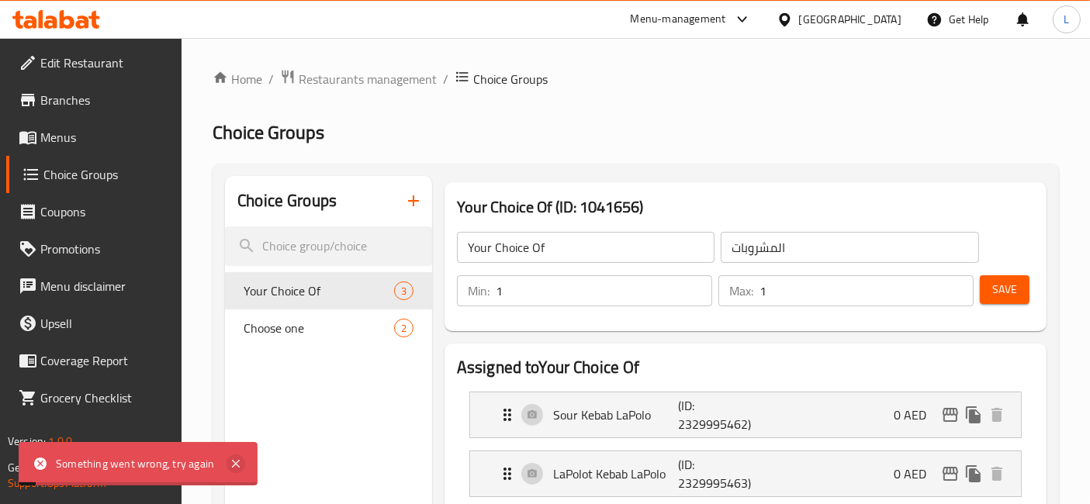
click at [230, 463] on icon at bounding box center [235, 464] width 19 height 19
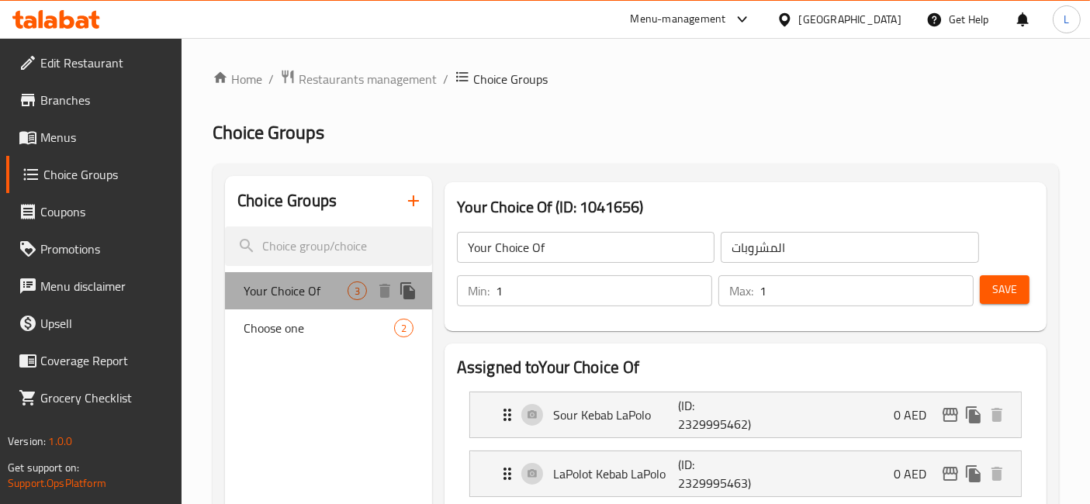
click at [327, 290] on span "Your Choice Of" at bounding box center [296, 291] width 104 height 19
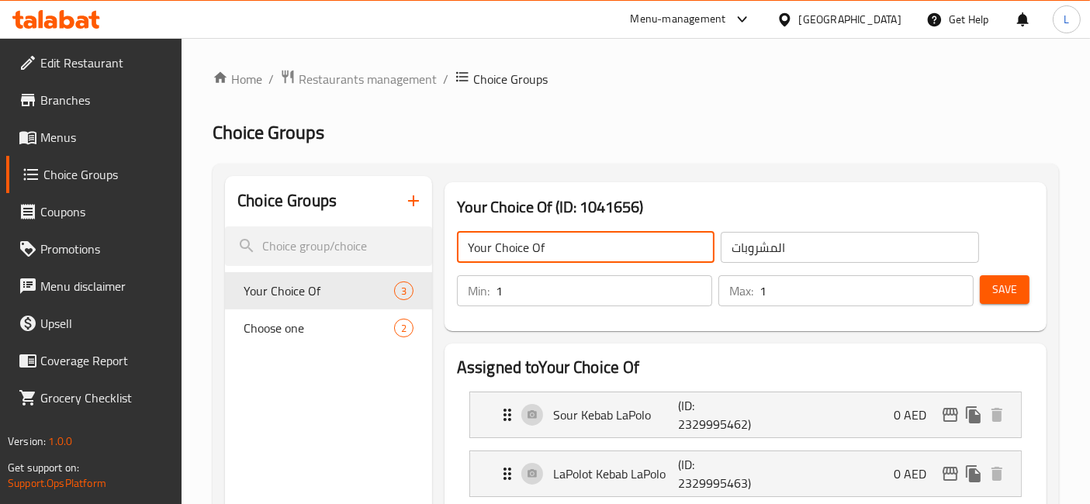
click at [556, 247] on input "Your Choice Of" at bounding box center [586, 247] width 258 height 31
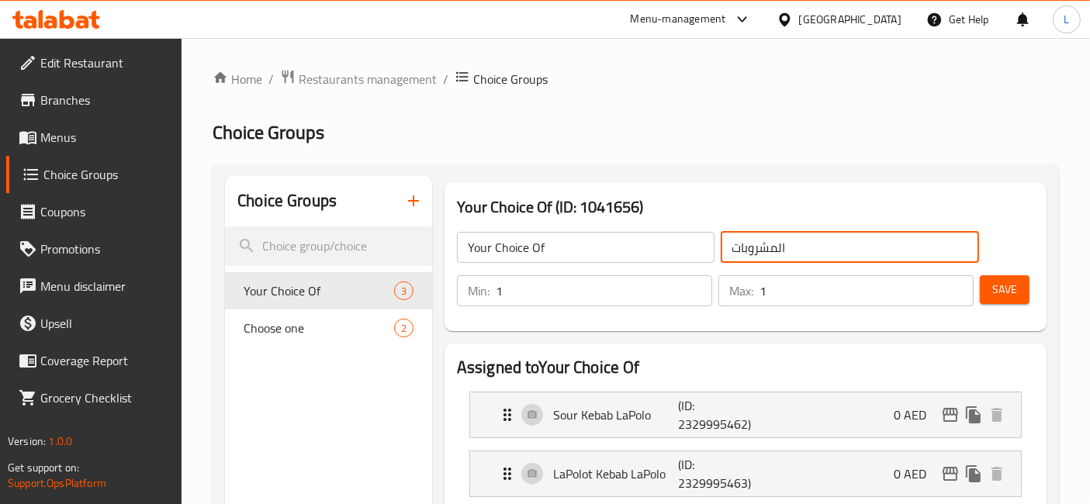
drag, startPoint x: 800, startPoint y: 251, endPoint x: 703, endPoint y: 245, distance: 96.3
click at [703, 245] on div "Your Choice Of ​ المشروبات ​" at bounding box center [718, 248] width 541 height 50
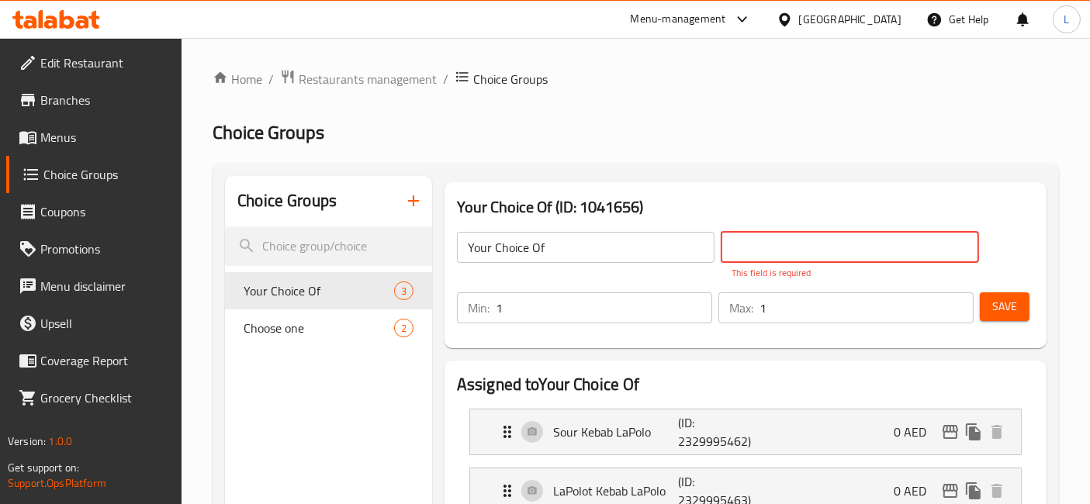
click at [776, 257] on input "text" at bounding box center [850, 247] width 258 height 31
type input "دبس"
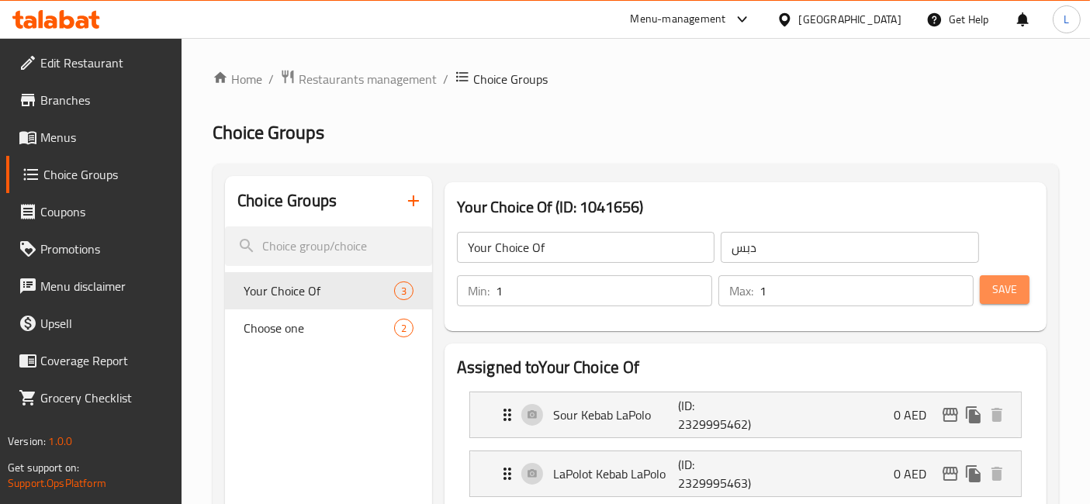
click at [1004, 285] on span "Save" at bounding box center [1004, 289] width 25 height 19
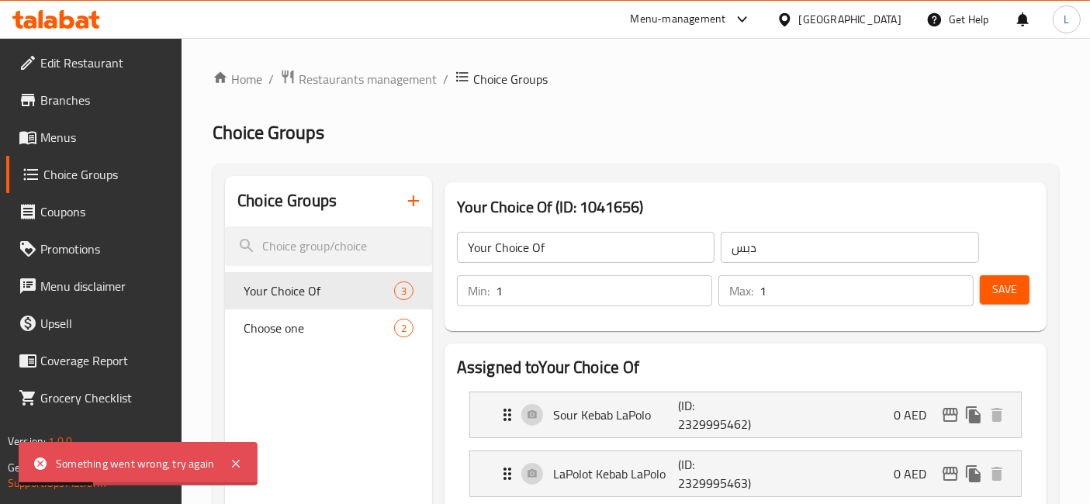
click at [332, 351] on nav "Your Choice Of 3 Choose one 2" at bounding box center [328, 309] width 207 height 87
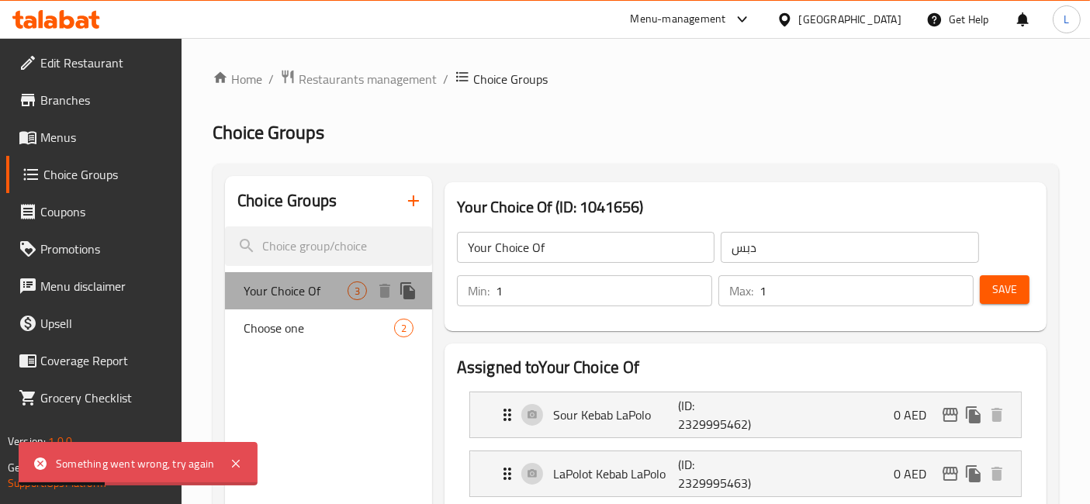
click at [321, 277] on div "Your Choice Of 3" at bounding box center [328, 290] width 207 height 37
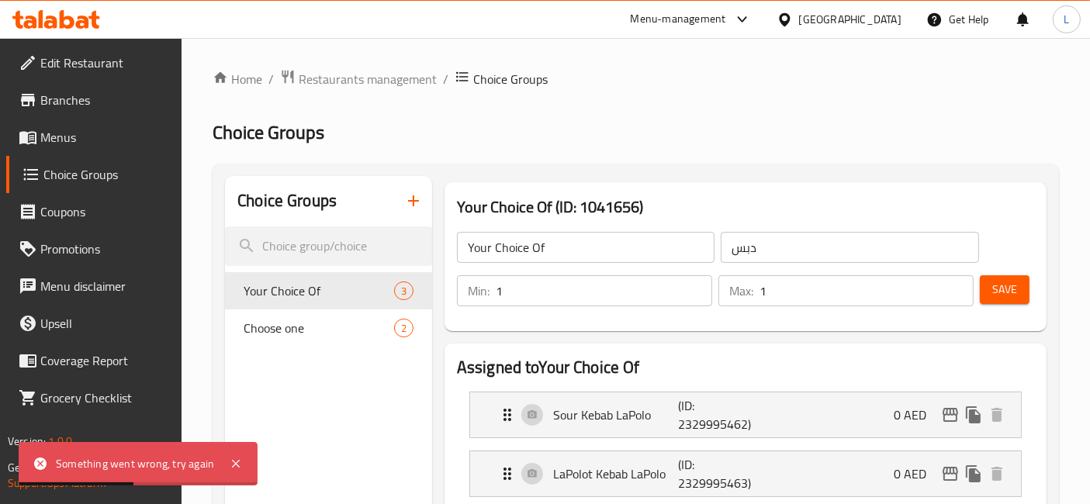
click at [412, 198] on icon "button" at bounding box center [413, 201] width 19 height 19
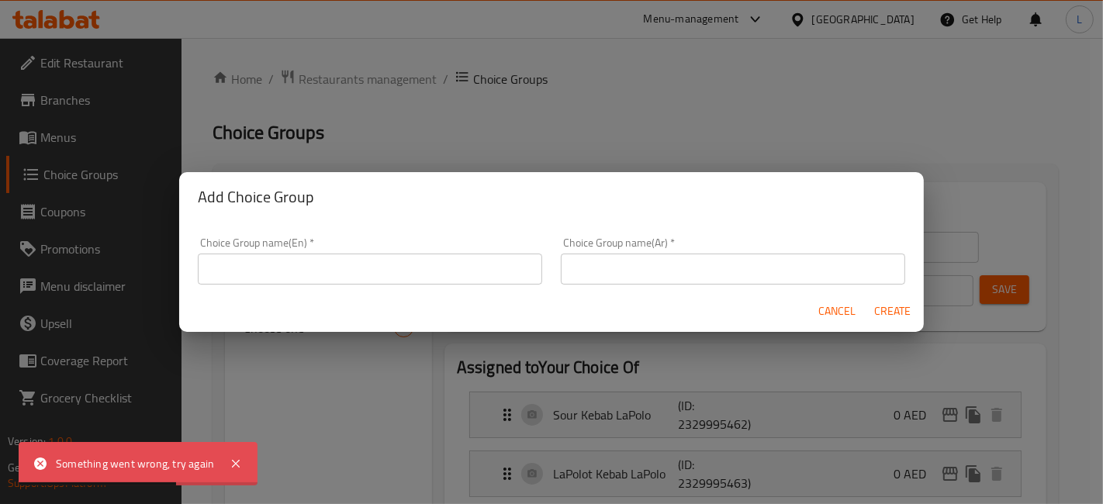
click at [298, 273] on input "text" at bounding box center [370, 269] width 344 height 31
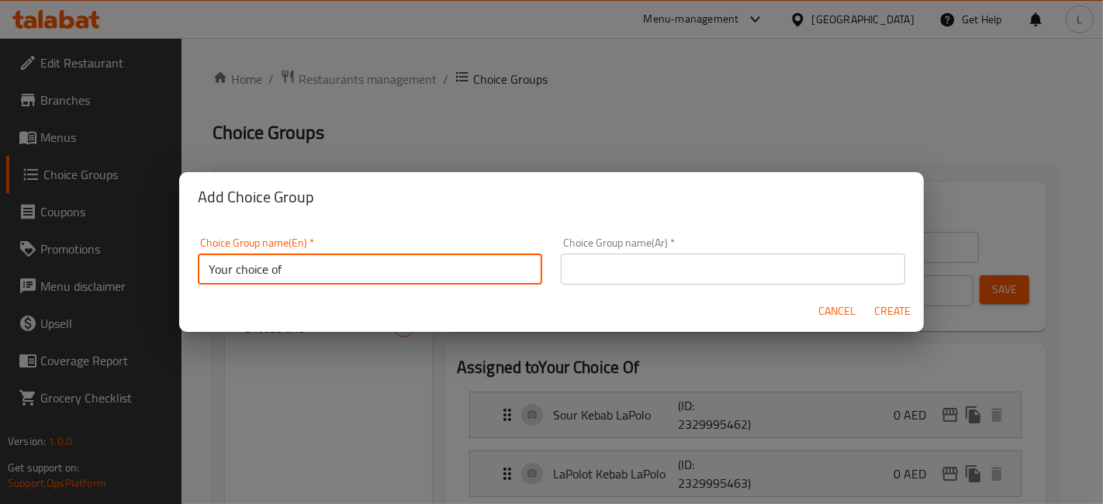
click at [239, 269] on input "Your choice of" at bounding box center [370, 269] width 344 height 31
click at [285, 267] on input "Your Choice of" at bounding box center [370, 269] width 344 height 31
type input "Your choice of:"
click at [610, 268] on input "text" at bounding box center [733, 269] width 344 height 31
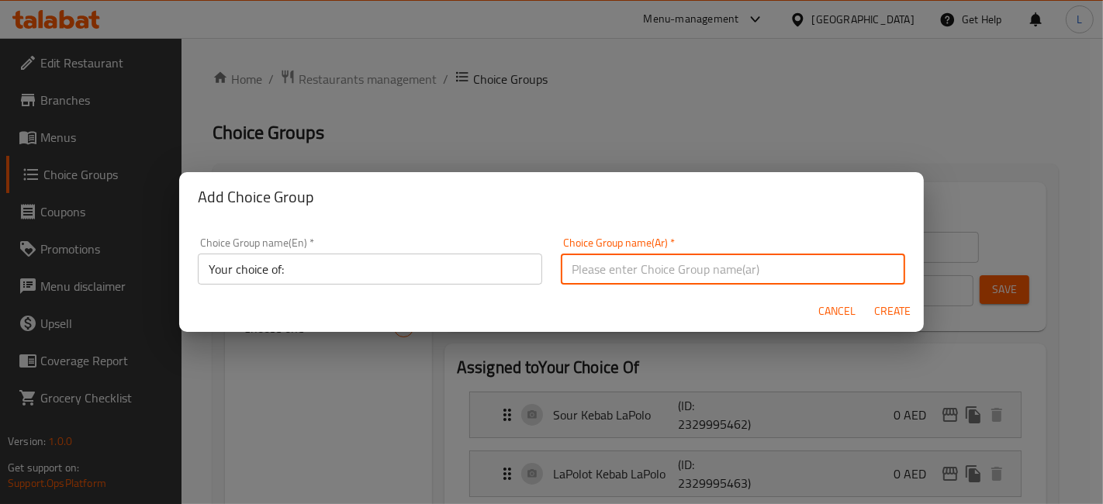
type input "المشروبات"
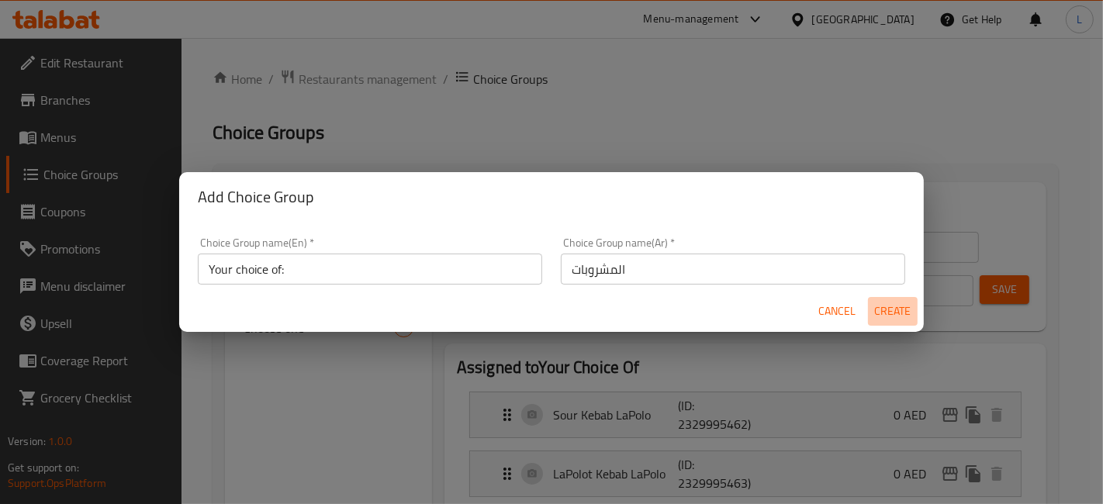
click at [897, 311] on span "Create" at bounding box center [892, 311] width 37 height 19
type input "Your choice of:"
type input "المشروبات"
type input "0"
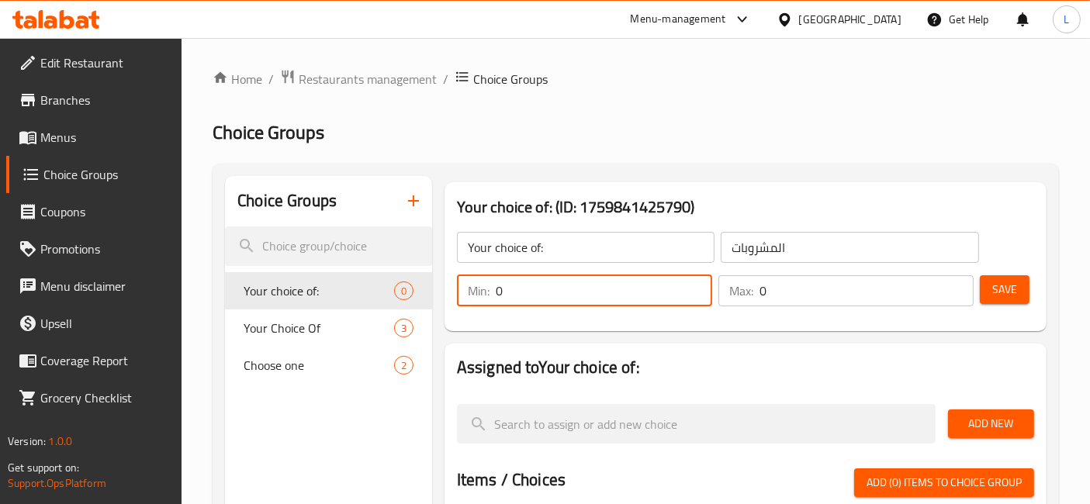
click at [541, 276] on input "0" at bounding box center [604, 290] width 216 height 31
type input "1"
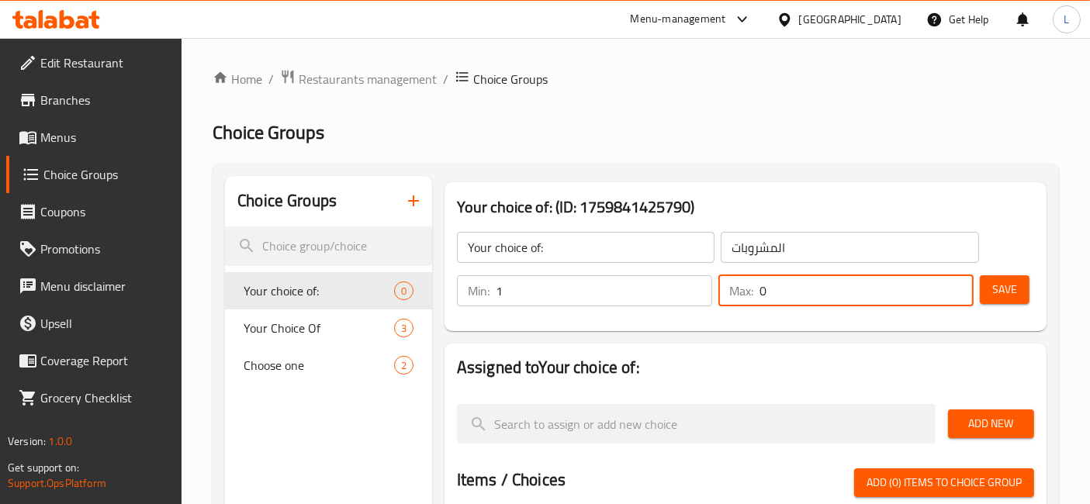
click at [792, 287] on input "0" at bounding box center [866, 290] width 214 height 31
type input "1"
click at [1004, 293] on span "Save" at bounding box center [1004, 289] width 25 height 19
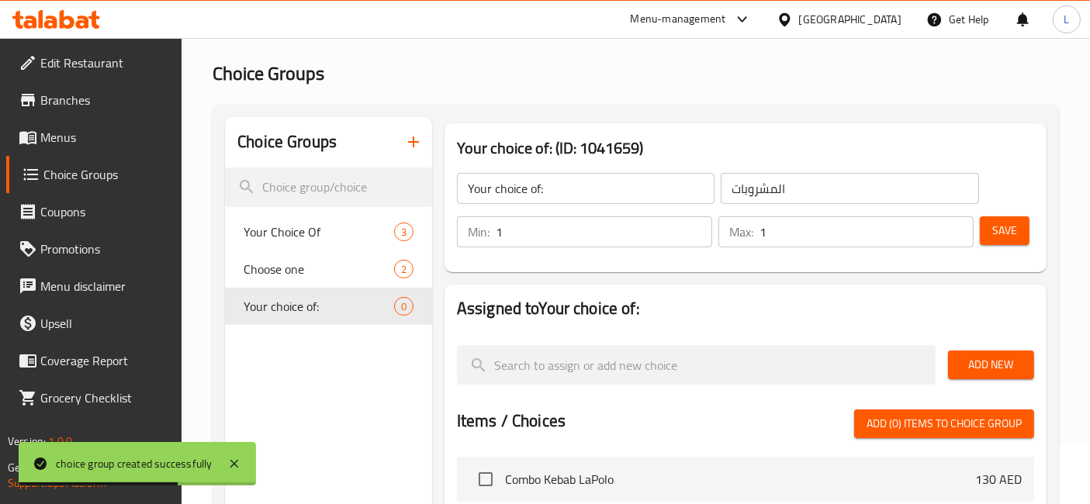
scroll to position [86, 0]
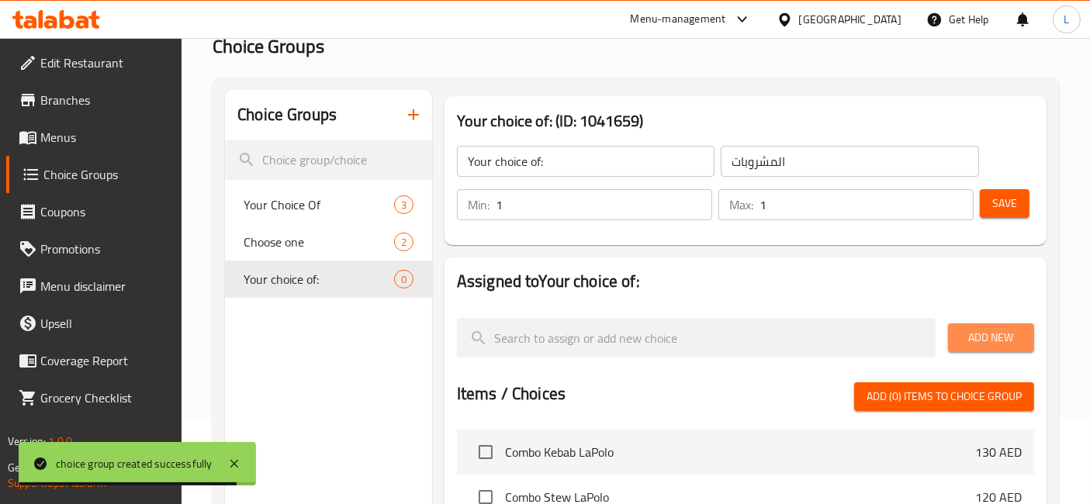
click at [993, 342] on span "Add New" at bounding box center [990, 337] width 61 height 19
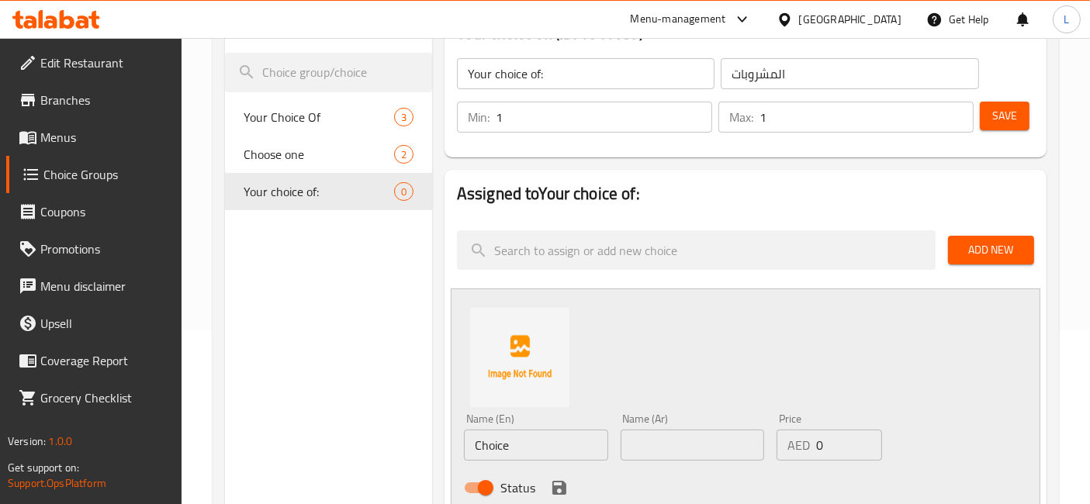
scroll to position [258, 0]
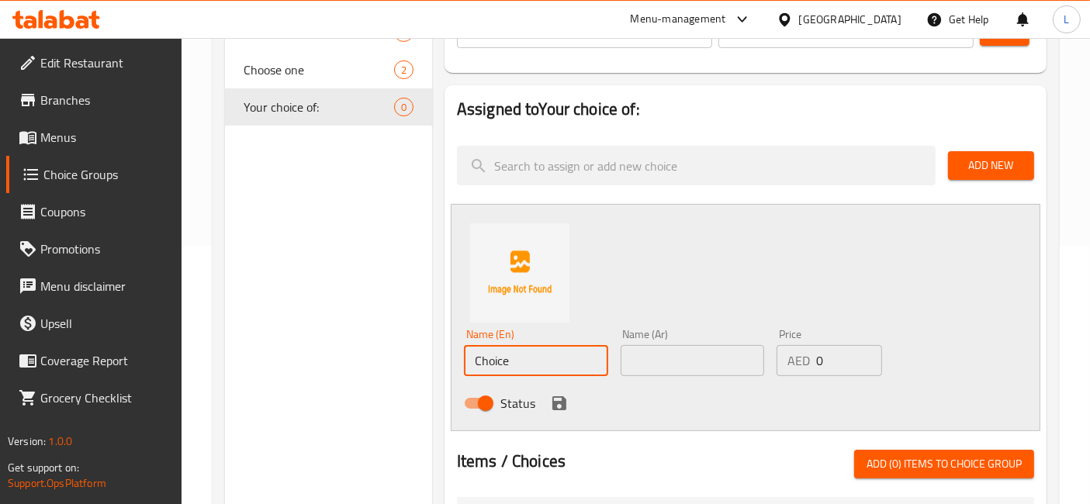
drag, startPoint x: 531, startPoint y: 361, endPoint x: 411, endPoint y: 362, distance: 120.2
click at [411, 362] on div "Choice Groups Your Choice Of 3 Choose one 2 Your choice of: 0 Your choice of: (…" at bounding box center [639, 419] width 828 height 1003
paste input "Fesenjoon LaPolo"
type input "Fesenjoon LaPolo"
click at [560, 403] on icon "save" at bounding box center [559, 403] width 14 height 14
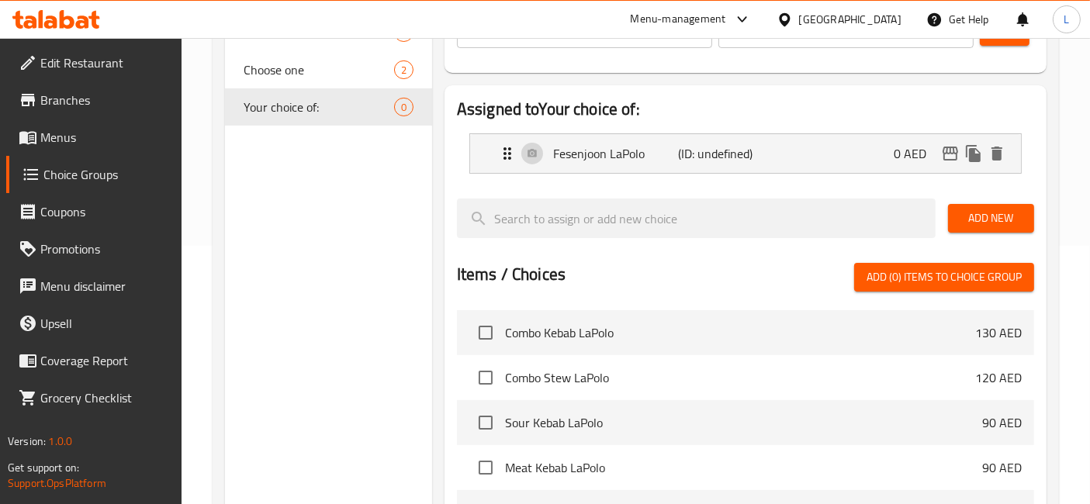
click at [993, 218] on span "Add New" at bounding box center [990, 218] width 61 height 19
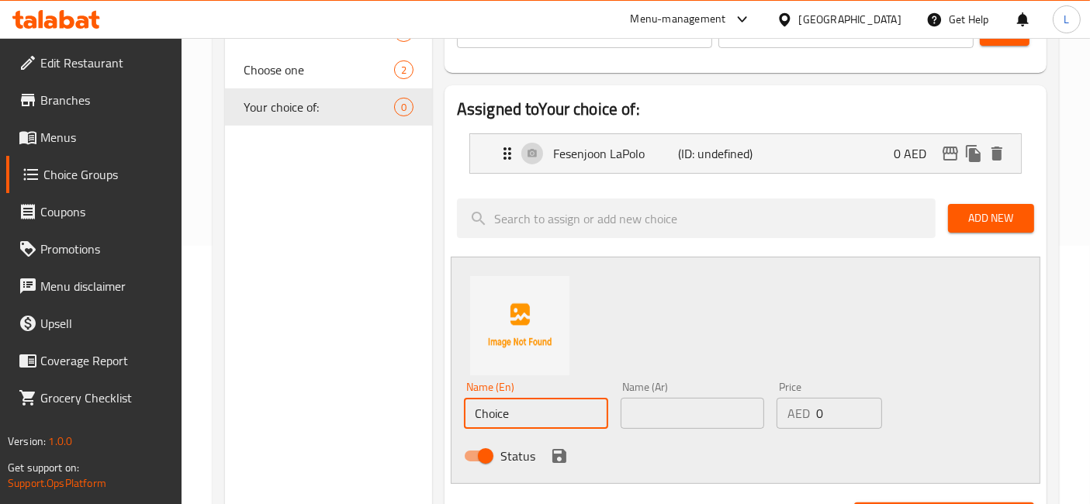
drag, startPoint x: 527, startPoint y: 411, endPoint x: 414, endPoint y: 410, distance: 113.2
click at [414, 410] on div "Choice Groups Your Choice Of 3 Choose one 2 Your choice of: 0 Your choice of: (…" at bounding box center [639, 446] width 828 height 1056
paste input "Gheimeh LaPolo"
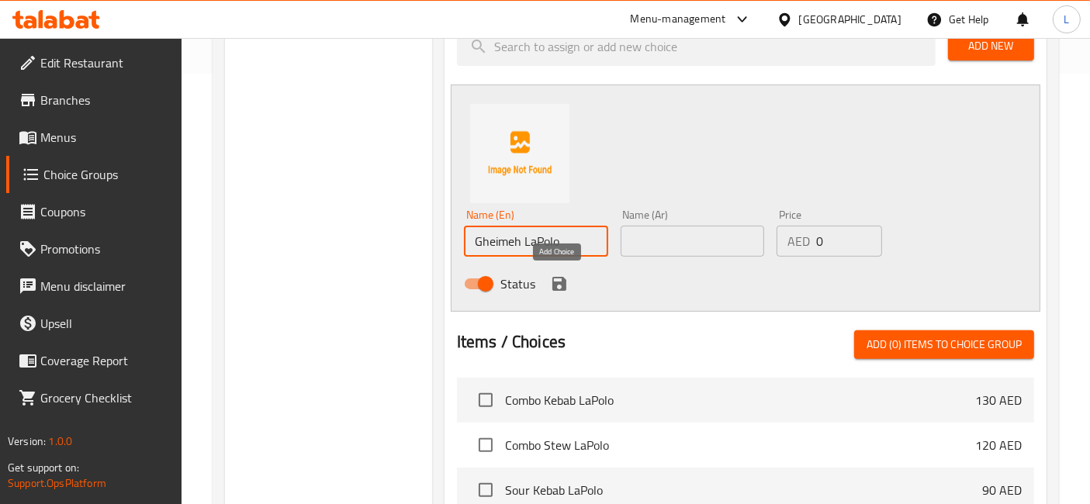
type input "Gheimeh LaPolo"
click at [558, 282] on icon "save" at bounding box center [559, 284] width 14 height 14
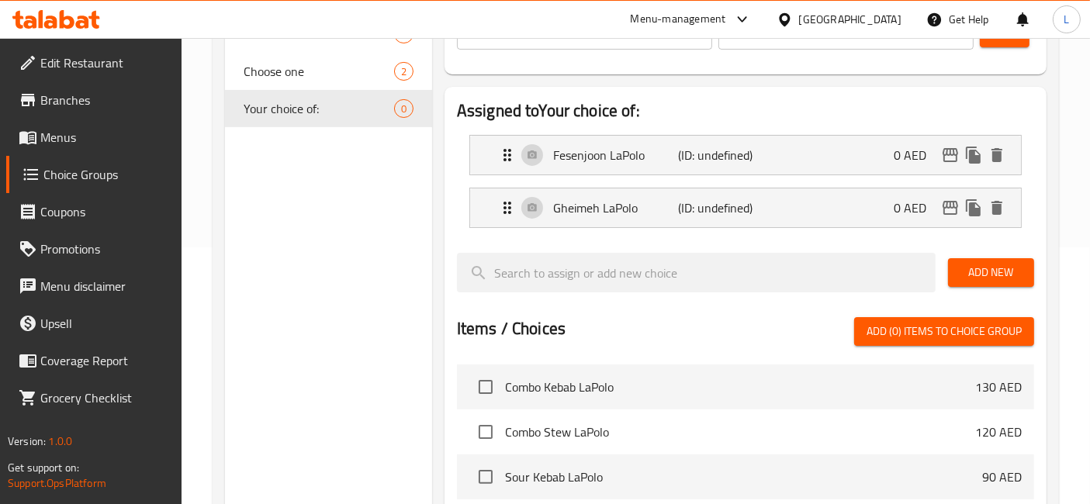
scroll to position [86, 0]
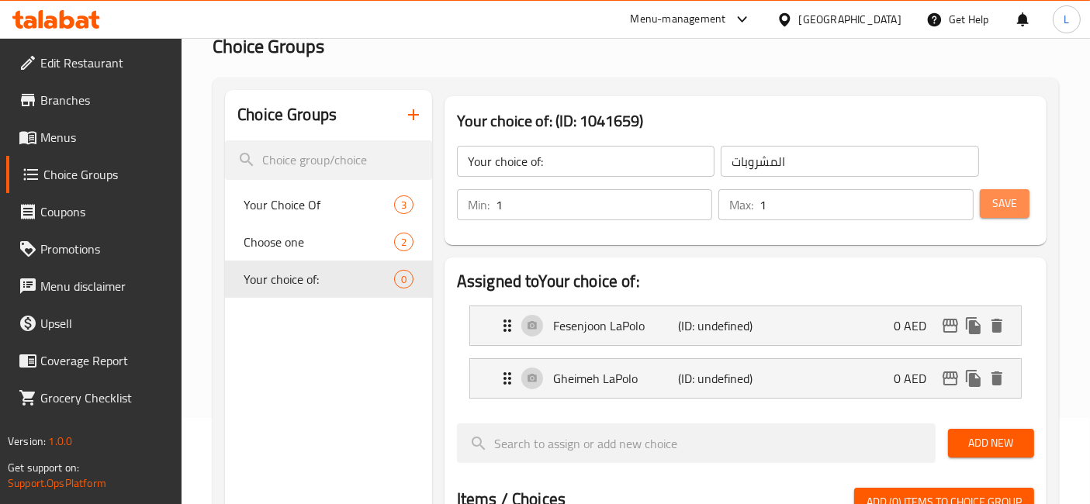
click at [1008, 202] on span "Save" at bounding box center [1004, 203] width 25 height 19
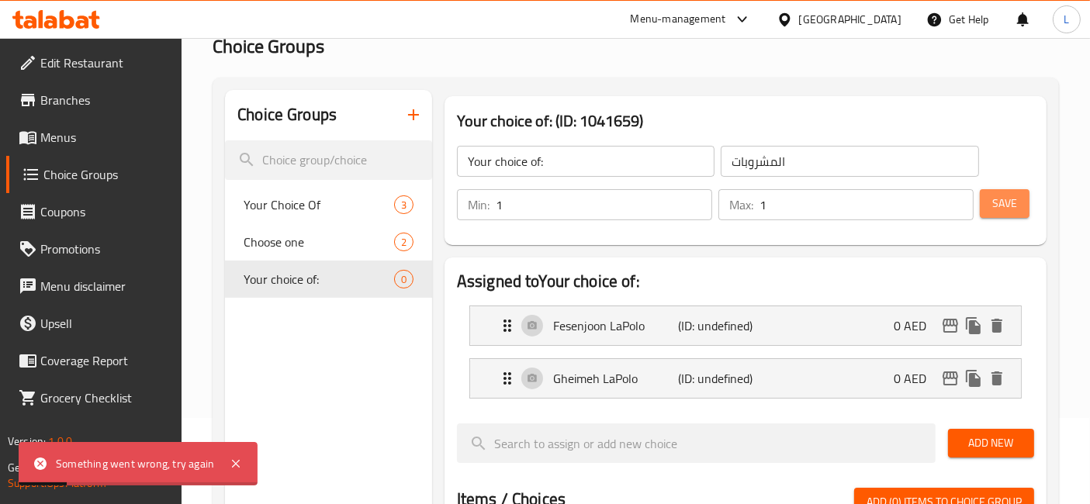
click at [1008, 201] on span "Save" at bounding box center [1004, 203] width 25 height 19
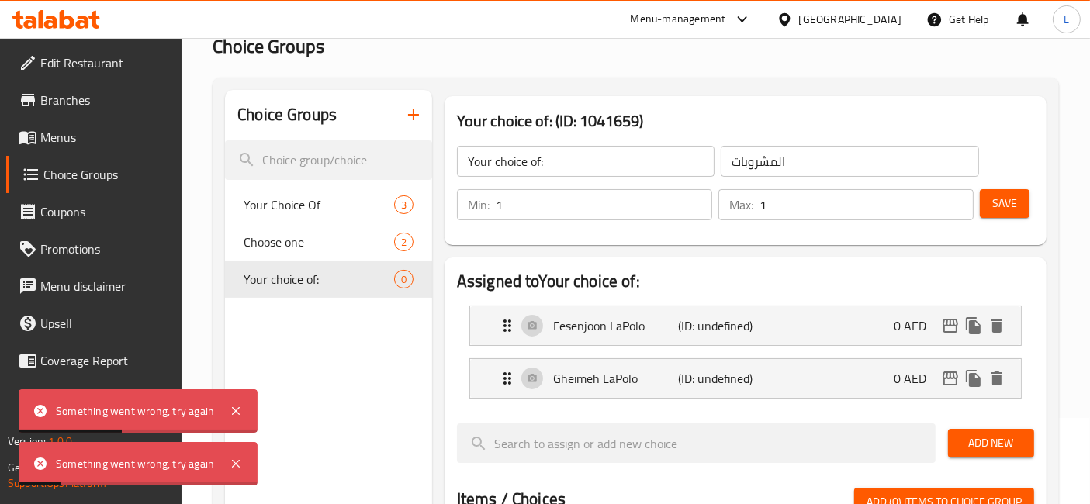
click at [992, 442] on span "Add New" at bounding box center [990, 443] width 61 height 19
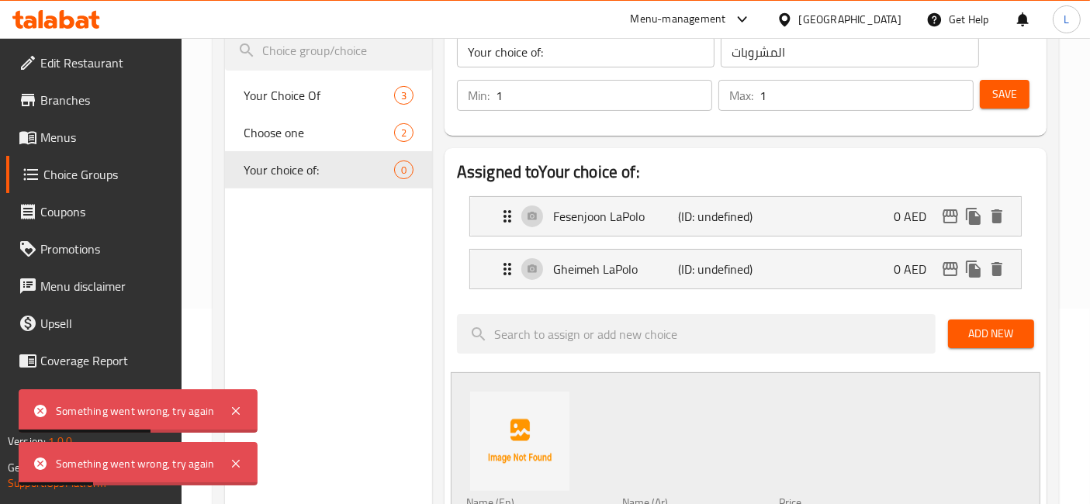
scroll to position [258, 0]
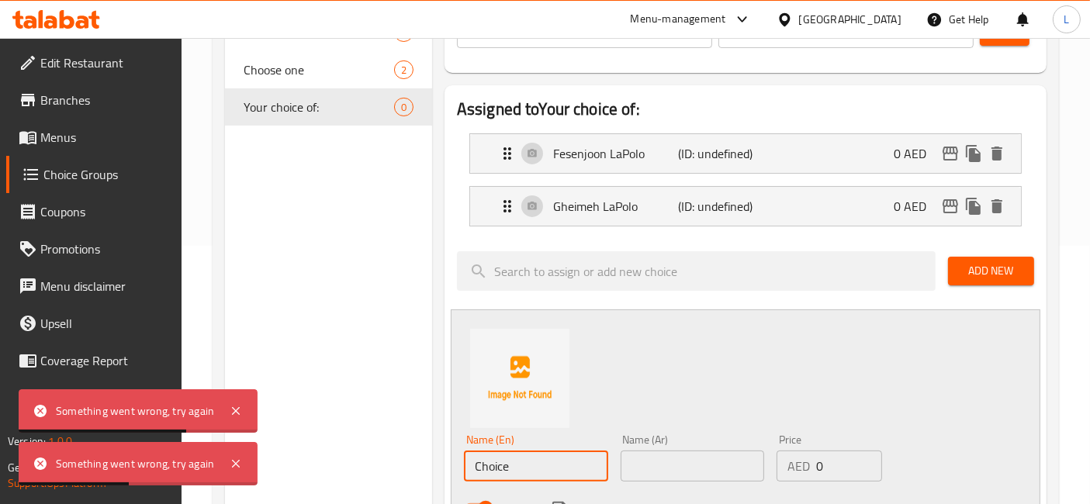
drag, startPoint x: 544, startPoint y: 465, endPoint x: 424, endPoint y: 463, distance: 119.5
click at [427, 465] on div "Choice Groups Your Choice Of 3 Choose one 2 Your choice of: 0 Your choice of: (…" at bounding box center [639, 472] width 828 height 1108
paste input "Ghormeh Sabzi LaPolo"
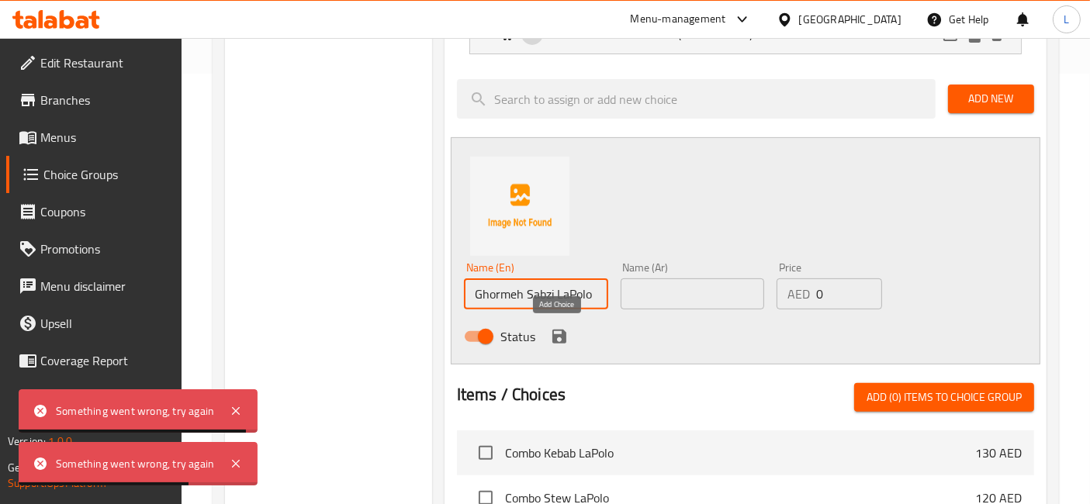
type input "Ghormeh Sabzi LaPolo"
click at [555, 334] on icon "save" at bounding box center [559, 337] width 14 height 14
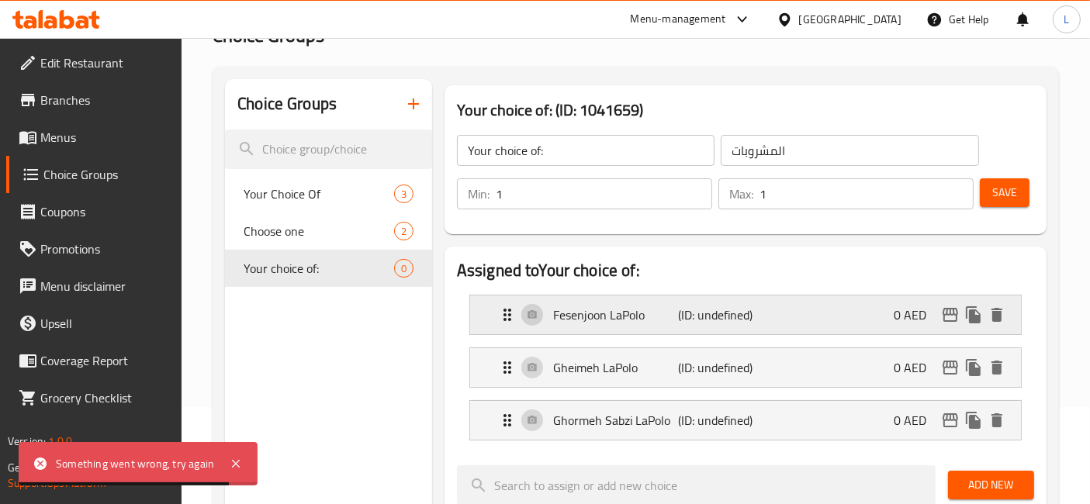
scroll to position [0, 0]
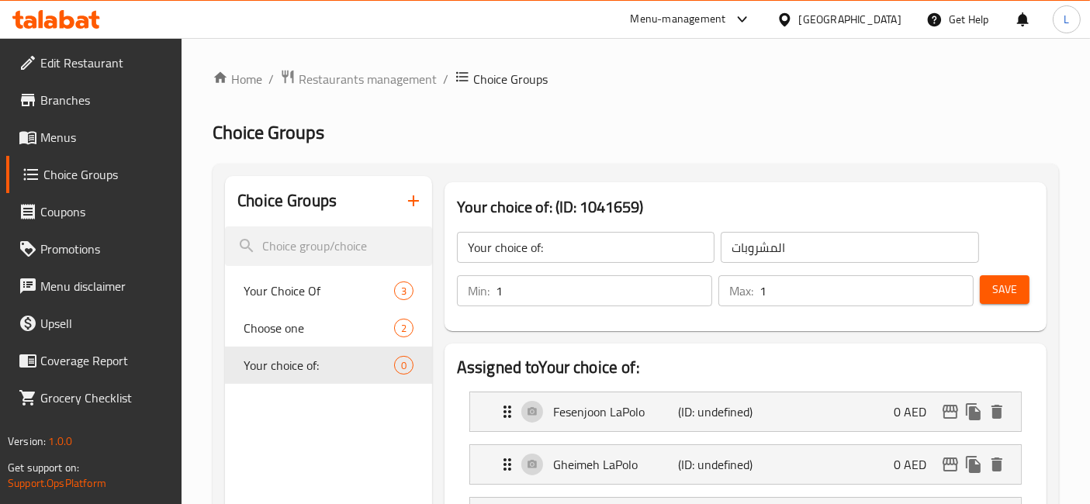
click at [1006, 291] on span "Save" at bounding box center [1004, 289] width 25 height 19
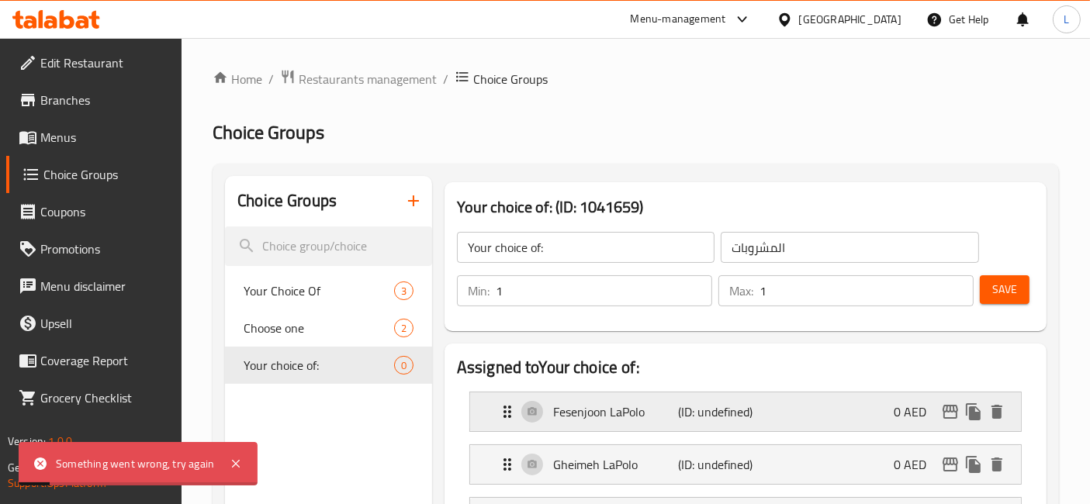
scroll to position [172, 0]
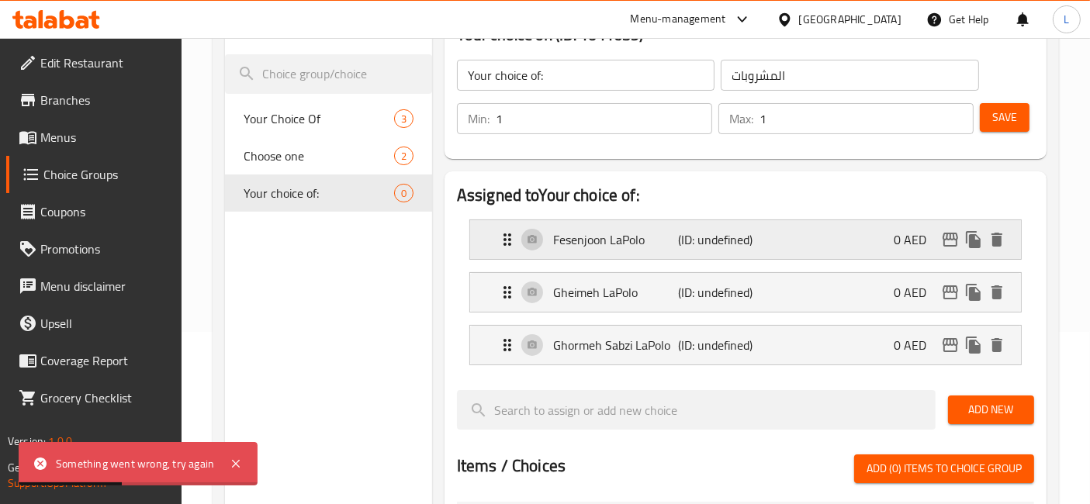
click at [646, 244] on p "Fesenjoon LaPolo" at bounding box center [615, 239] width 125 height 19
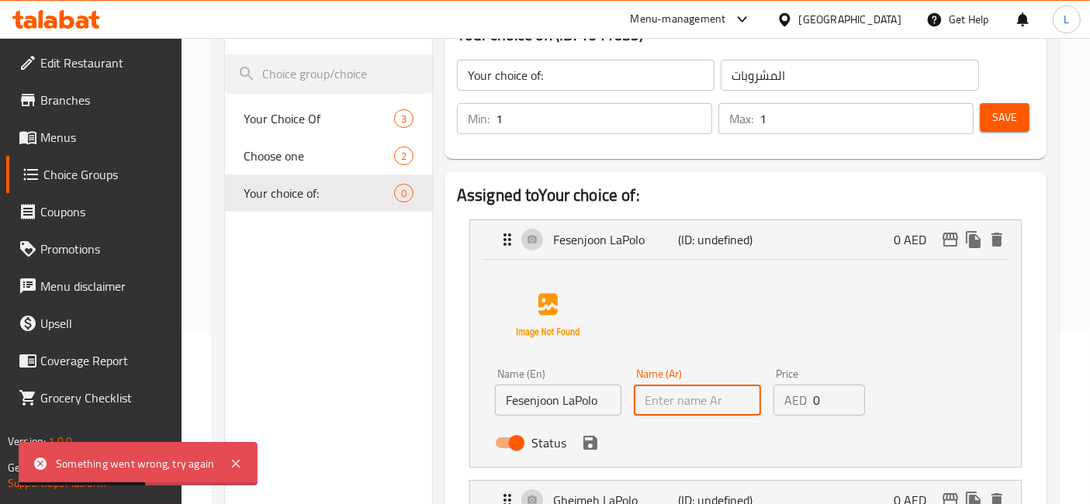
click at [689, 399] on input "text" at bounding box center [697, 400] width 126 height 31
type input "بيتزا دجاج رانش"
click at [589, 443] on icon "save" at bounding box center [590, 443] width 14 height 14
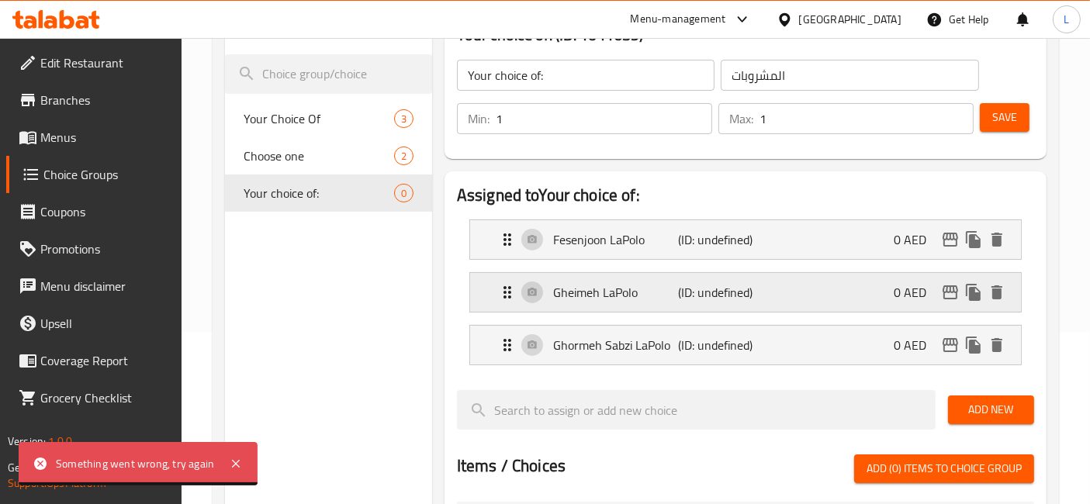
click at [652, 296] on p "Gheimeh LaPolo" at bounding box center [615, 292] width 125 height 19
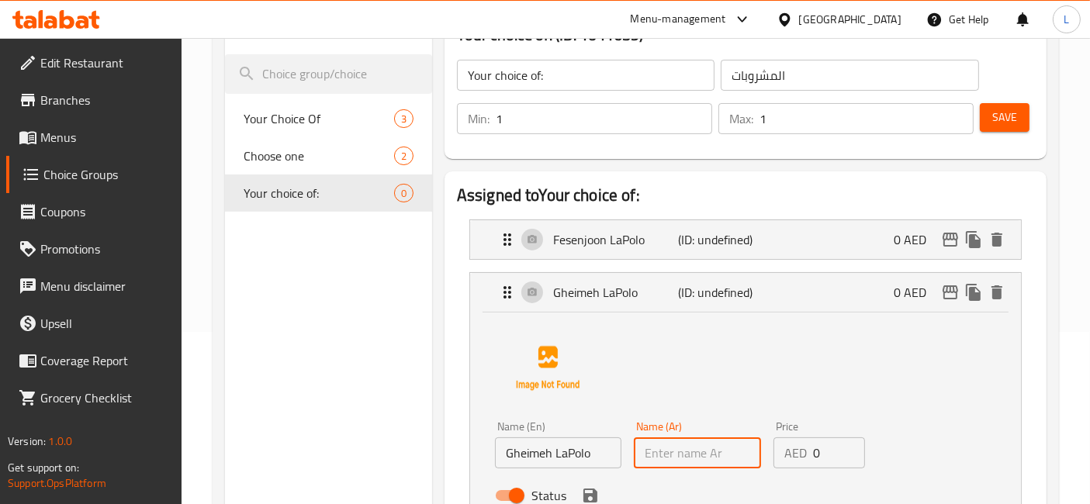
click at [675, 458] on input "text" at bounding box center [697, 452] width 126 height 31
type input "بيتزا دجاج رانش"
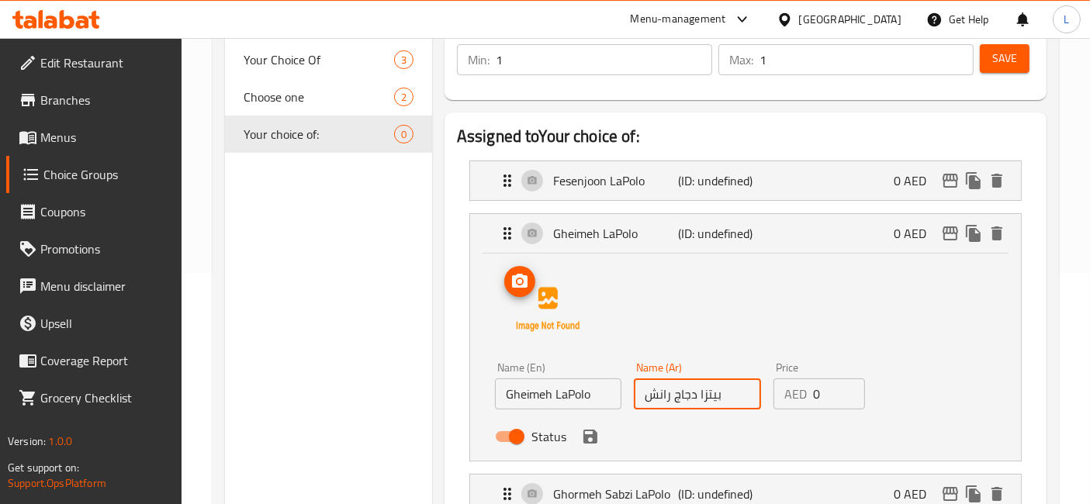
scroll to position [258, 0]
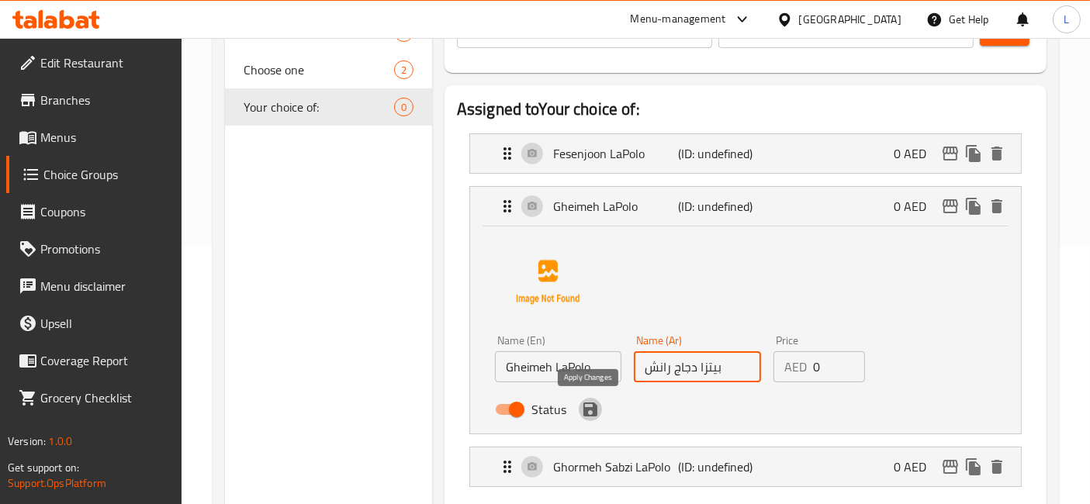
click at [586, 409] on icon "save" at bounding box center [590, 410] width 14 height 14
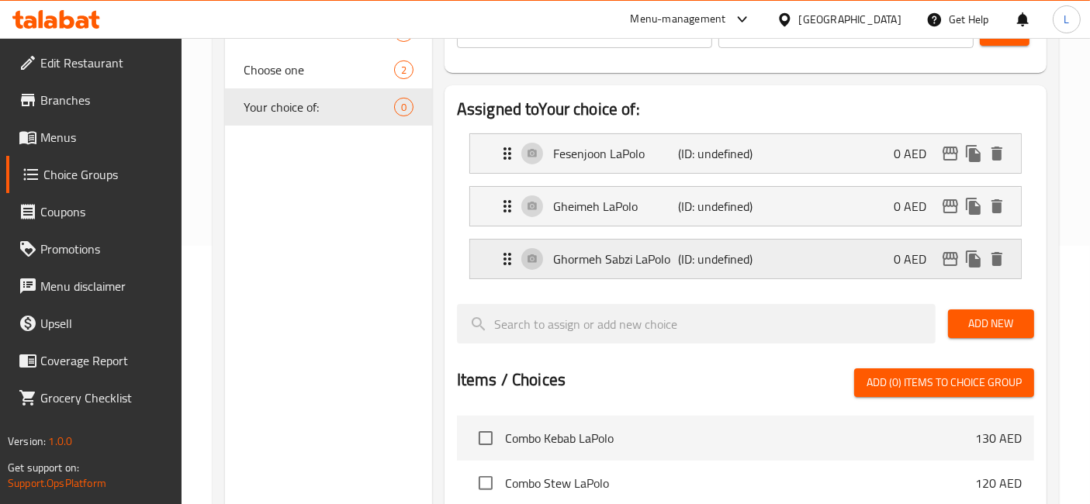
click at [684, 254] on p "(ID: undefined)" at bounding box center [720, 259] width 84 height 19
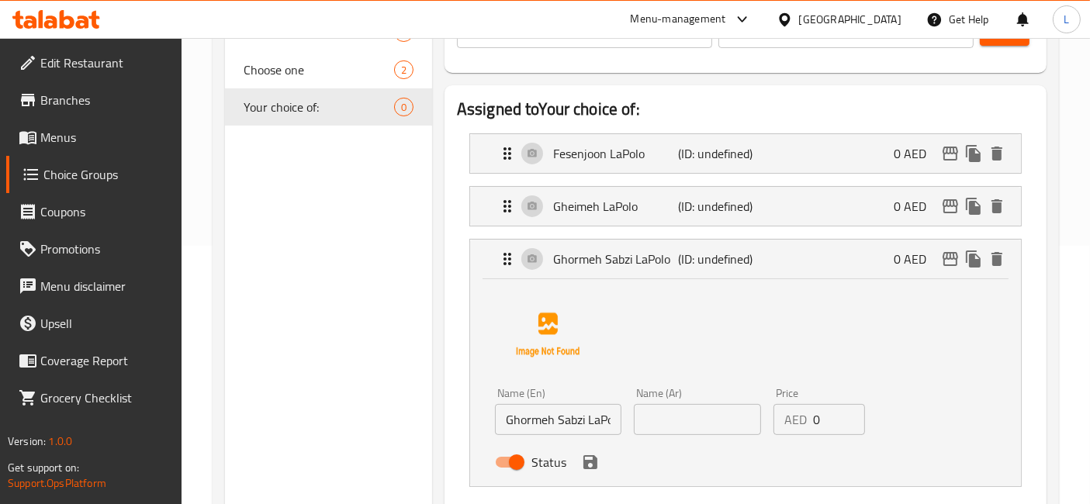
click at [693, 423] on input "text" at bounding box center [697, 419] width 126 height 31
type input "بيتزا دجاج رانش"
click at [590, 473] on div "Status" at bounding box center [697, 462] width 417 height 42
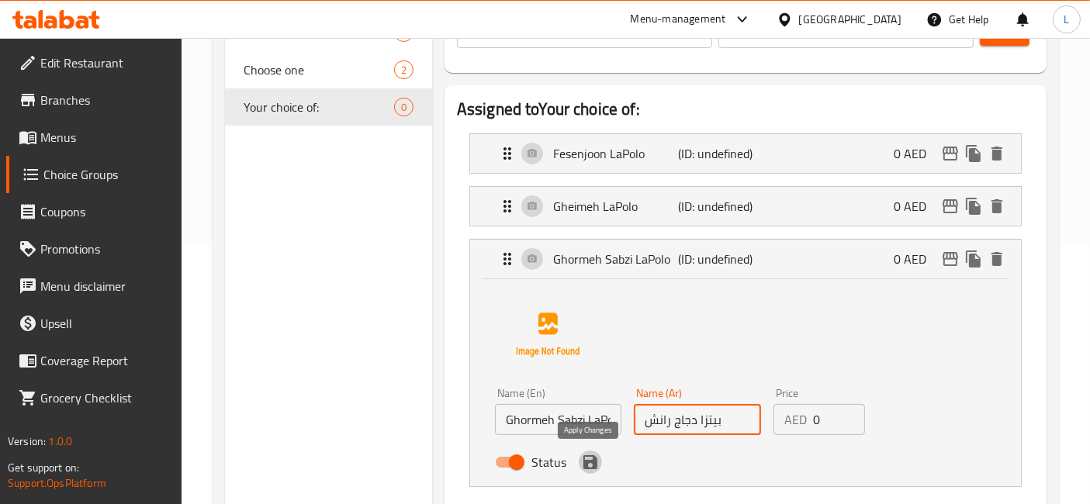
click at [593, 456] on icon "save" at bounding box center [590, 462] width 14 height 14
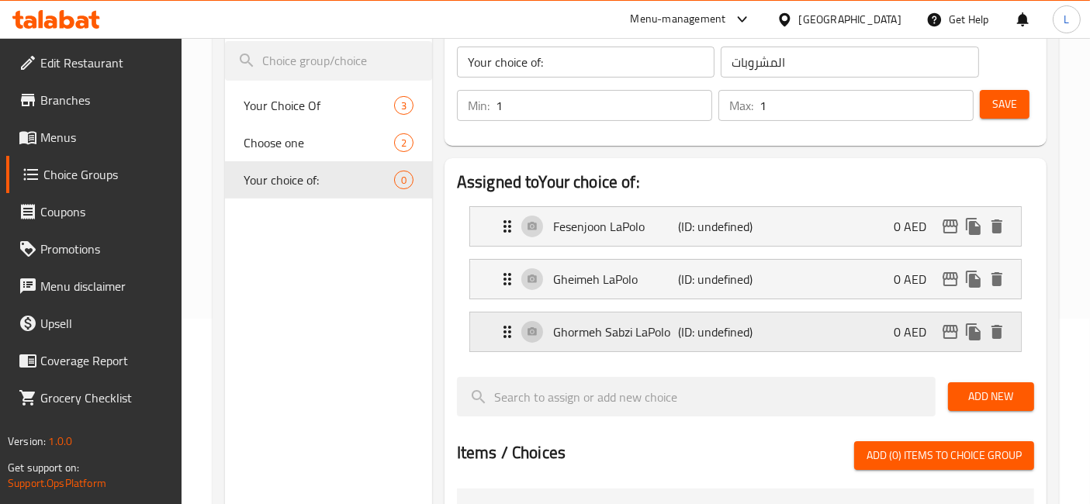
scroll to position [86, 0]
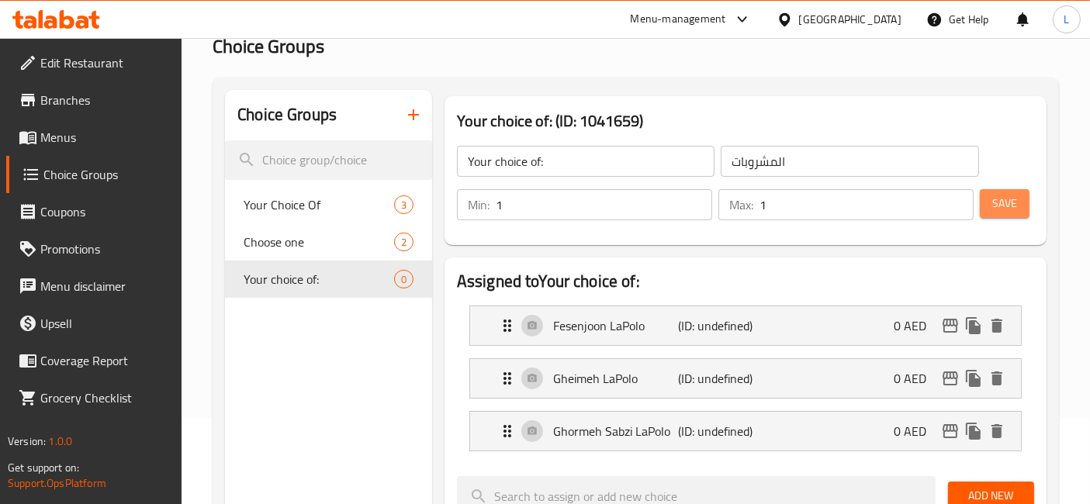
click at [1009, 199] on span "Save" at bounding box center [1004, 203] width 25 height 19
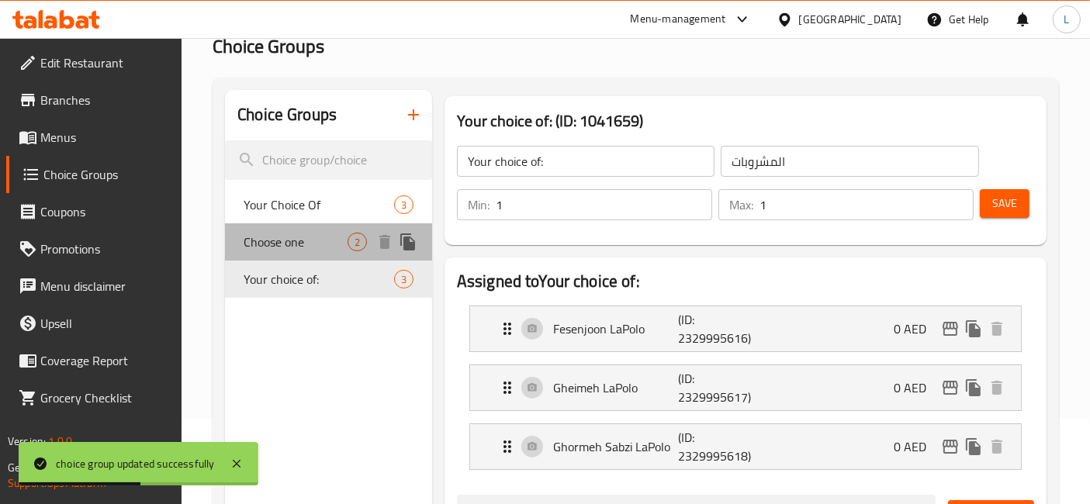
click at [292, 247] on span "Choose one" at bounding box center [296, 242] width 104 height 19
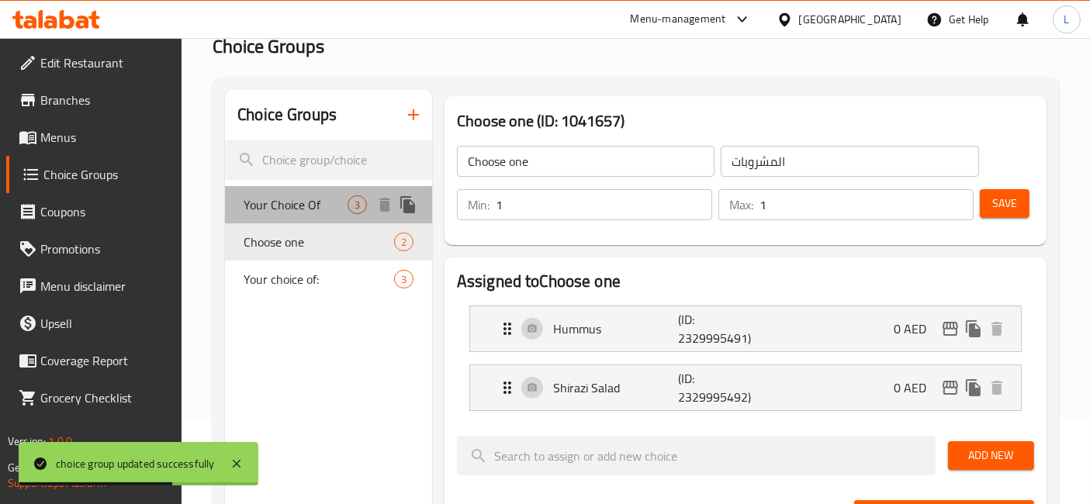
click at [304, 204] on span "Your Choice Of" at bounding box center [296, 204] width 104 height 19
type input "Your Choice Of"
type input "0"
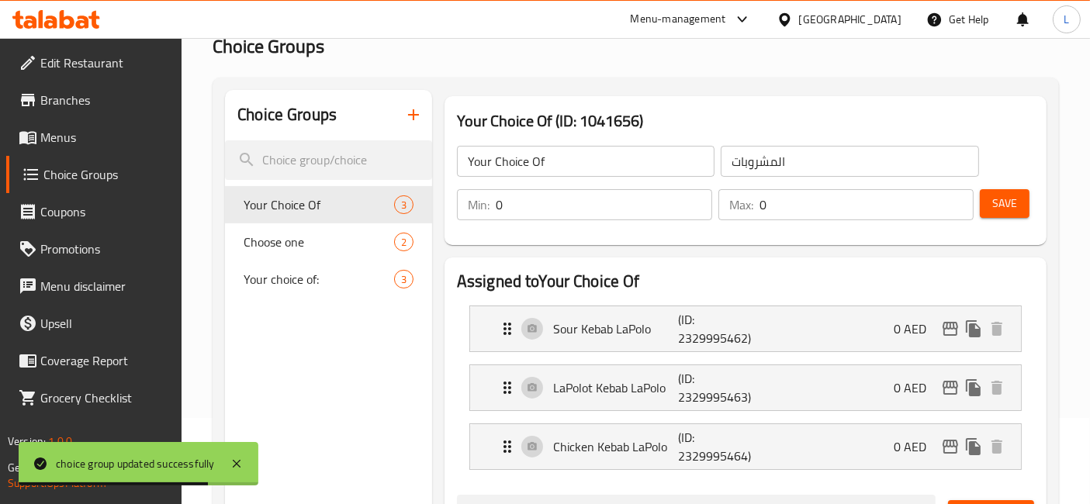
click at [537, 206] on input "0" at bounding box center [604, 204] width 216 height 31
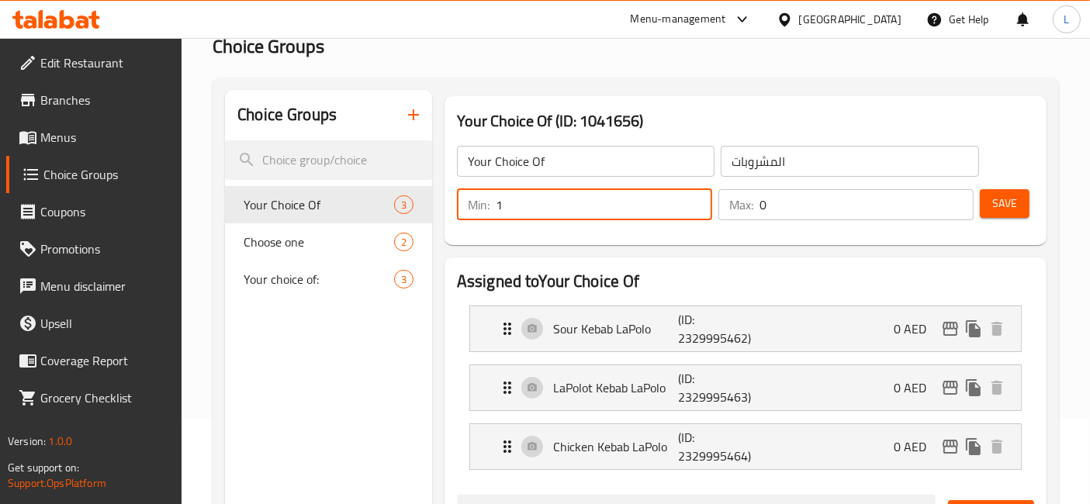
type input "1"
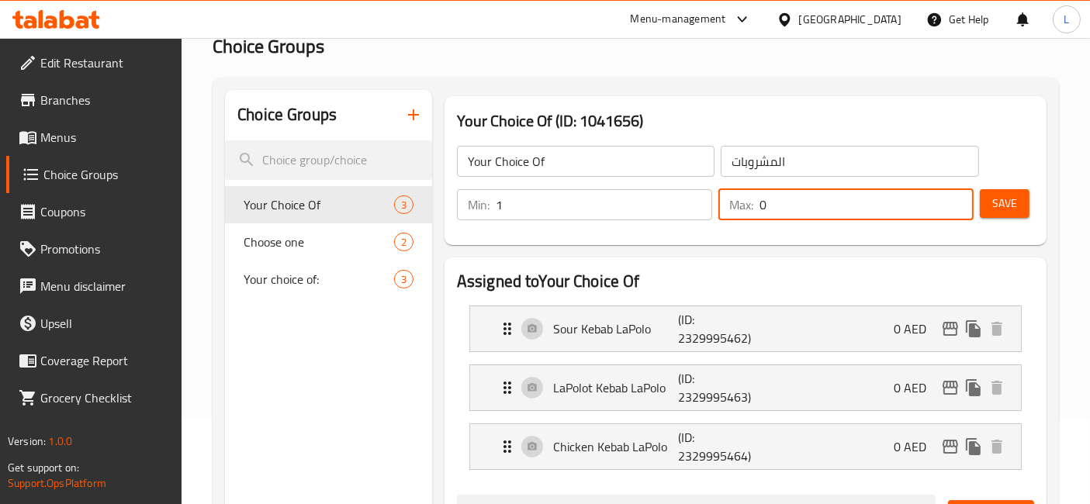
click at [766, 206] on input "0" at bounding box center [866, 204] width 214 height 31
type input "1"
click at [988, 238] on div "Your Choice Of ​ المشروبات ​ Min: 1 ​ Max: 1 ​ Save" at bounding box center [745, 183] width 589 height 112
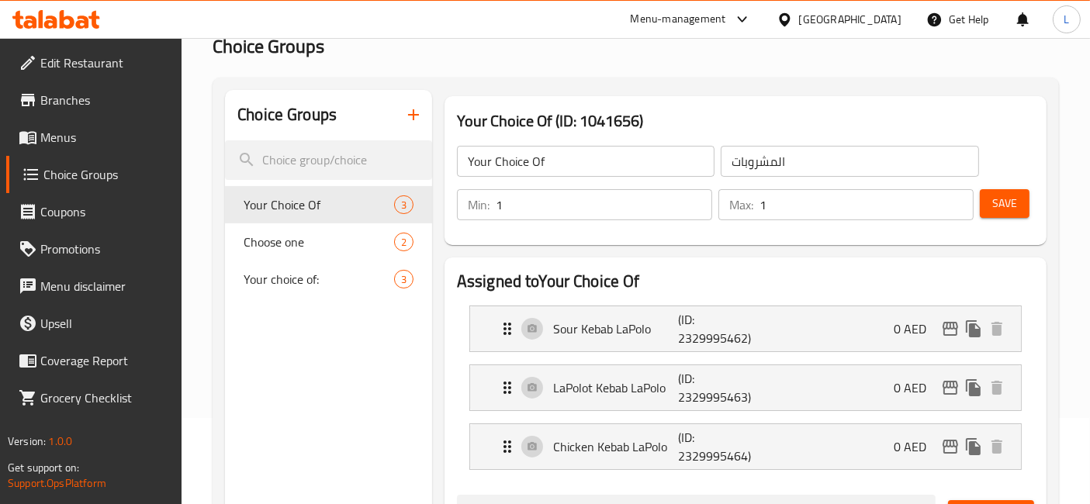
click at [1006, 207] on span "Save" at bounding box center [1004, 203] width 25 height 19
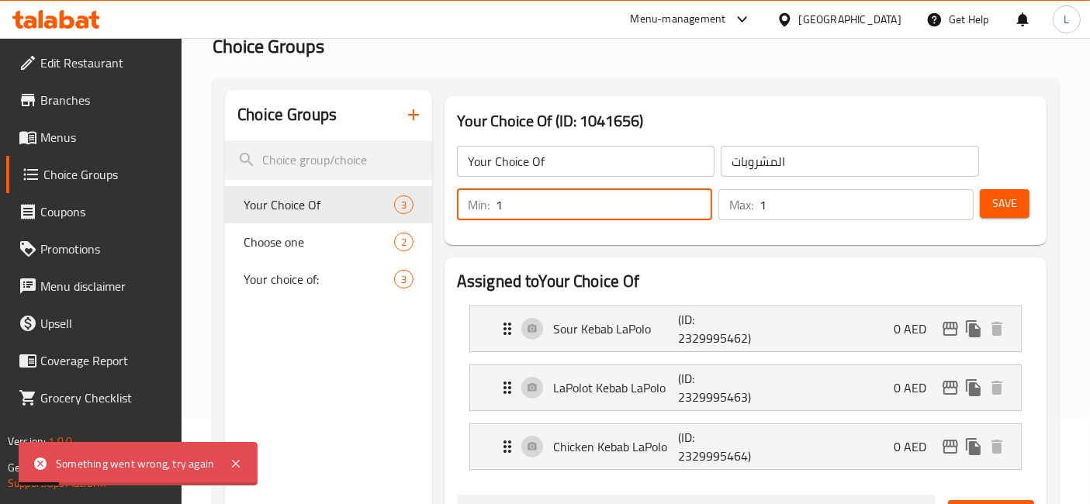
click at [512, 202] on input "1" at bounding box center [604, 204] width 216 height 31
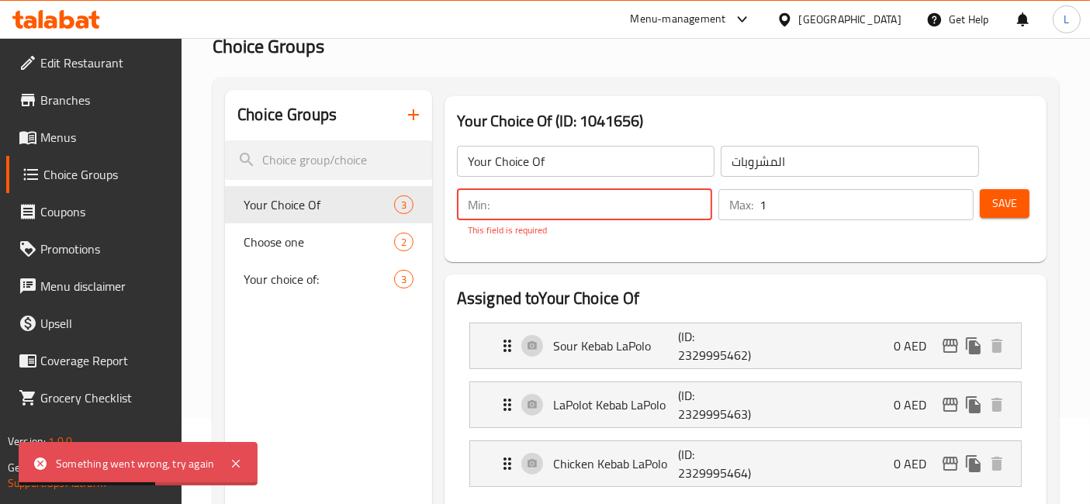
type input "1"
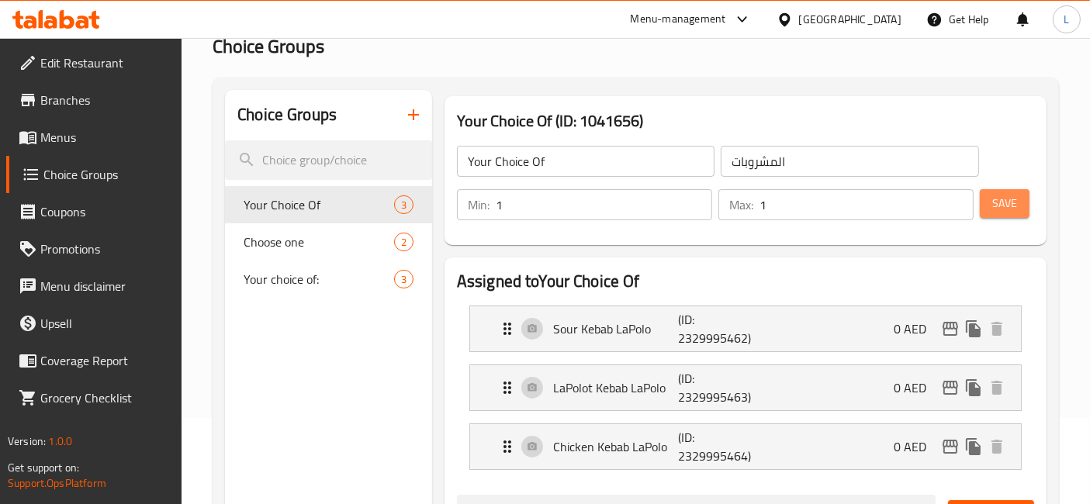
click at [998, 207] on span "Save" at bounding box center [1004, 203] width 25 height 19
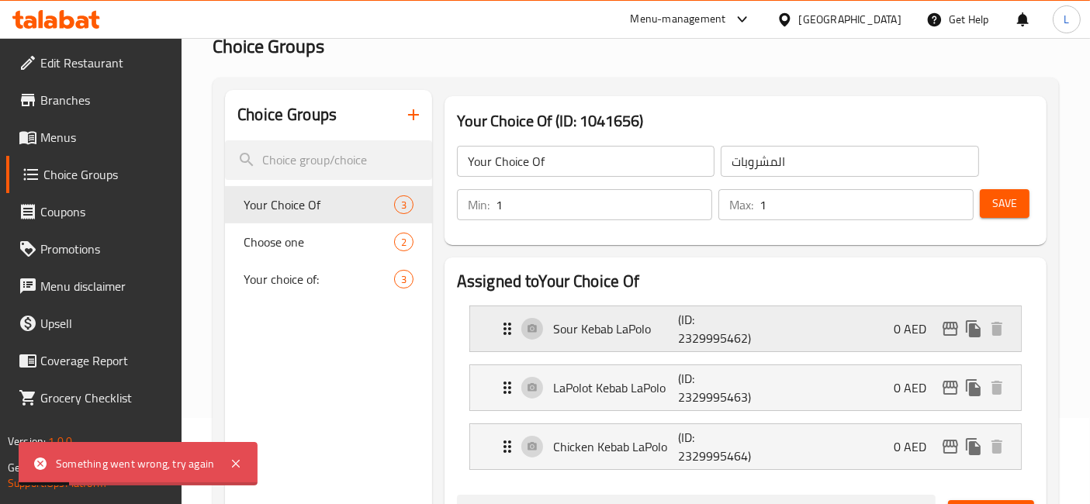
click at [776, 329] on div "Sour Kebab LaPolo (ID: 2329995462) 0 AED" at bounding box center [750, 328] width 504 height 45
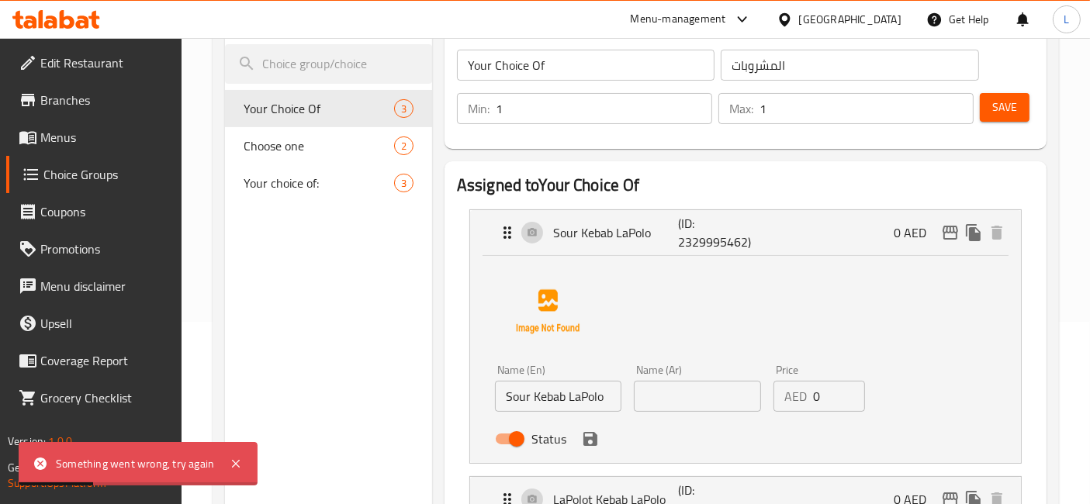
scroll to position [258, 0]
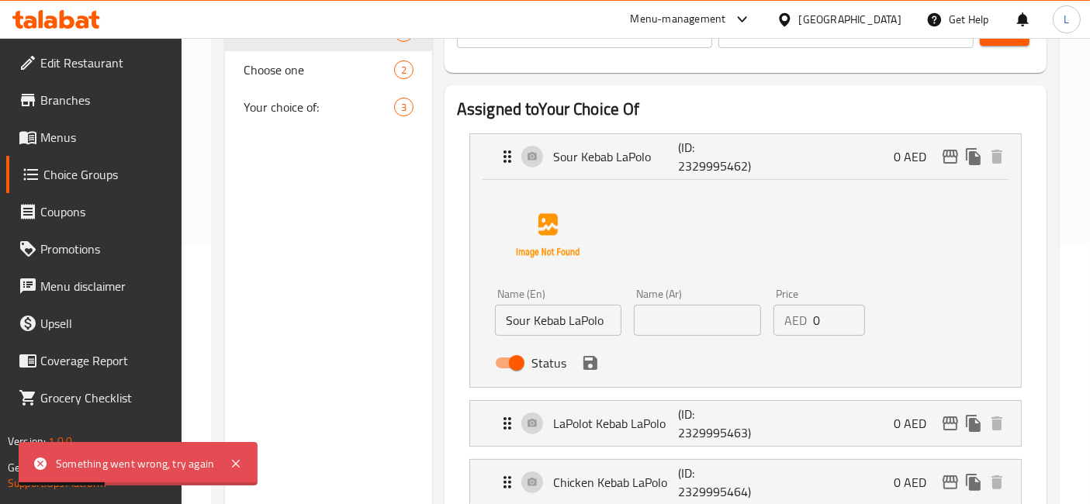
click at [677, 324] on input "text" at bounding box center [697, 320] width 126 height 31
type input "بيتزا دجاج رانش"
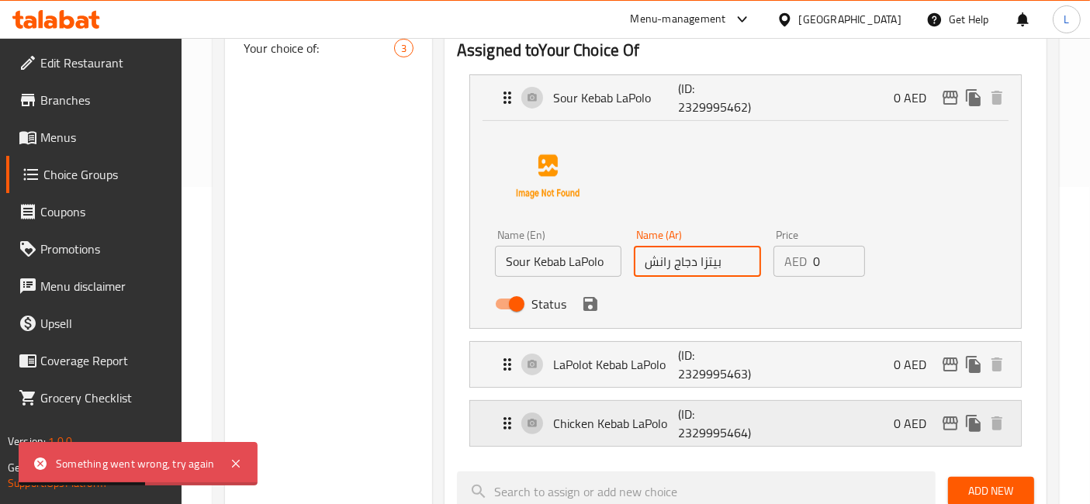
scroll to position [344, 0]
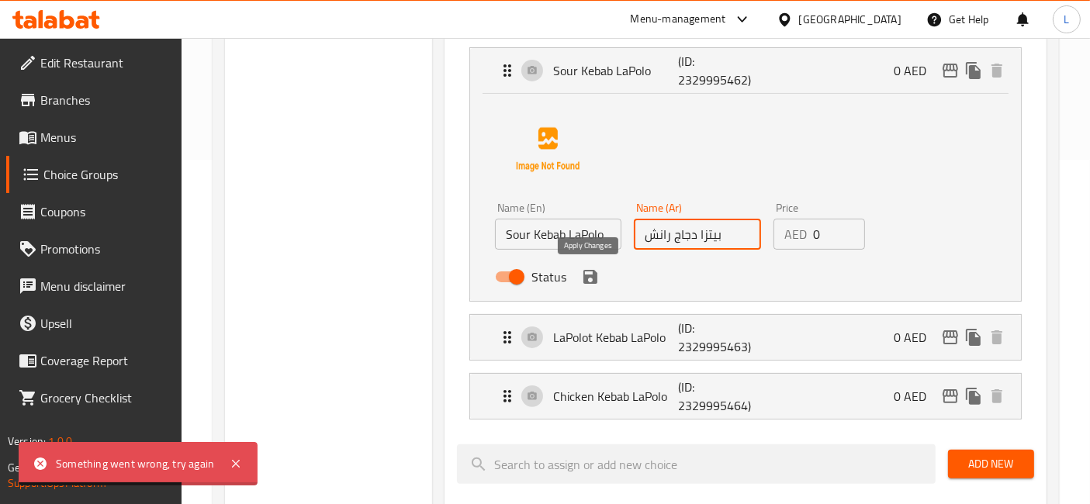
click at [594, 271] on icon "save" at bounding box center [590, 277] width 19 height 19
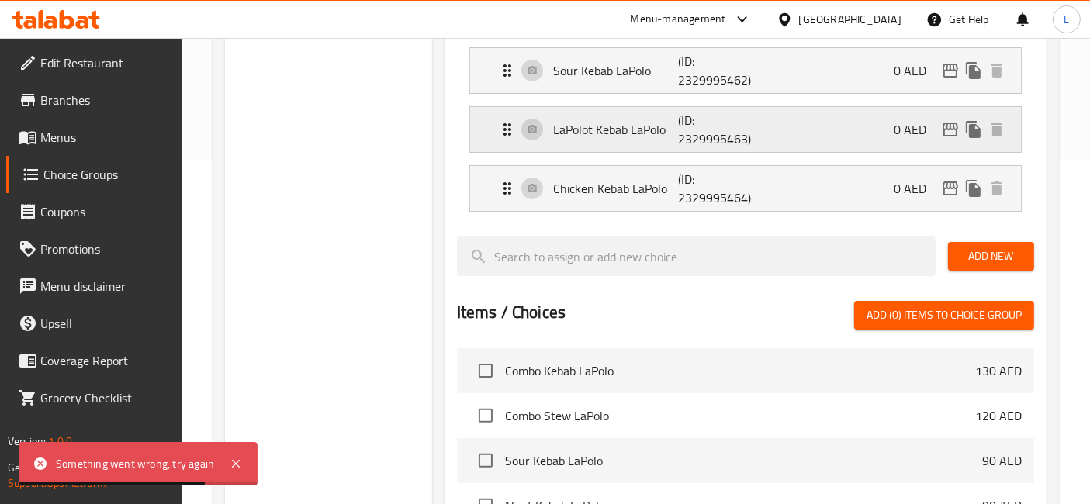
click at [642, 133] on p "LaPolot Kebab LaPolo" at bounding box center [615, 129] width 125 height 19
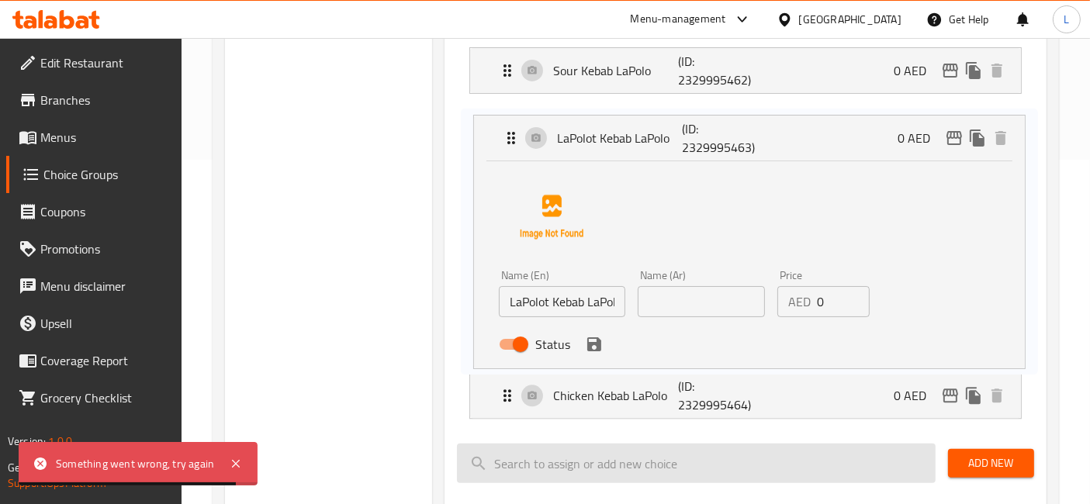
drag, startPoint x: 698, startPoint y: 356, endPoint x: 696, endPoint y: 465, distance: 109.4
click at [693, 360] on nav "Sour Kebab LaPolo (ID: 2329995462) 0 AED Name (En) Sour Kebab LaPolo Name (En) …" at bounding box center [745, 233] width 577 height 396
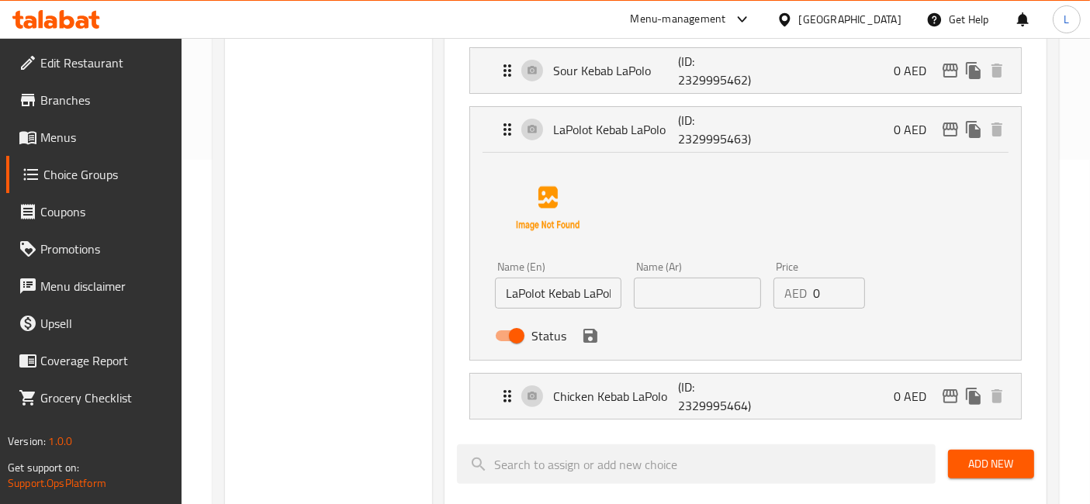
click at [679, 283] on input "text" at bounding box center [697, 293] width 126 height 31
type input "بيتزا دجاج رانش"
click at [587, 335] on icon "save" at bounding box center [590, 336] width 14 height 14
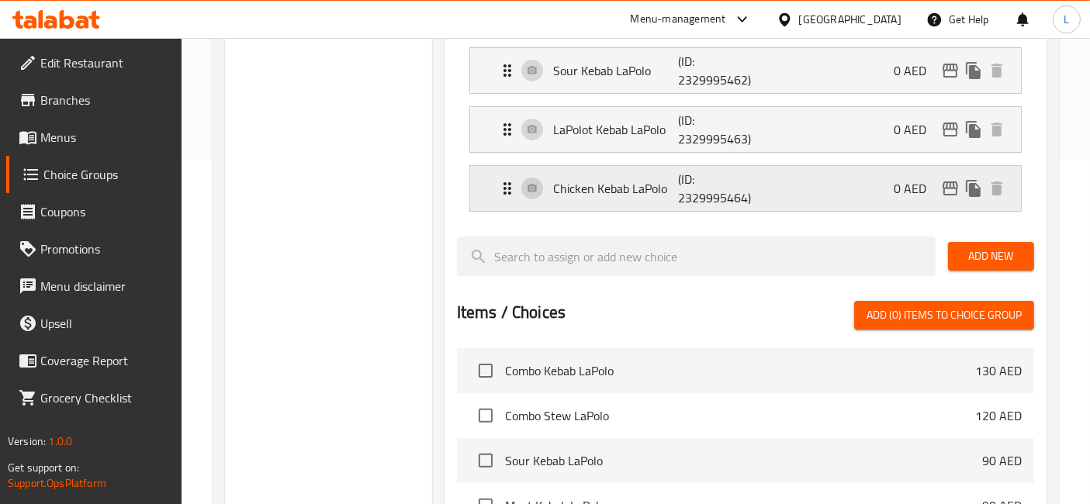
click at [603, 190] on p "Chicken Kebab LaPolo" at bounding box center [615, 188] width 125 height 19
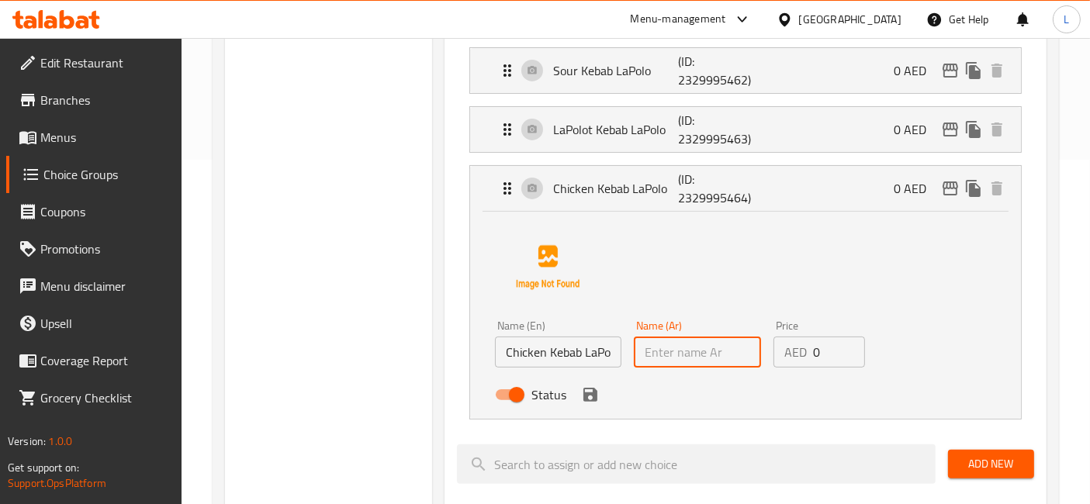
click at [665, 358] on input "text" at bounding box center [697, 352] width 126 height 31
type input "بيتزا دجاج رانش"
click at [589, 397] on icon "save" at bounding box center [590, 394] width 19 height 19
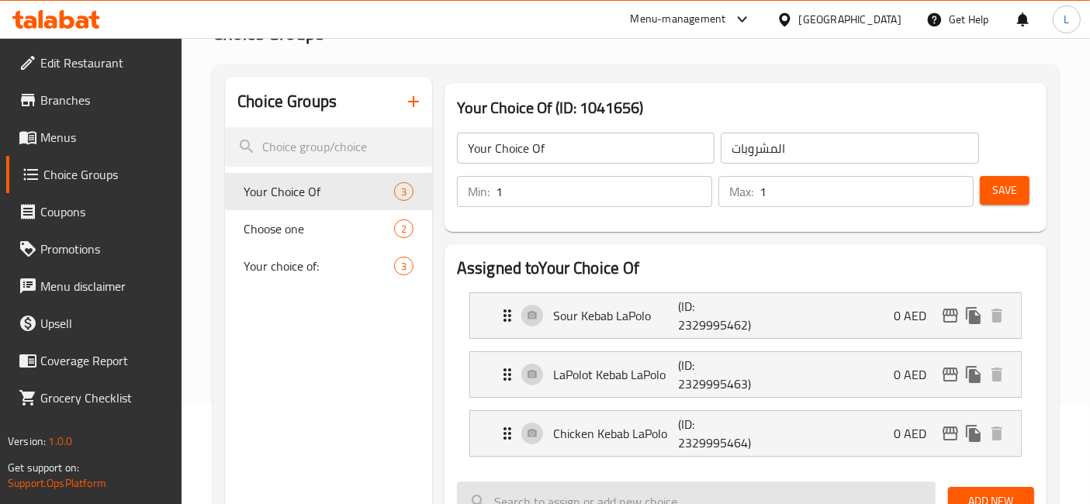
scroll to position [86, 0]
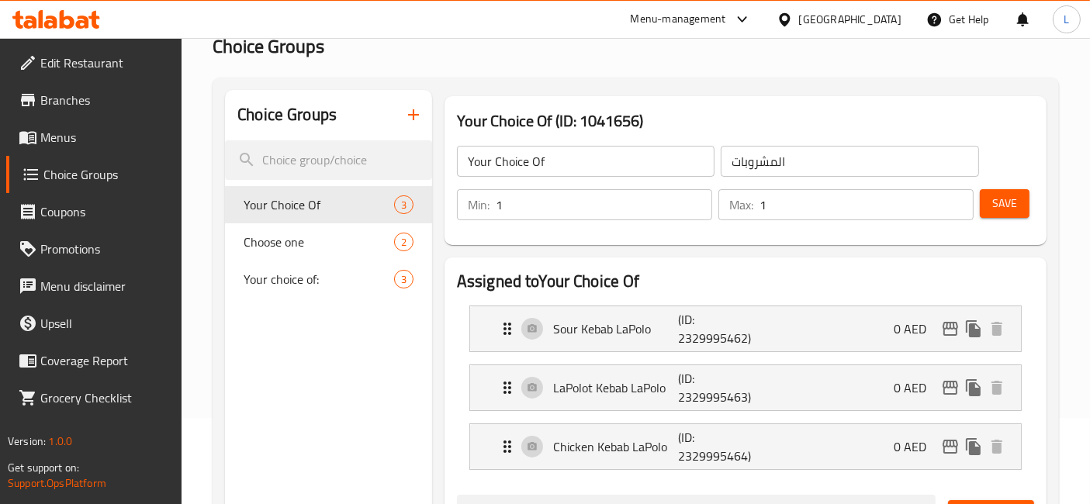
click at [1000, 198] on span "Save" at bounding box center [1004, 203] width 25 height 19
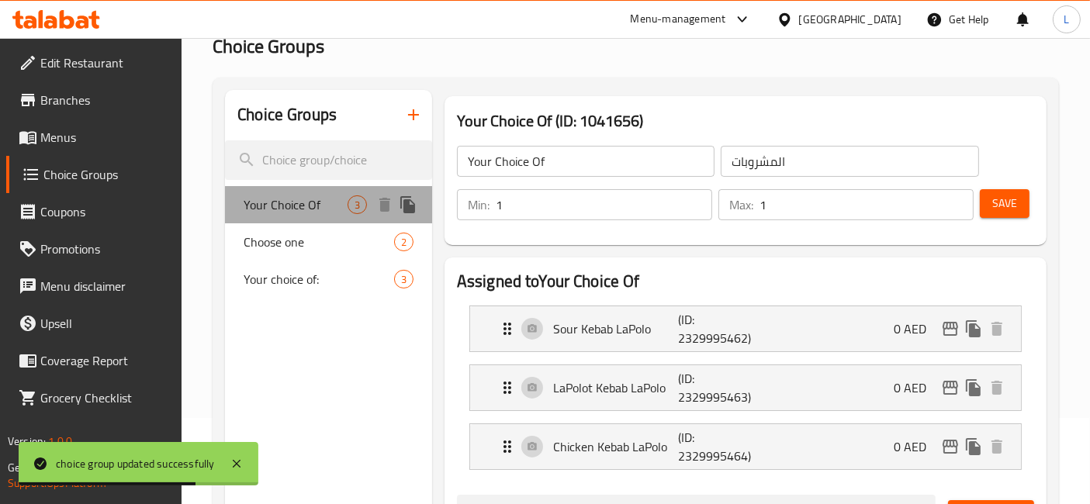
click at [316, 209] on span "Your Choice Of" at bounding box center [296, 204] width 104 height 19
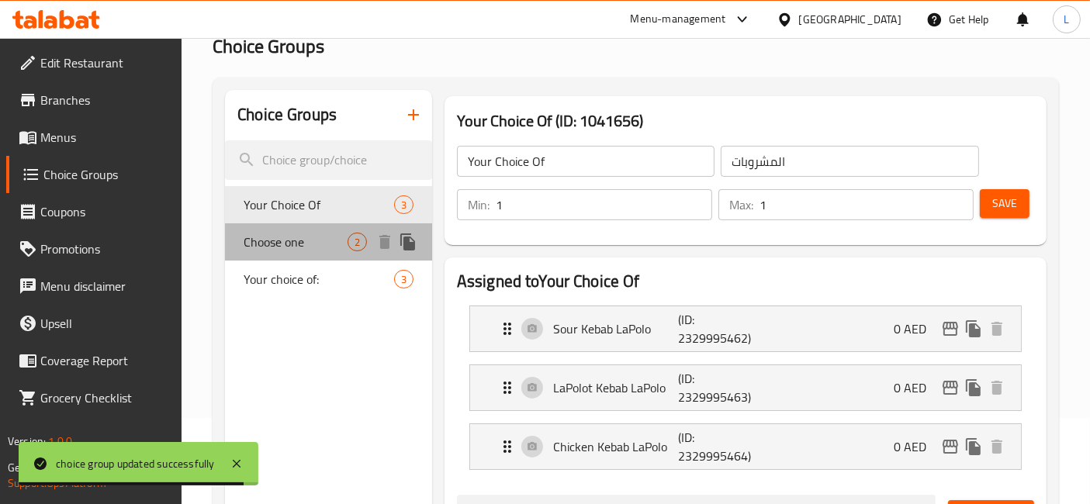
click at [323, 245] on span "Choose one" at bounding box center [296, 242] width 104 height 19
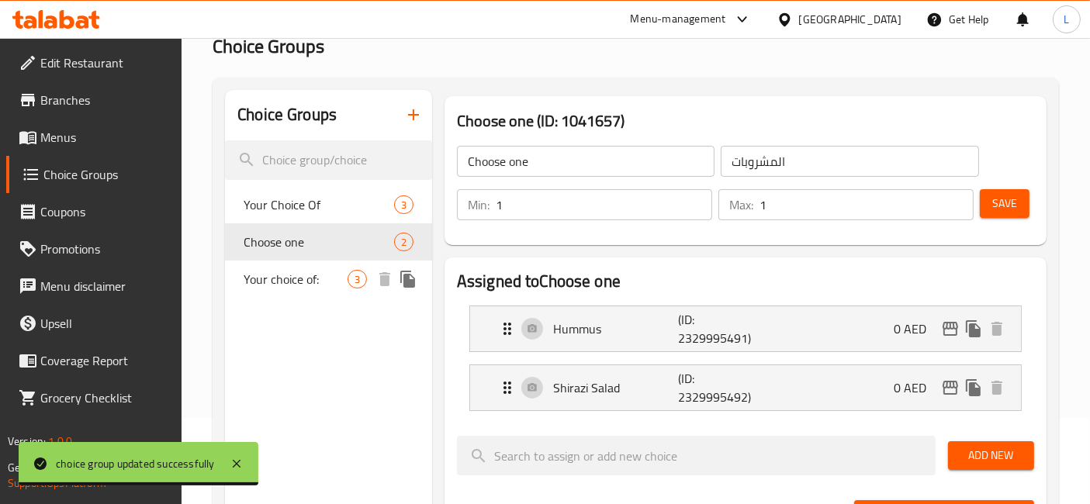
click at [323, 287] on span "Your choice of:" at bounding box center [296, 279] width 104 height 19
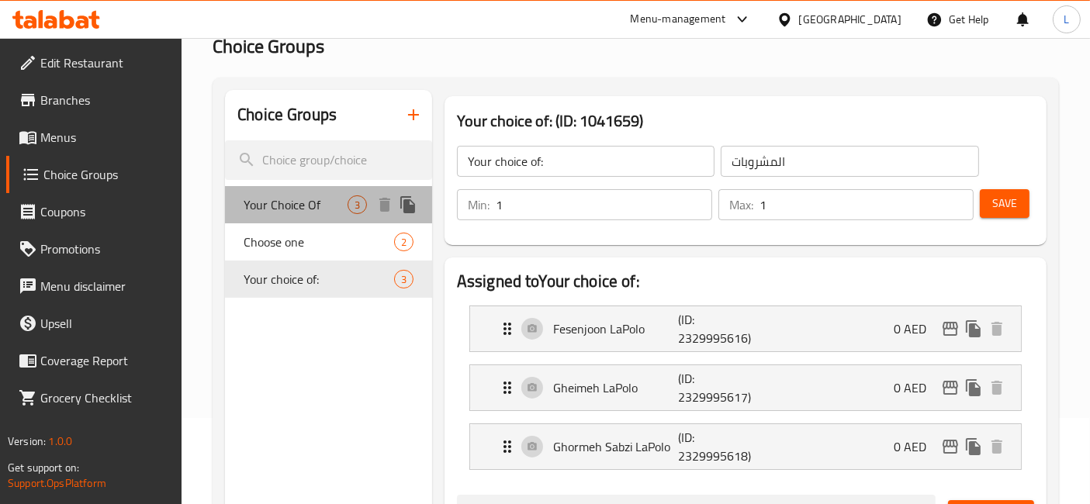
click at [320, 207] on span "Your Choice Of" at bounding box center [296, 204] width 104 height 19
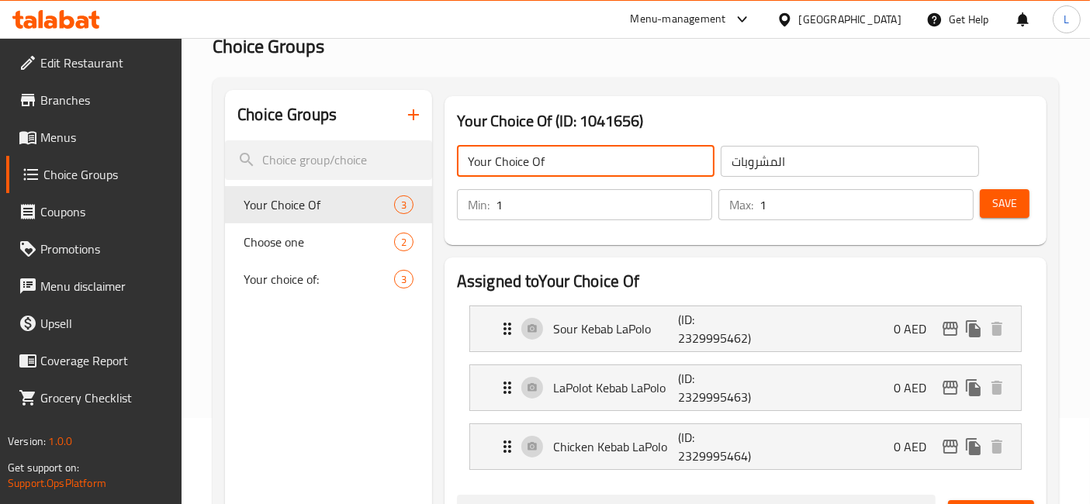
click at [535, 161] on input "Your Choice Of" at bounding box center [586, 161] width 258 height 31
type input "Your Choice of"
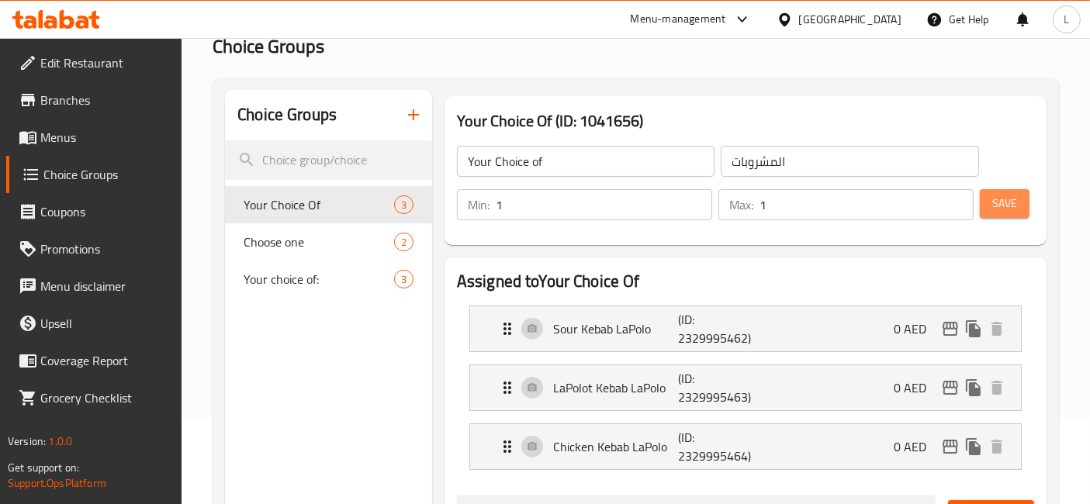
click at [1004, 200] on span "Save" at bounding box center [1004, 203] width 25 height 19
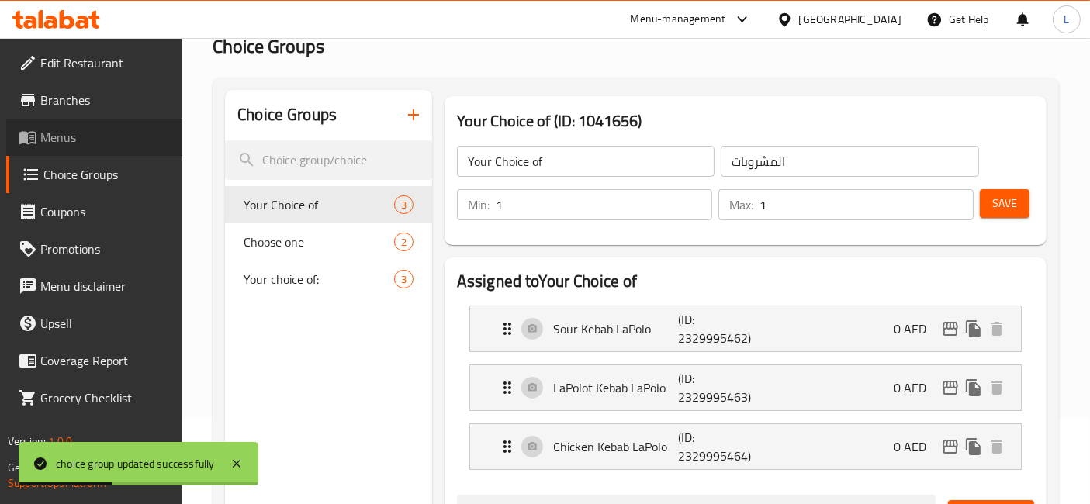
click at [46, 138] on span "Menus" at bounding box center [105, 137] width 130 height 19
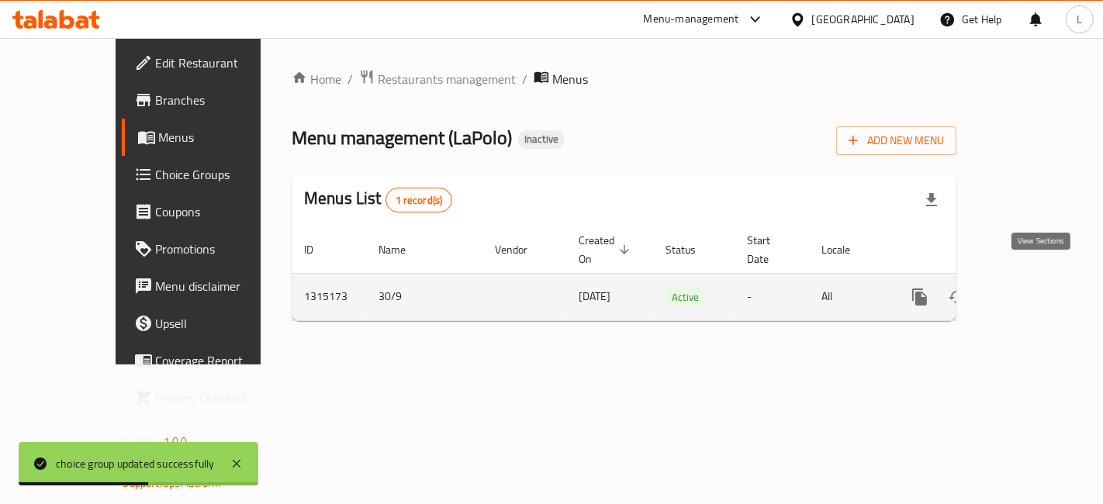
click at [1039, 290] on icon "enhanced table" at bounding box center [1032, 297] width 14 height 14
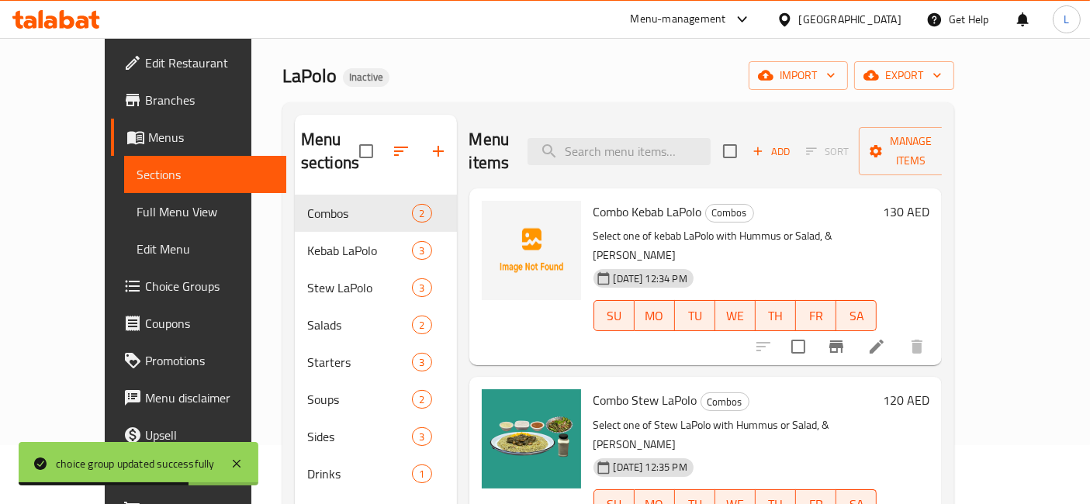
scroll to position [86, 0]
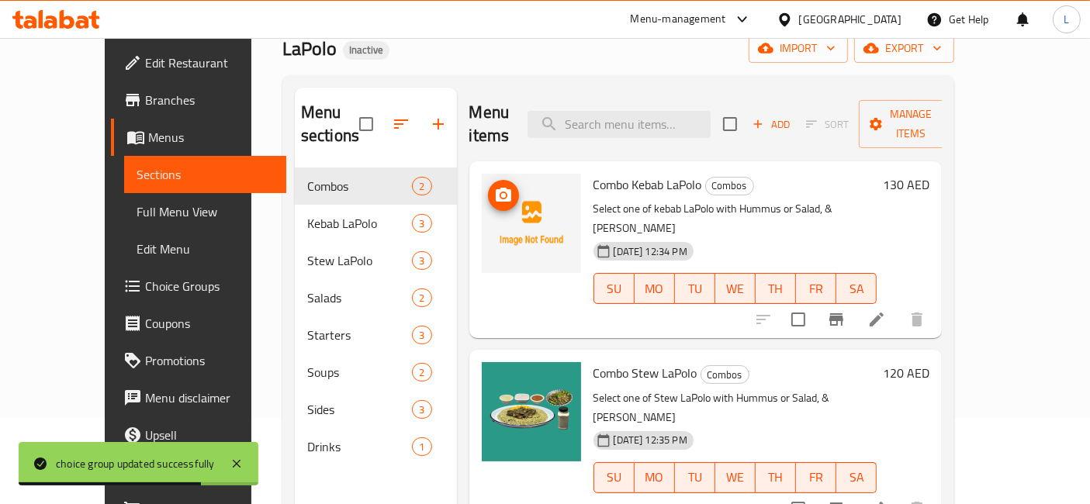
click at [500, 193] on circle "upload picture" at bounding box center [502, 195] width 5 height 5
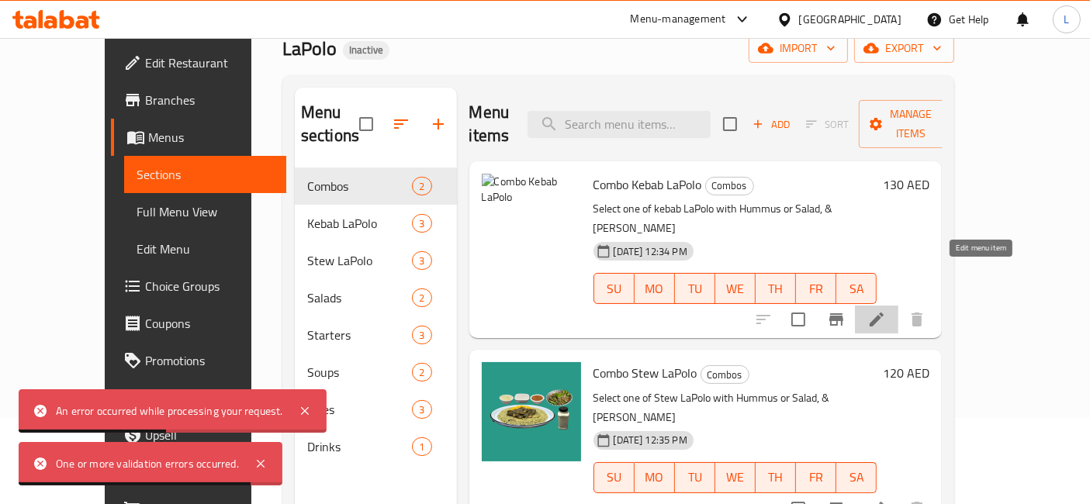
click at [883, 313] on icon at bounding box center [876, 320] width 14 height 14
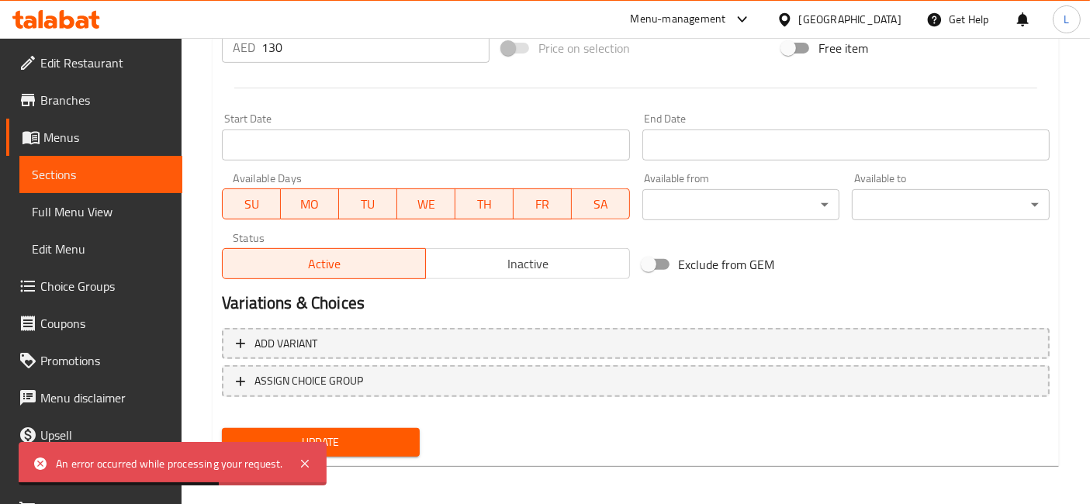
scroll to position [589, 0]
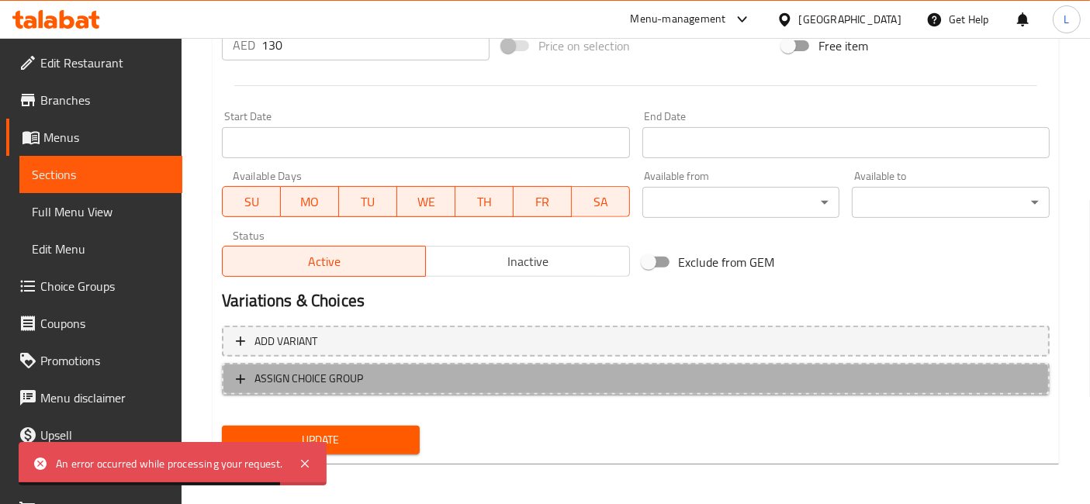
click at [259, 373] on span "ASSIGN CHOICE GROUP" at bounding box center [308, 378] width 109 height 19
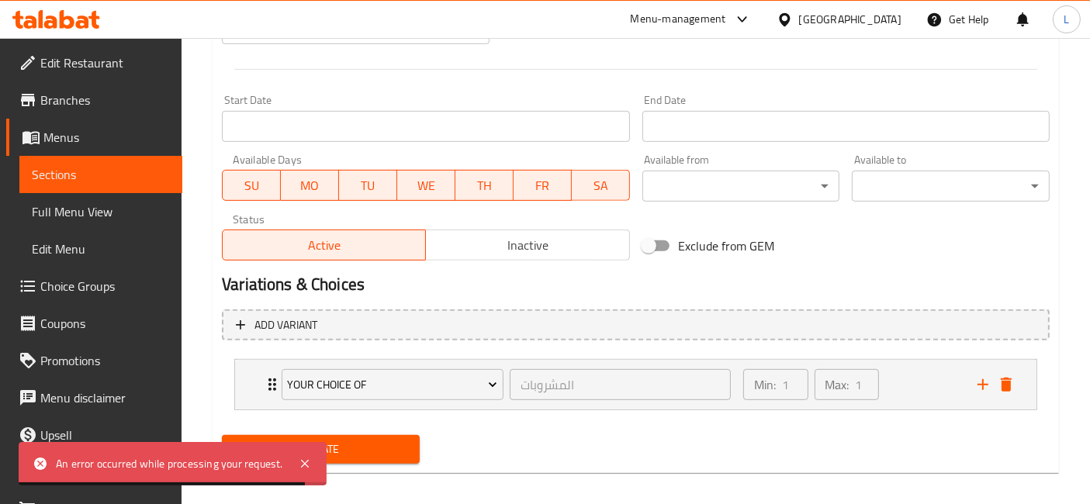
scroll to position [614, 0]
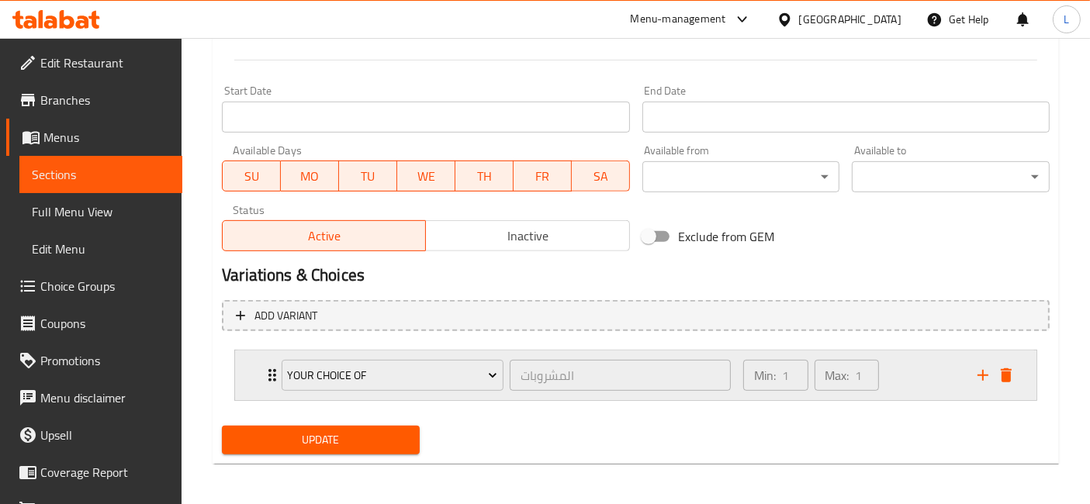
click at [271, 376] on icon "Expand" at bounding box center [272, 375] width 19 height 19
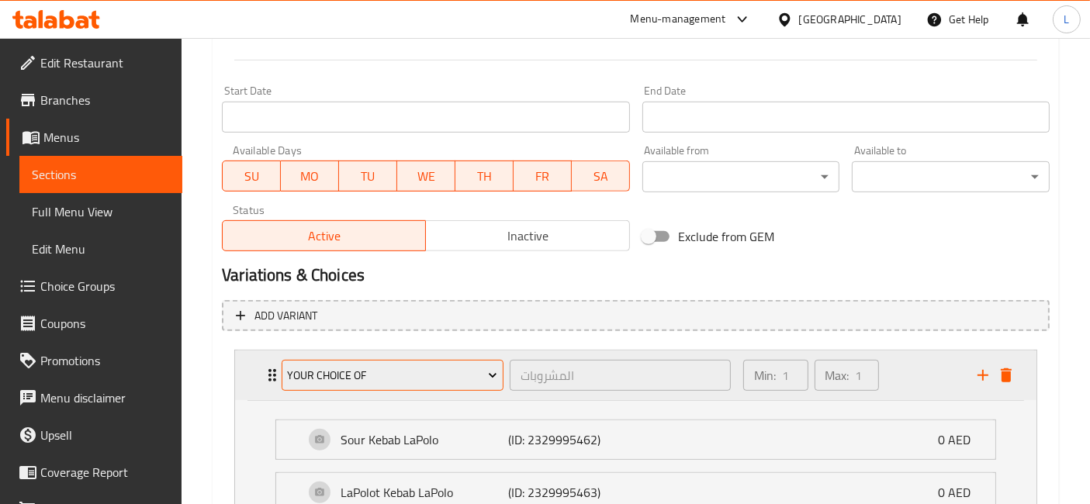
scroll to position [786, 0]
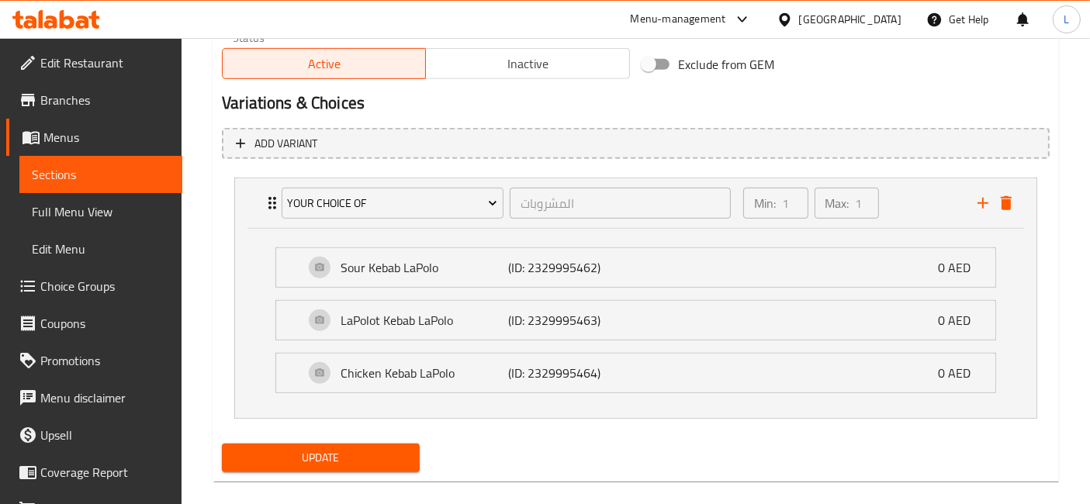
click at [516, 424] on nav "Your Choice of المشروبات ​ Min: 1 ​ Max: 1 ​ Sour Kebab LaPolo (ID: 2329995462)…" at bounding box center [636, 298] width 828 height 266
click at [980, 200] on icon "add" at bounding box center [982, 203] width 11 height 11
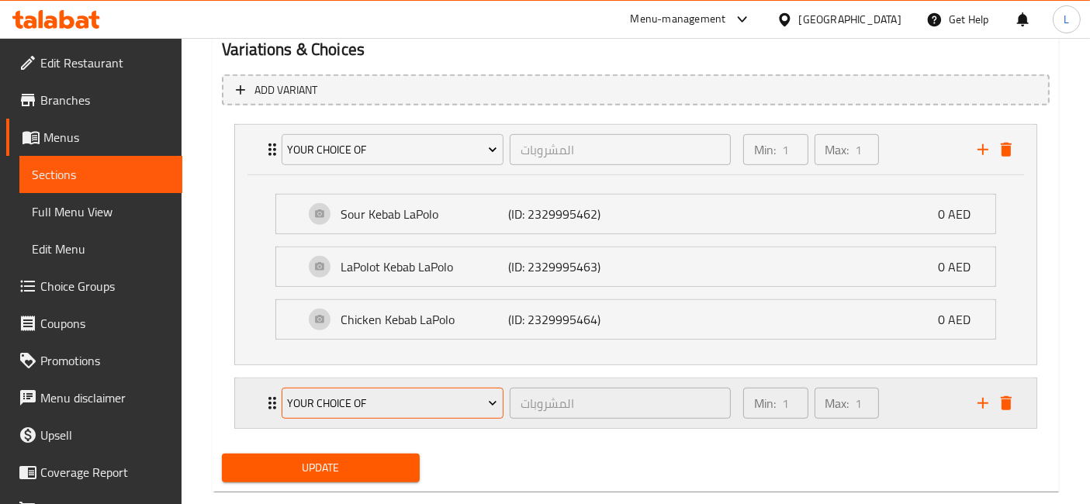
scroll to position [866, 0]
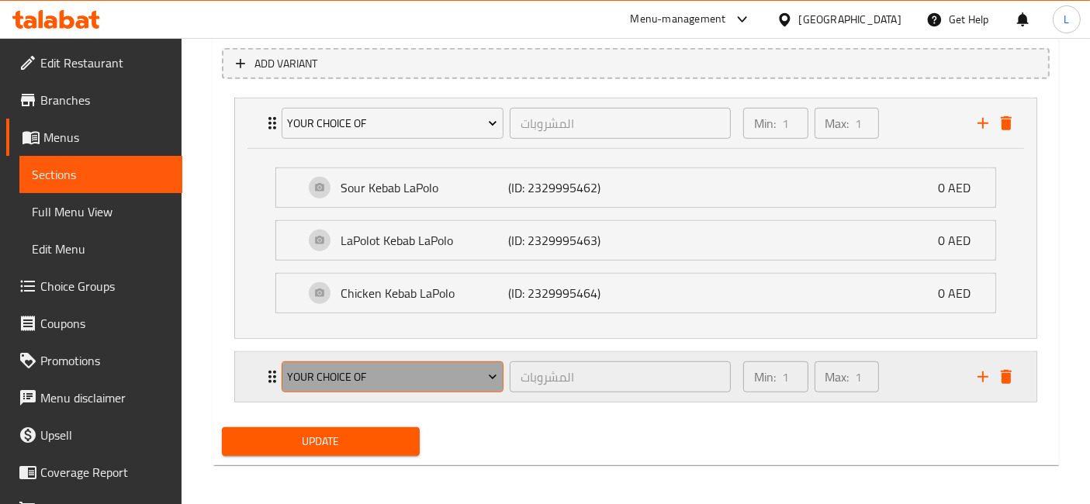
click at [443, 375] on span "Your Choice of" at bounding box center [393, 377] width 210 height 19
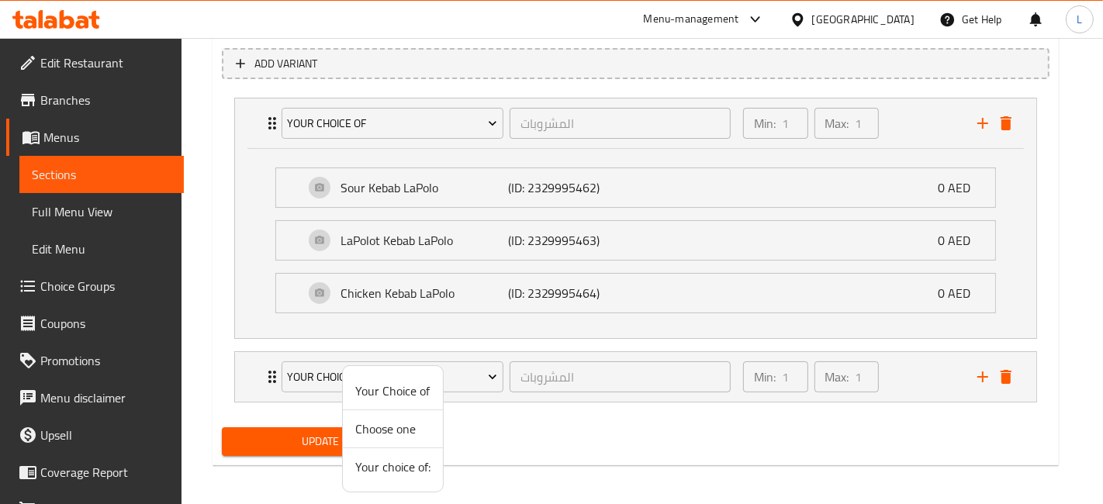
click at [409, 428] on span "Choose one" at bounding box center [392, 429] width 75 height 19
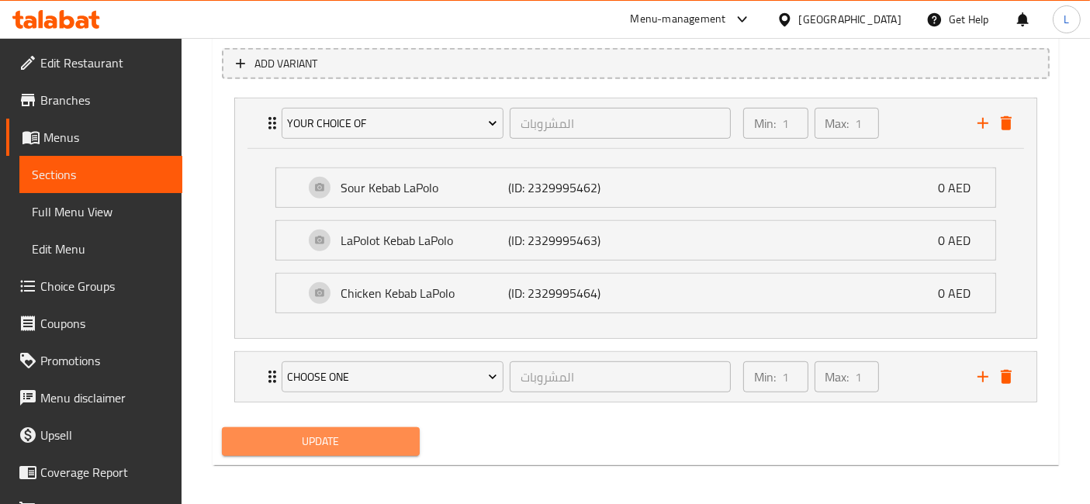
click at [337, 435] on span "Update" at bounding box center [320, 441] width 173 height 19
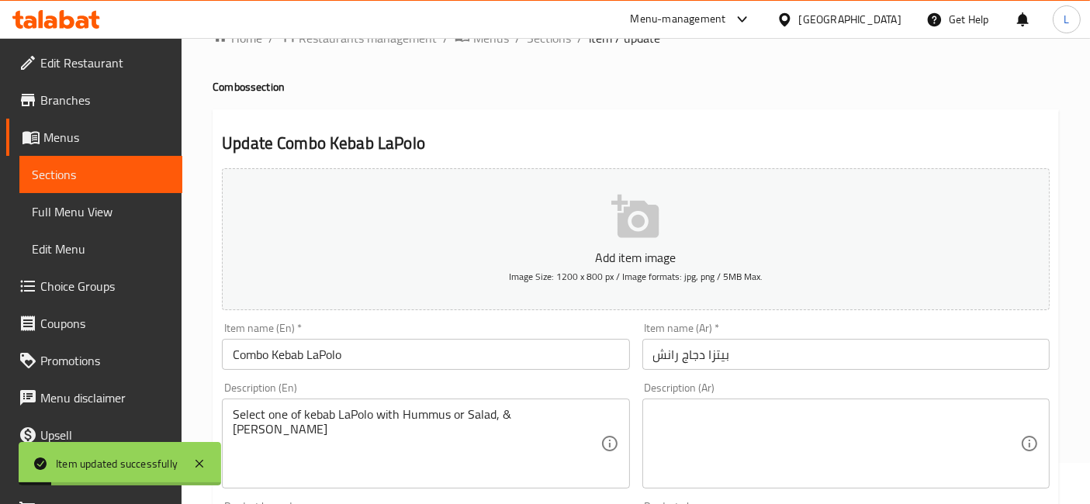
scroll to position [0, 0]
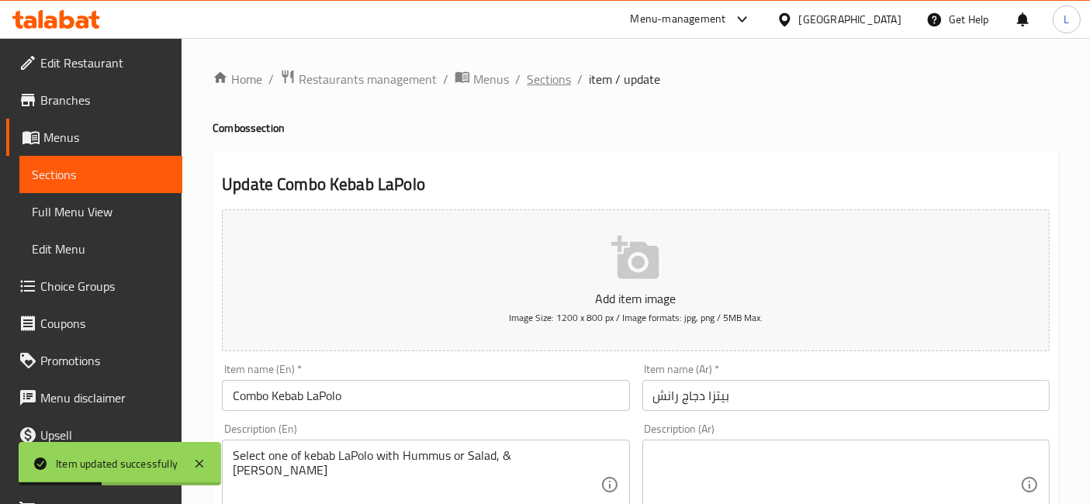
click at [565, 81] on span "Sections" at bounding box center [549, 79] width 44 height 19
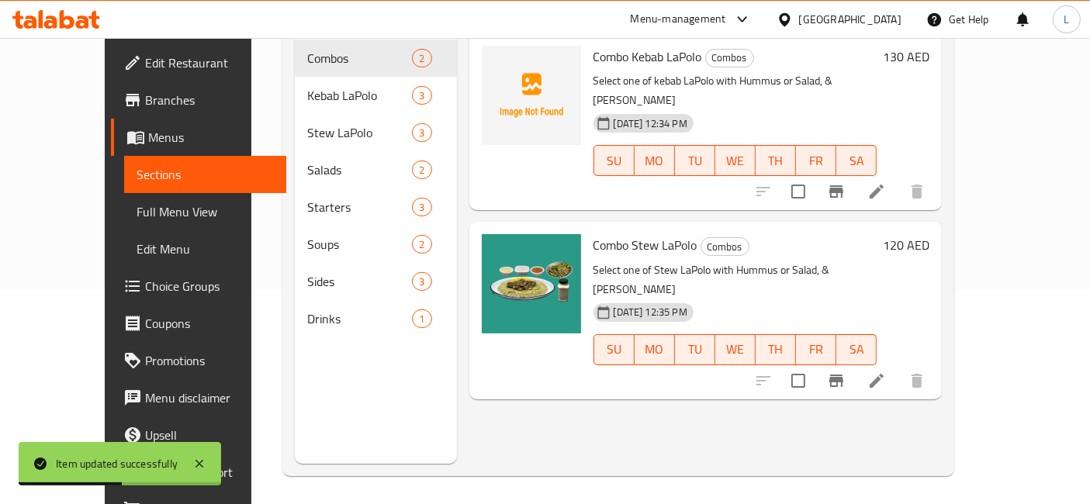
scroll to position [216, 0]
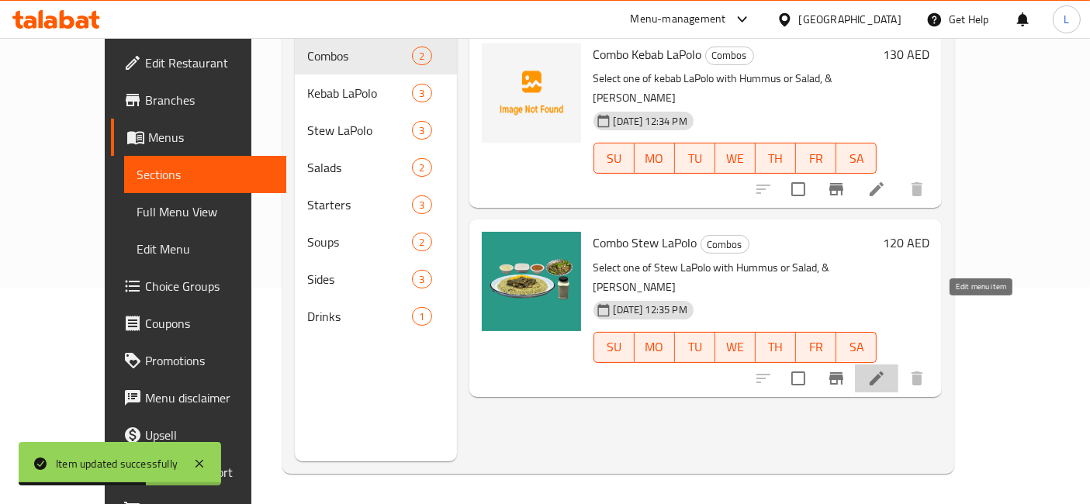
click at [886, 369] on icon at bounding box center [876, 378] width 19 height 19
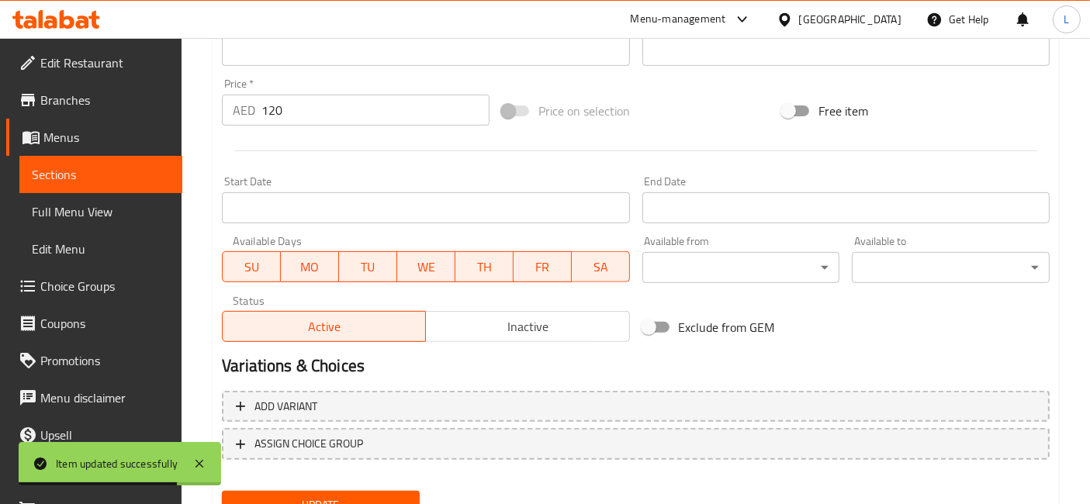
scroll to position [612, 0]
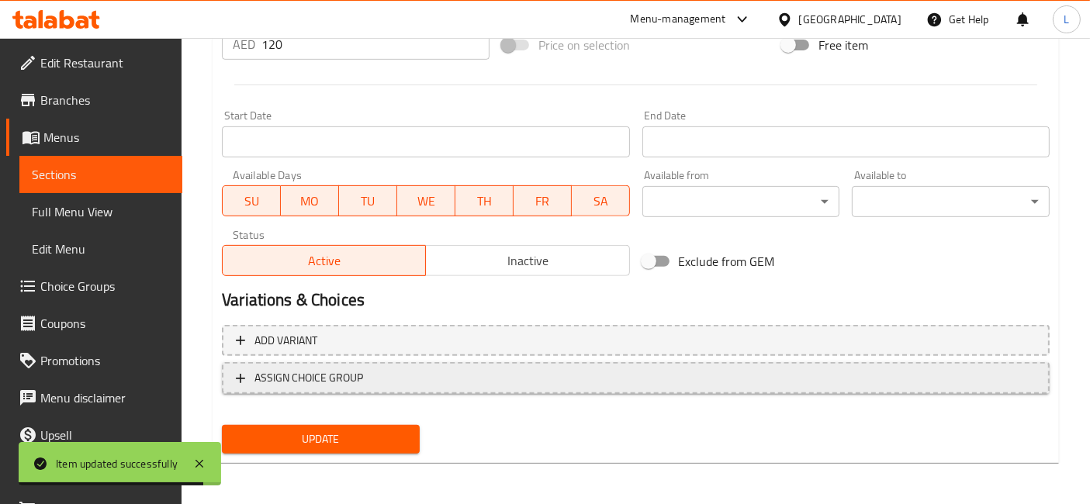
click at [293, 371] on span "ASSIGN CHOICE GROUP" at bounding box center [308, 377] width 109 height 19
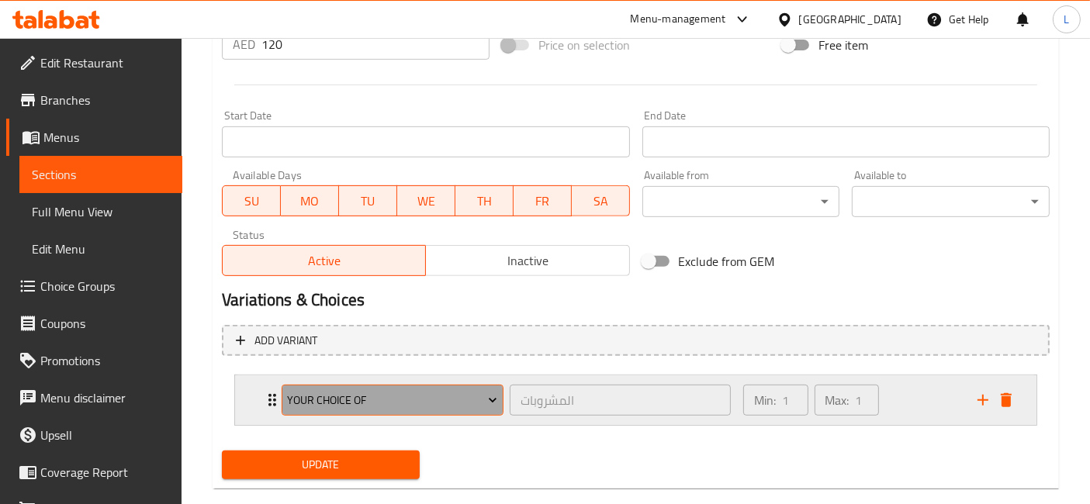
click at [351, 396] on span "Your Choice of" at bounding box center [393, 400] width 210 height 19
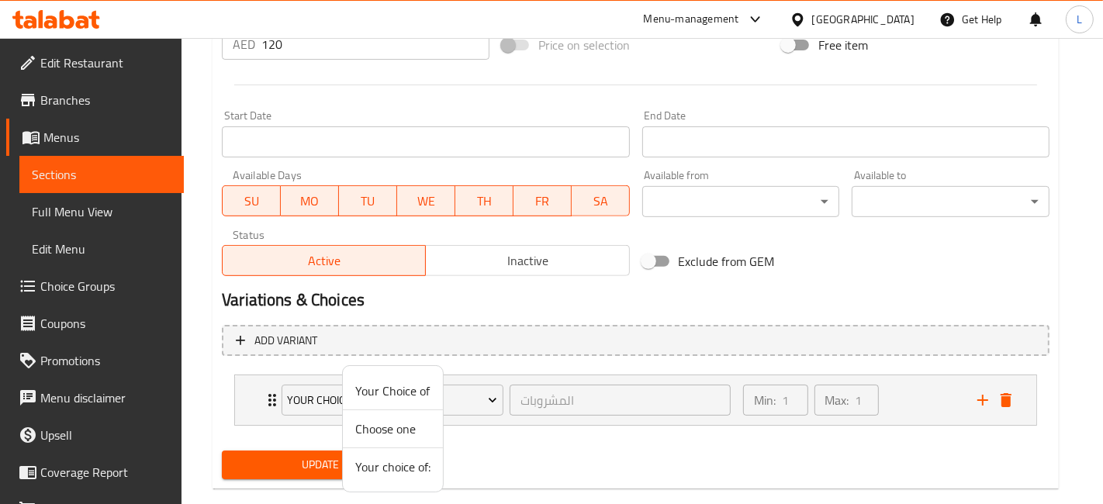
click at [383, 470] on span "Your choice of:" at bounding box center [392, 467] width 75 height 19
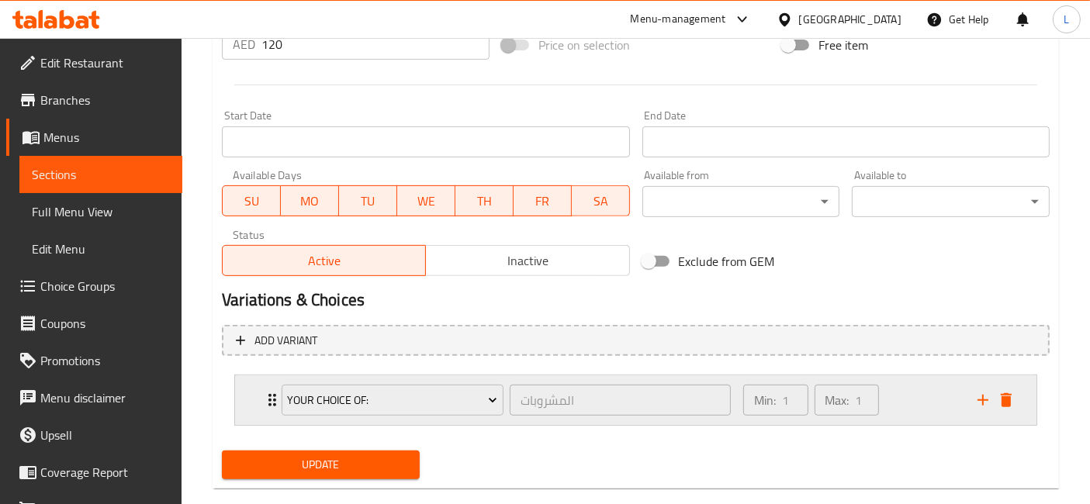
click at [272, 392] on div "Your choice of: المشروبات ​" at bounding box center [506, 400] width 468 height 50
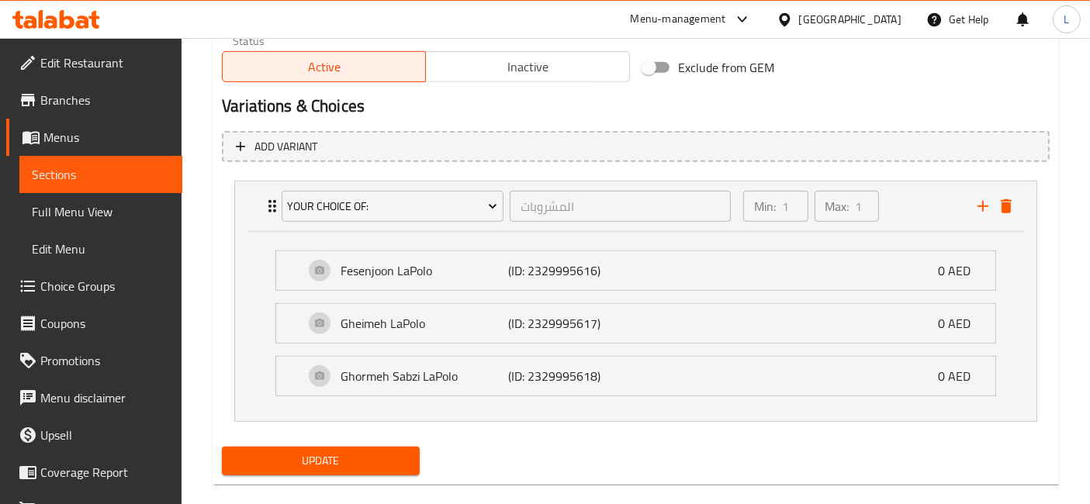
scroll to position [826, 0]
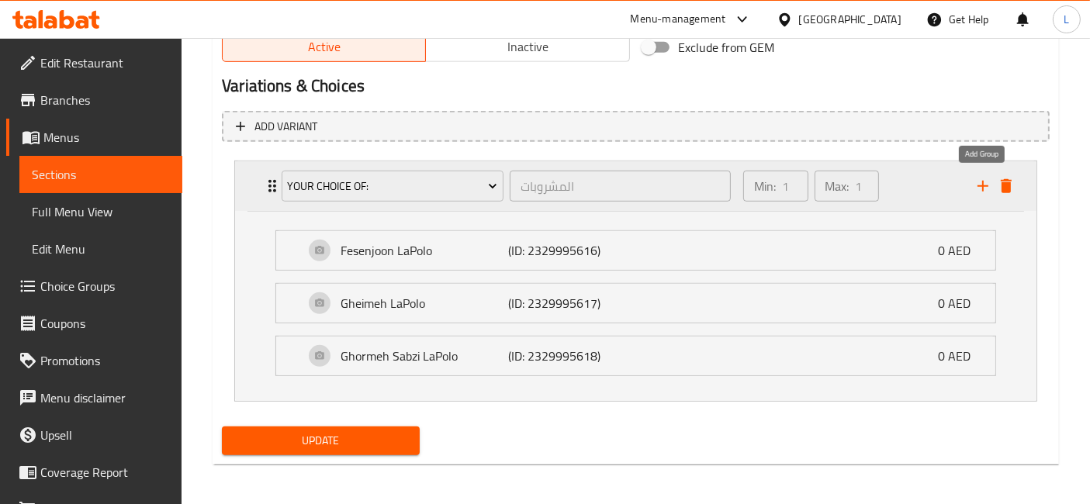
click at [984, 181] on icon "add" at bounding box center [982, 186] width 19 height 19
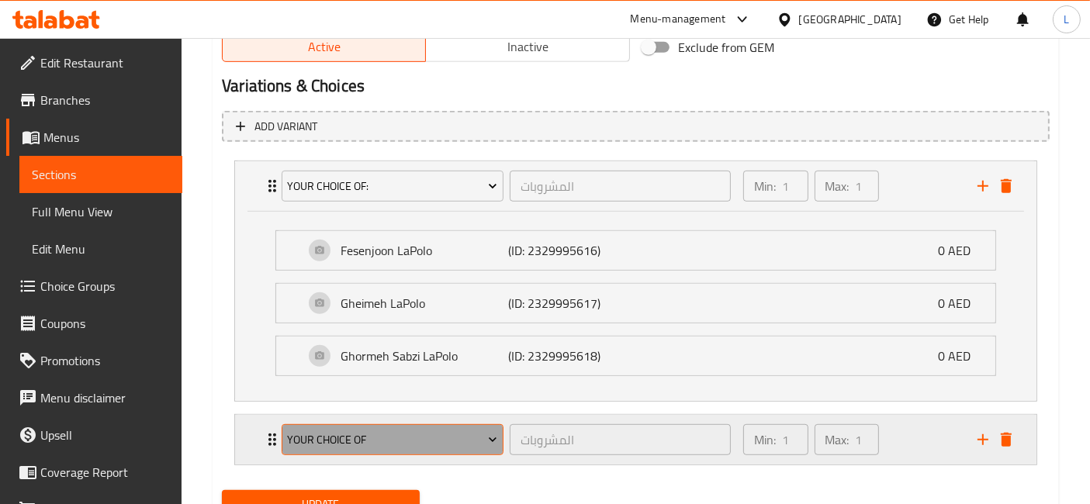
click at [329, 437] on span "Your Choice of" at bounding box center [393, 439] width 210 height 19
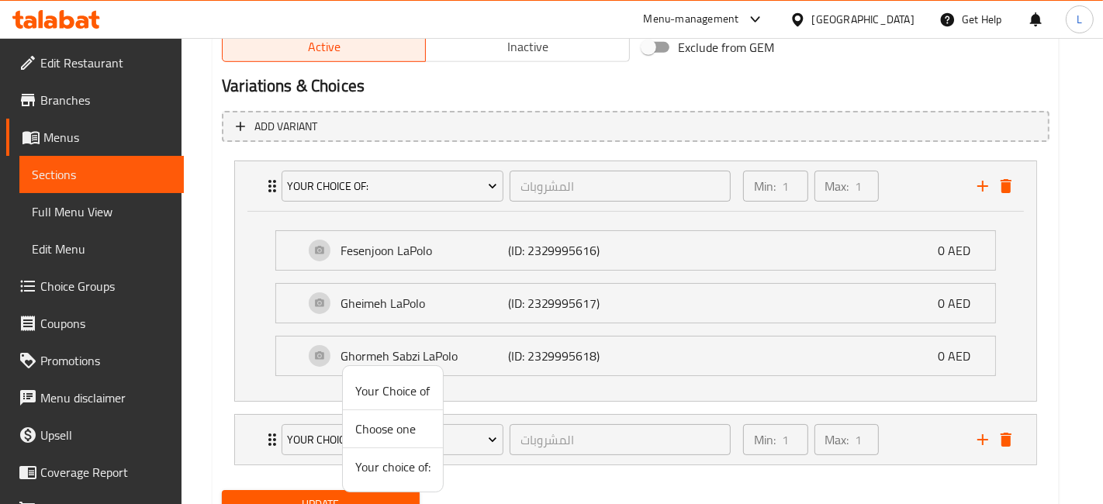
click at [389, 433] on span "Choose one" at bounding box center [392, 429] width 75 height 19
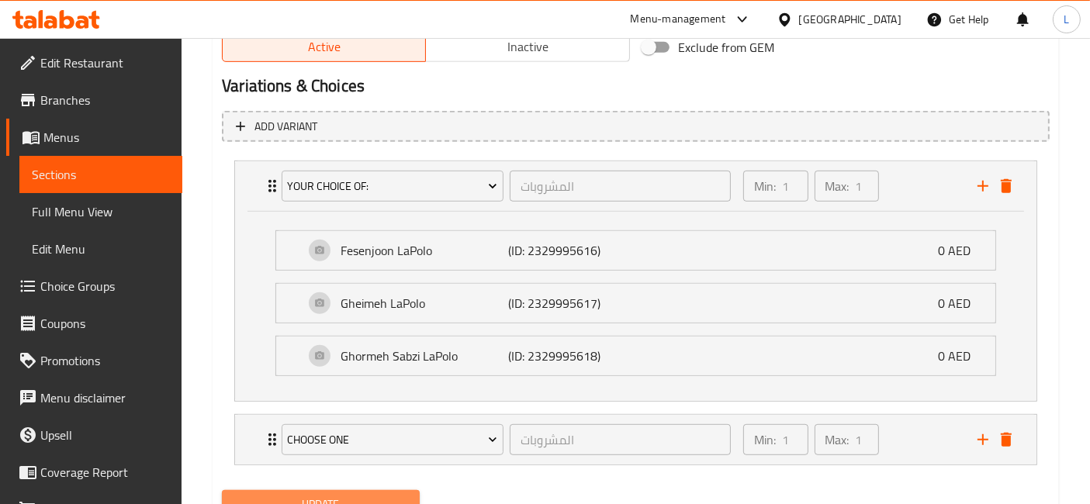
click at [379, 495] on span "Update" at bounding box center [320, 504] width 173 height 19
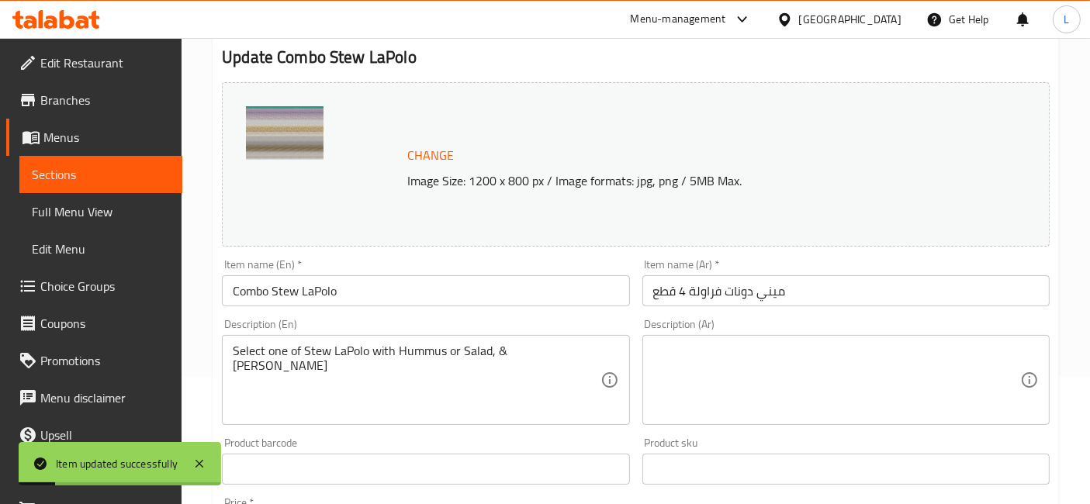
scroll to position [0, 0]
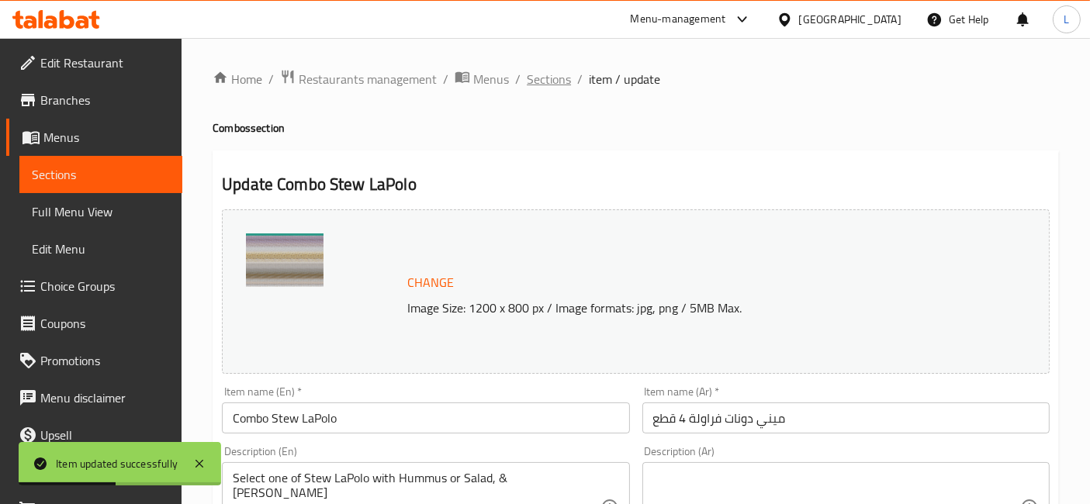
click at [556, 74] on span "Sections" at bounding box center [549, 79] width 44 height 19
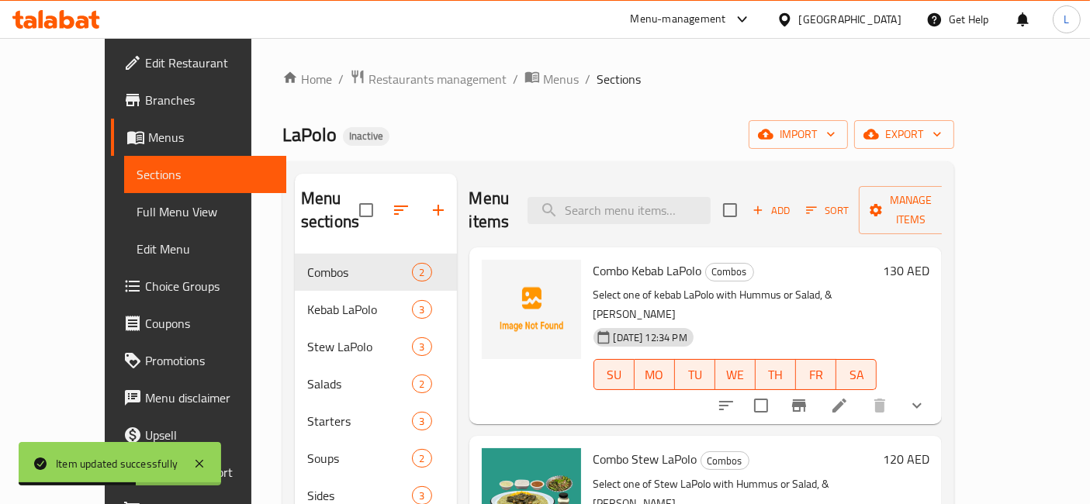
scroll to position [172, 0]
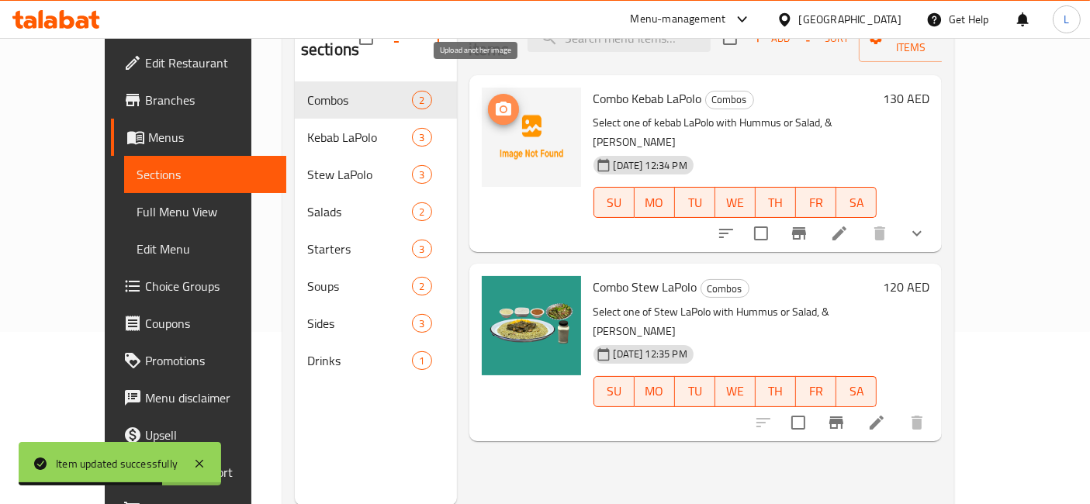
click at [500, 107] on circle "upload picture" at bounding box center [502, 109] width 5 height 5
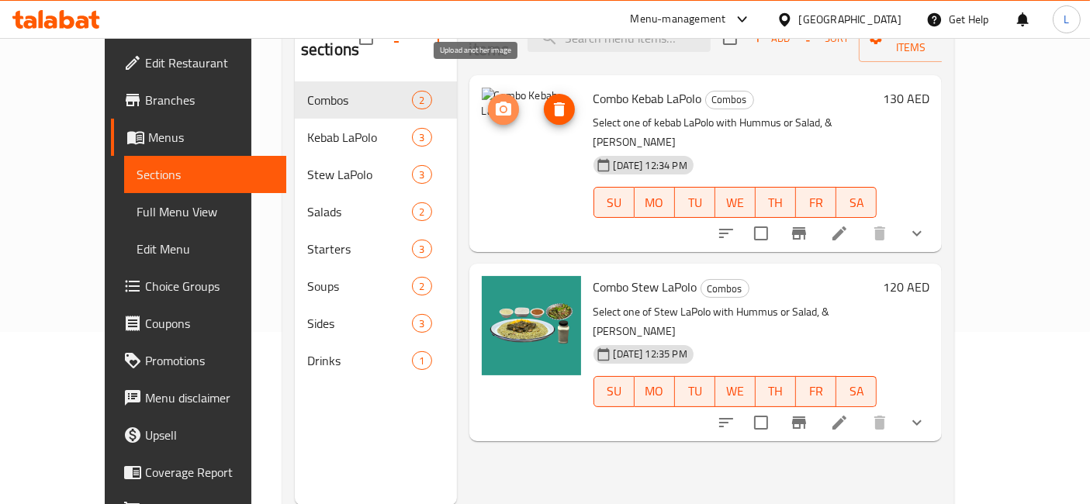
click at [496, 102] on icon "upload picture" at bounding box center [504, 109] width 16 height 14
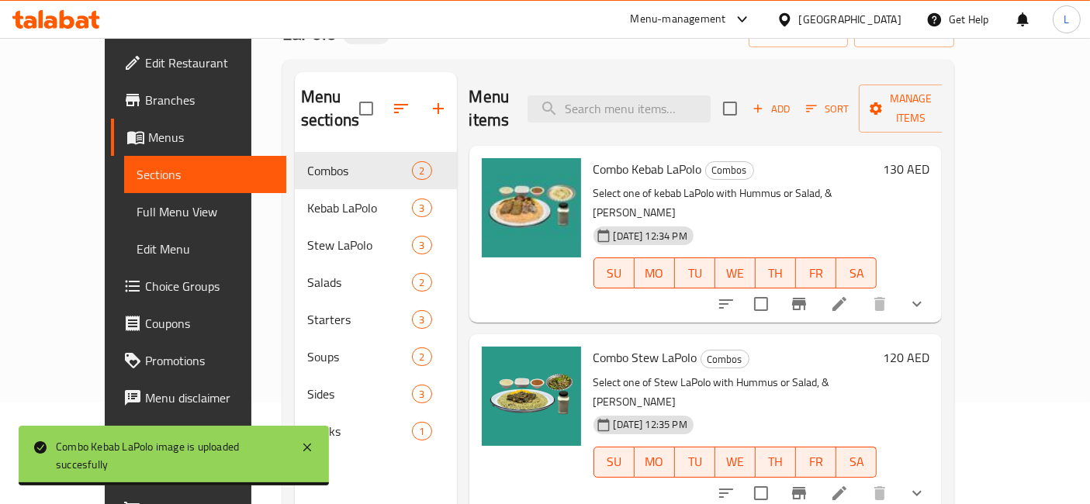
scroll to position [86, 0]
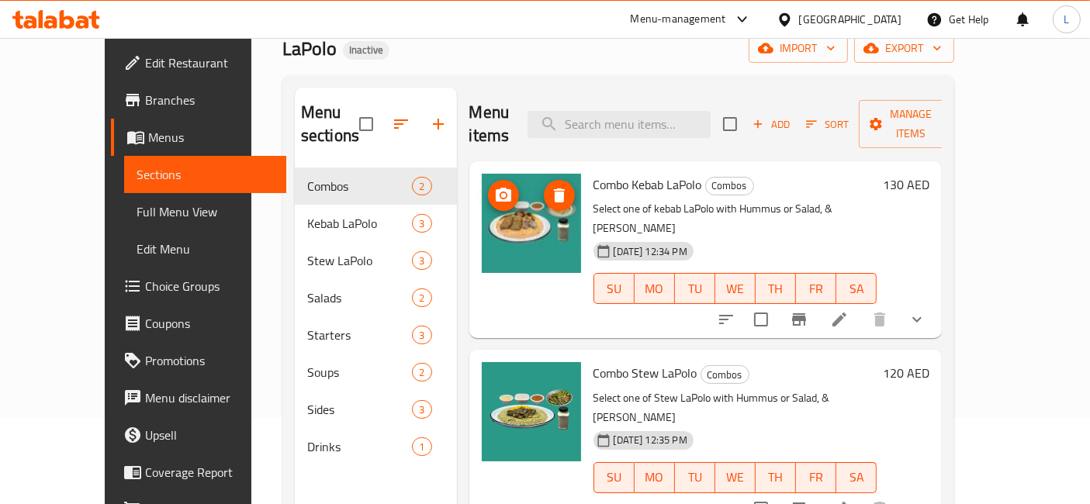
click at [507, 213] on img at bounding box center [531, 223] width 99 height 99
click at [517, 230] on img at bounding box center [531, 223] width 99 height 99
click at [494, 186] on icon "upload picture" at bounding box center [503, 195] width 19 height 19
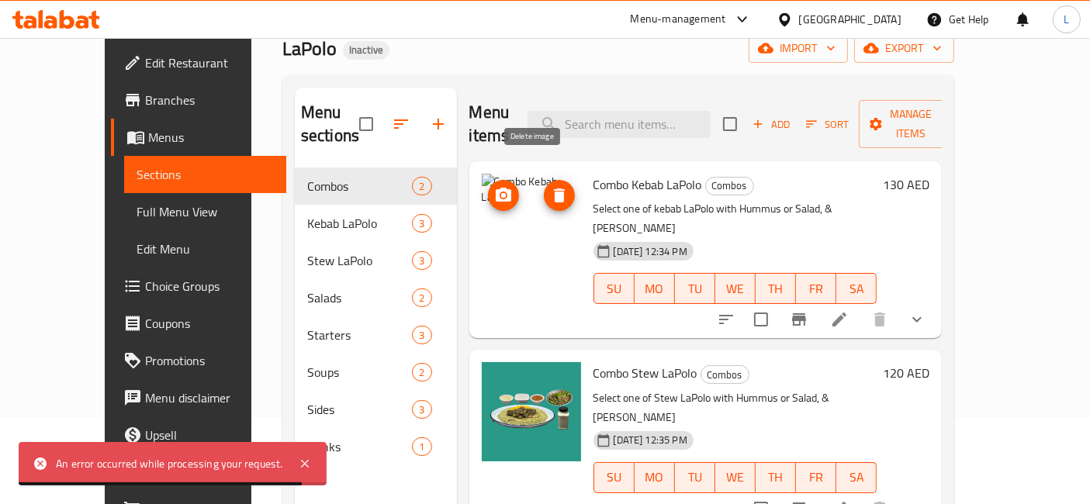
click at [554, 188] on icon "delete image" at bounding box center [559, 195] width 11 height 14
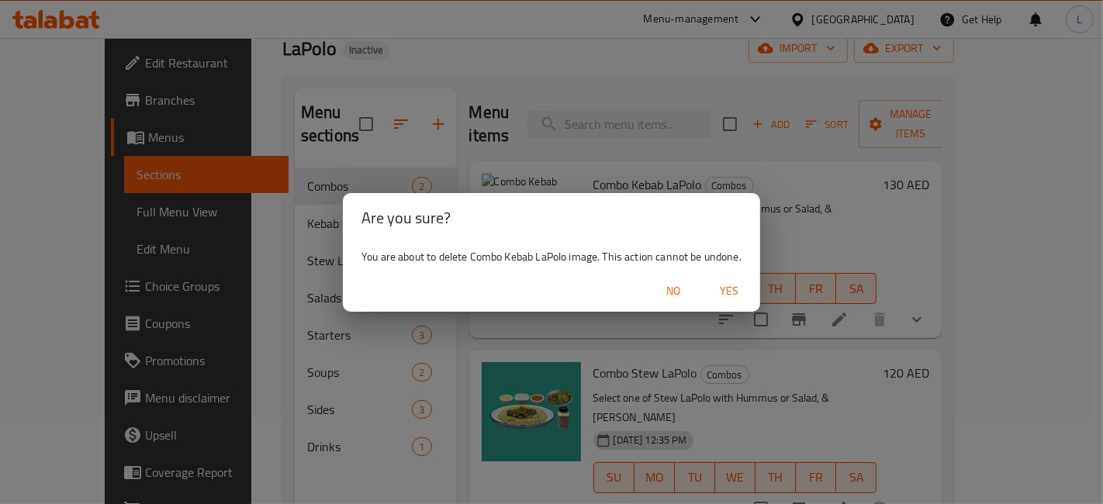
click at [729, 295] on span "Yes" at bounding box center [728, 291] width 37 height 19
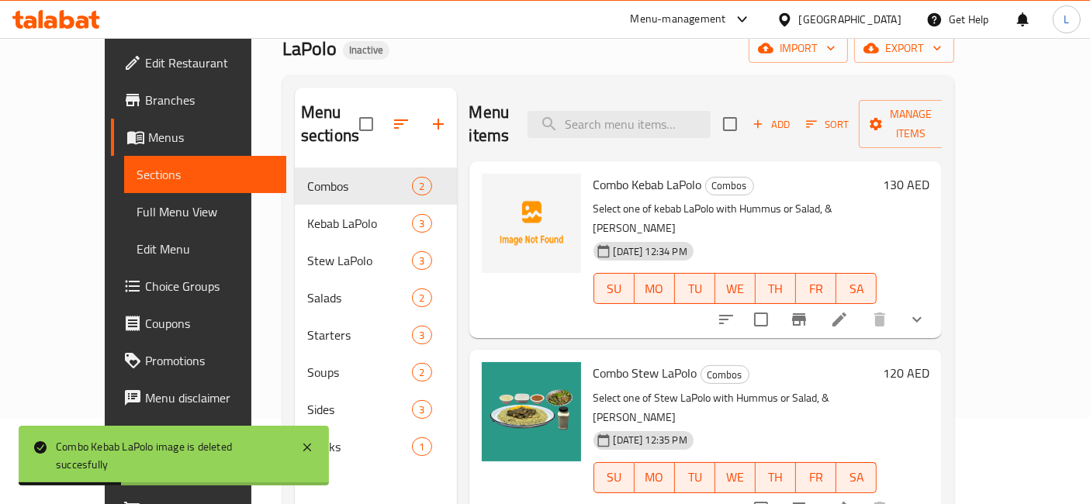
scroll to position [0, 0]
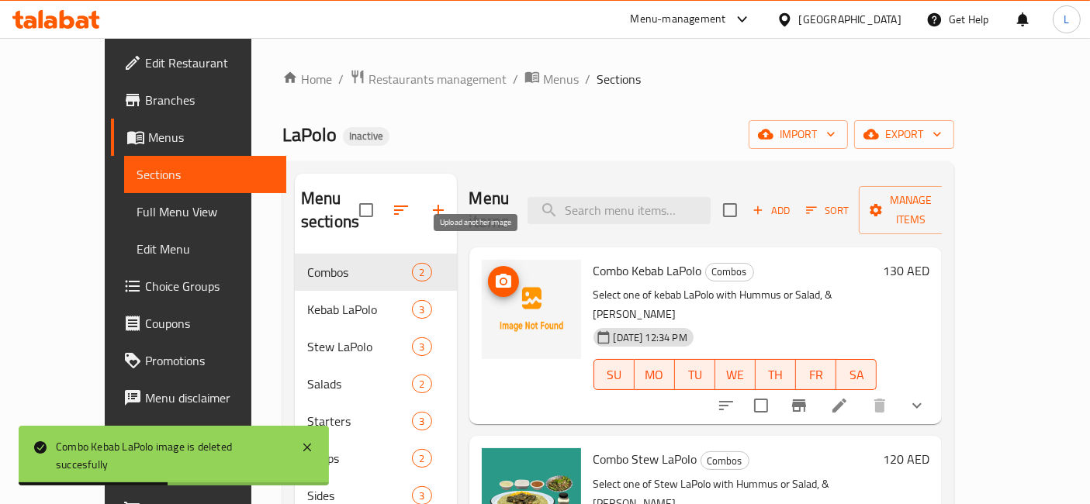
click at [496, 274] on icon "upload picture" at bounding box center [504, 281] width 16 height 14
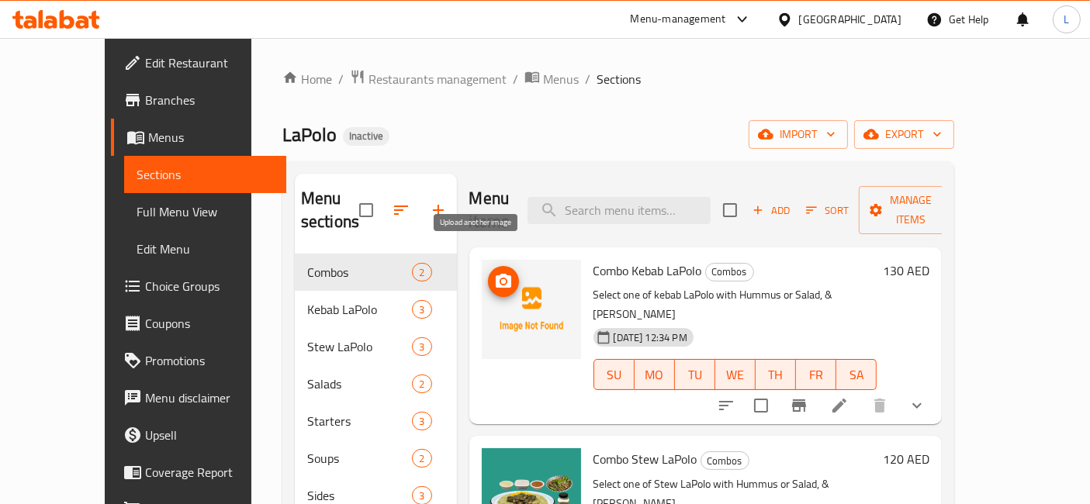
click at [494, 272] on icon "upload picture" at bounding box center [503, 281] width 19 height 19
click at [513, 282] on img at bounding box center [531, 309] width 99 height 99
click at [500, 279] on circle "upload picture" at bounding box center [502, 281] width 5 height 5
click at [488, 272] on span "upload picture" at bounding box center [503, 281] width 31 height 19
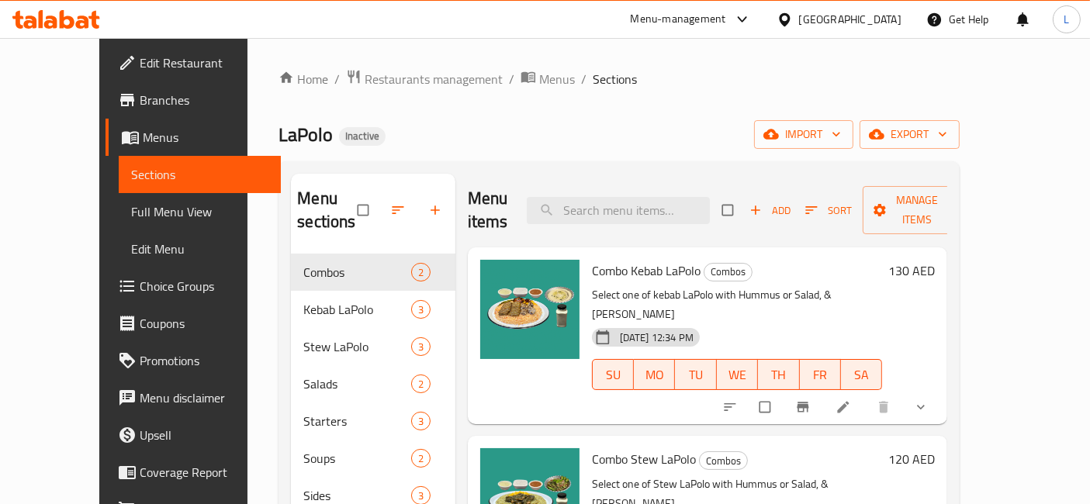
click at [638, 112] on div "Home / Restaurants management / Menus / Sections LaPolo Inactive import export …" at bounding box center [618, 379] width 681 height 621
click at [851, 399] on icon at bounding box center [843, 407] width 16 height 16
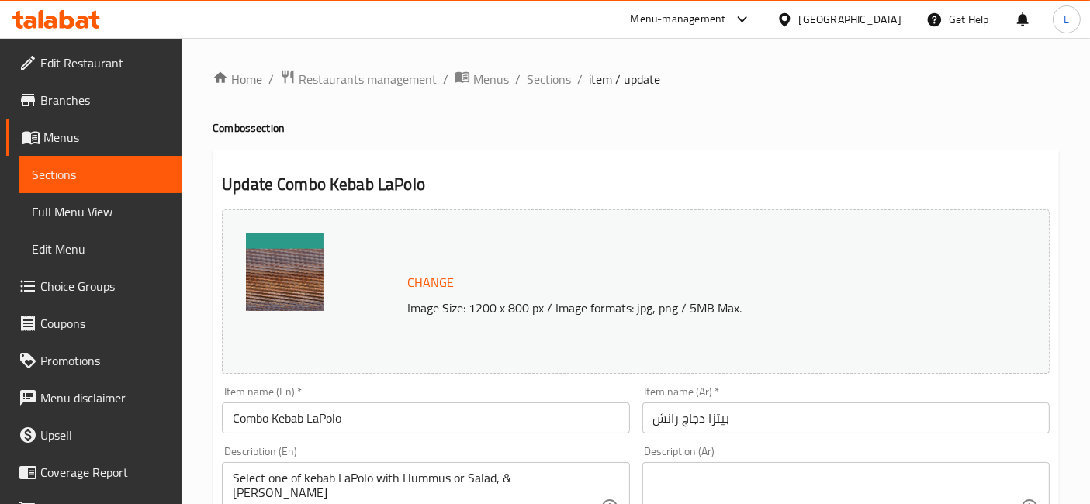
click at [233, 82] on link "Home" at bounding box center [238, 79] width 50 height 19
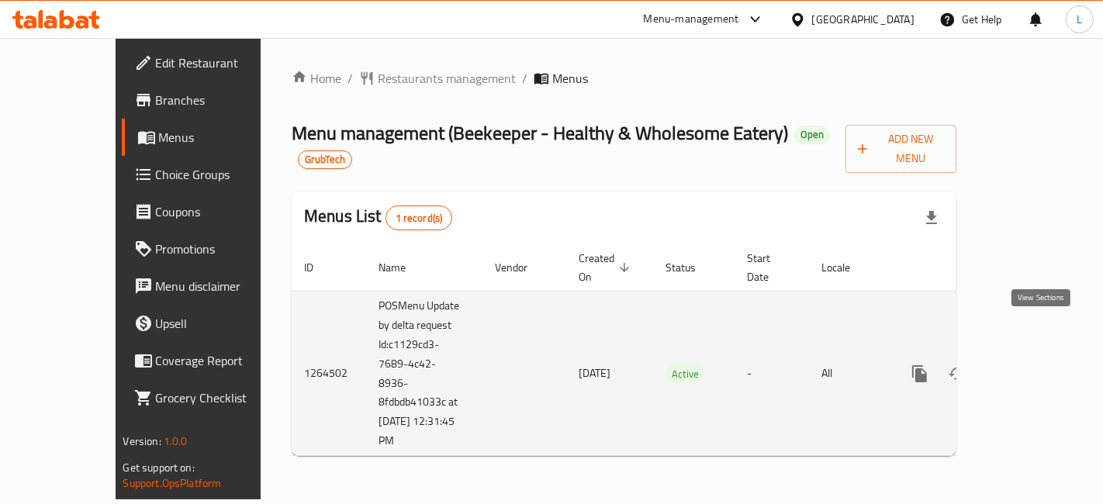
click at [1041, 365] on icon "enhanced table" at bounding box center [1031, 374] width 19 height 19
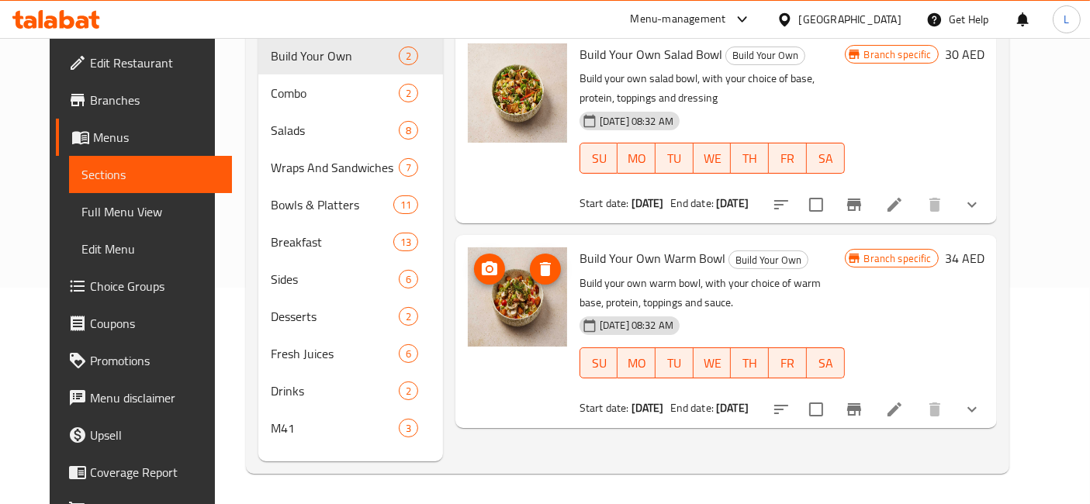
scroll to position [44, 0]
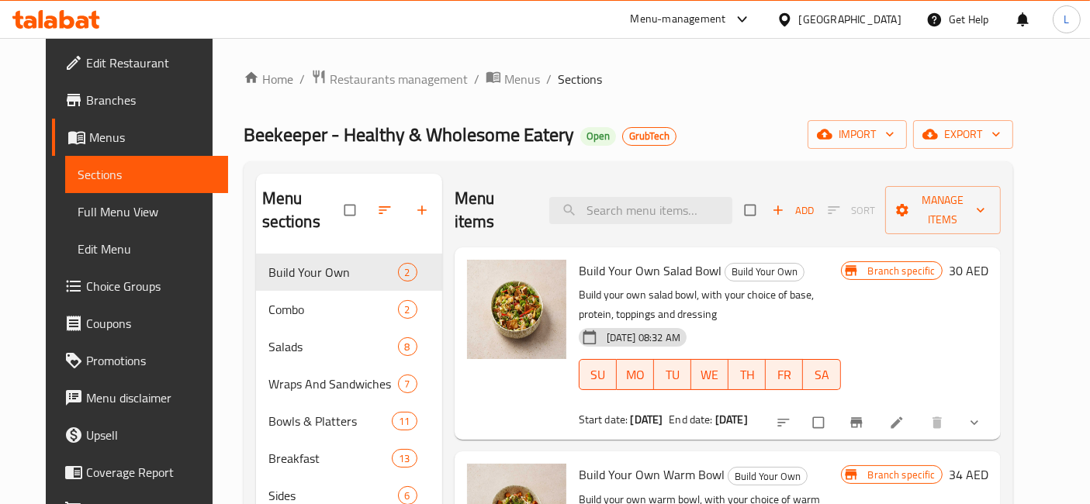
click at [86, 92] on span "Branches" at bounding box center [151, 100] width 130 height 19
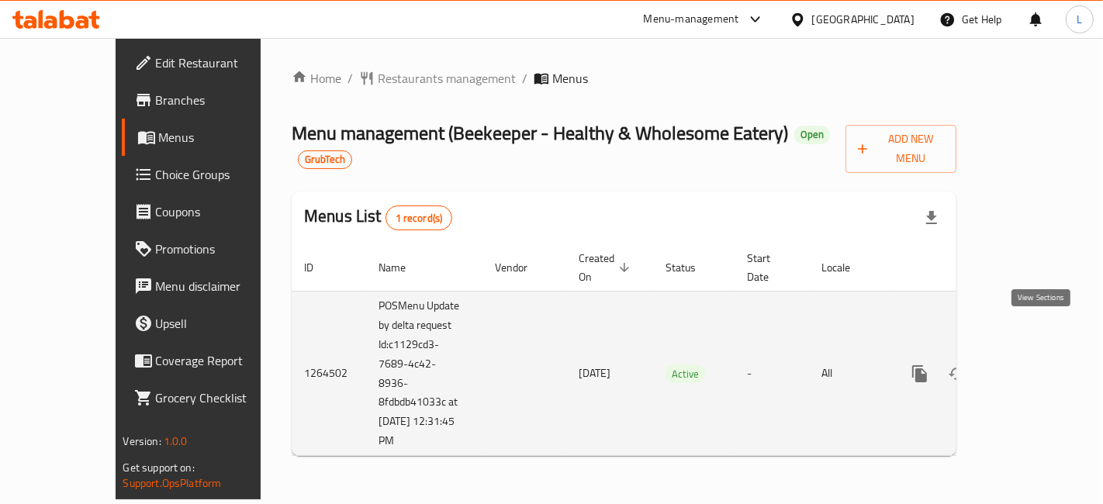
click at [1039, 367] on icon "enhanced table" at bounding box center [1032, 374] width 14 height 14
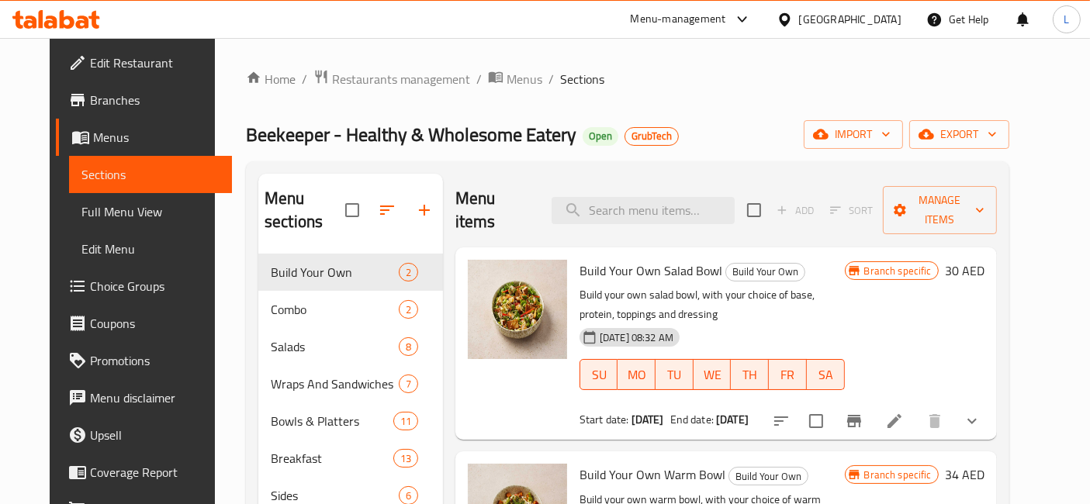
click at [93, 136] on span "Menus" at bounding box center [156, 137] width 126 height 19
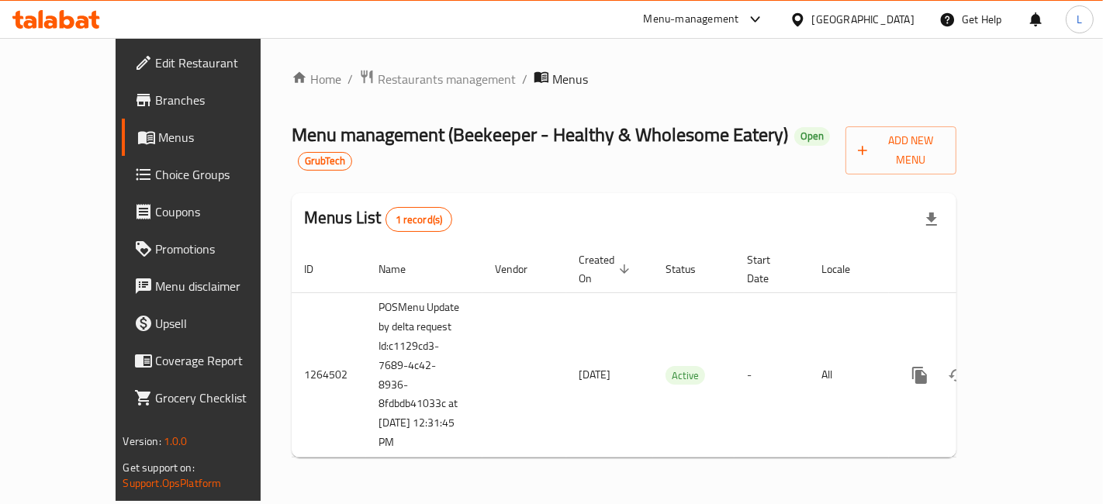
click at [73, 18] on icon at bounding box center [56, 19] width 88 height 19
